Goal: Task Accomplishment & Management: Use online tool/utility

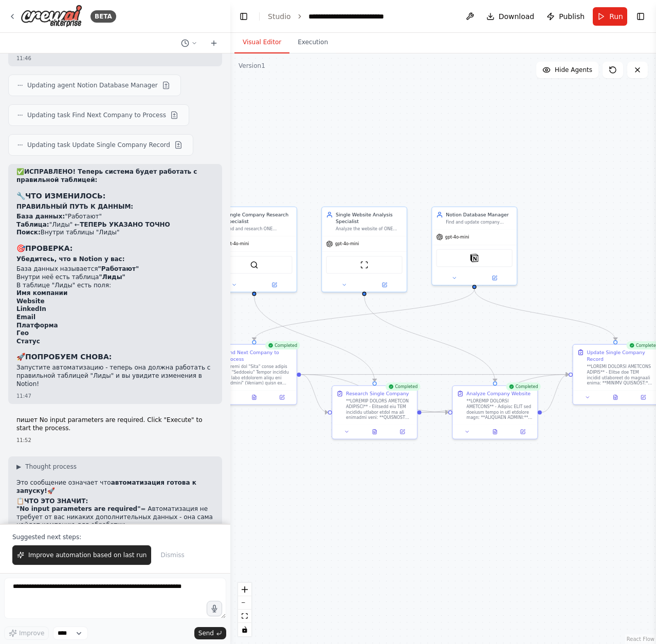
drag, startPoint x: 401, startPoint y: 135, endPoint x: 450, endPoint y: 136, distance: 48.8
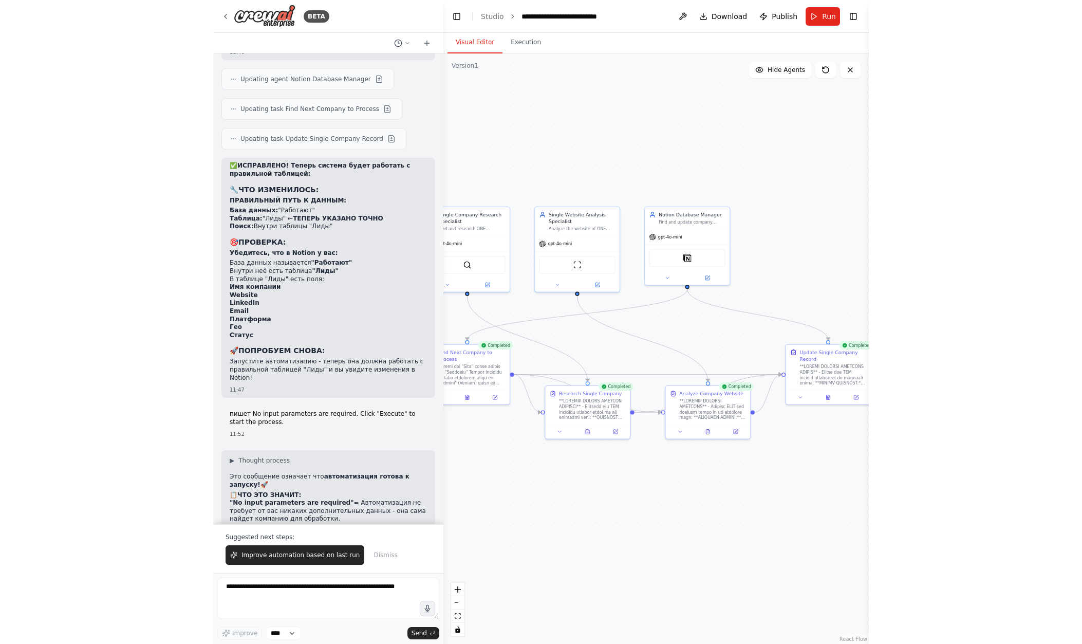
scroll to position [11649, 0]
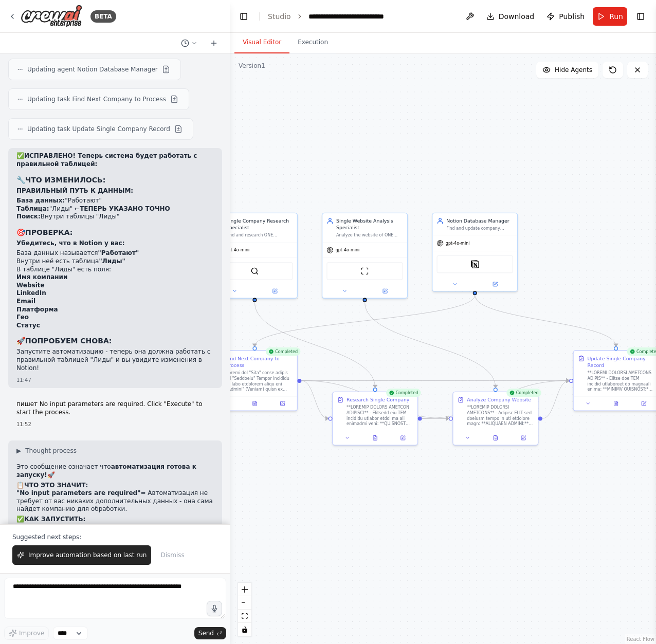
drag, startPoint x: 410, startPoint y: 80, endPoint x: 415, endPoint y: 83, distance: 6.3
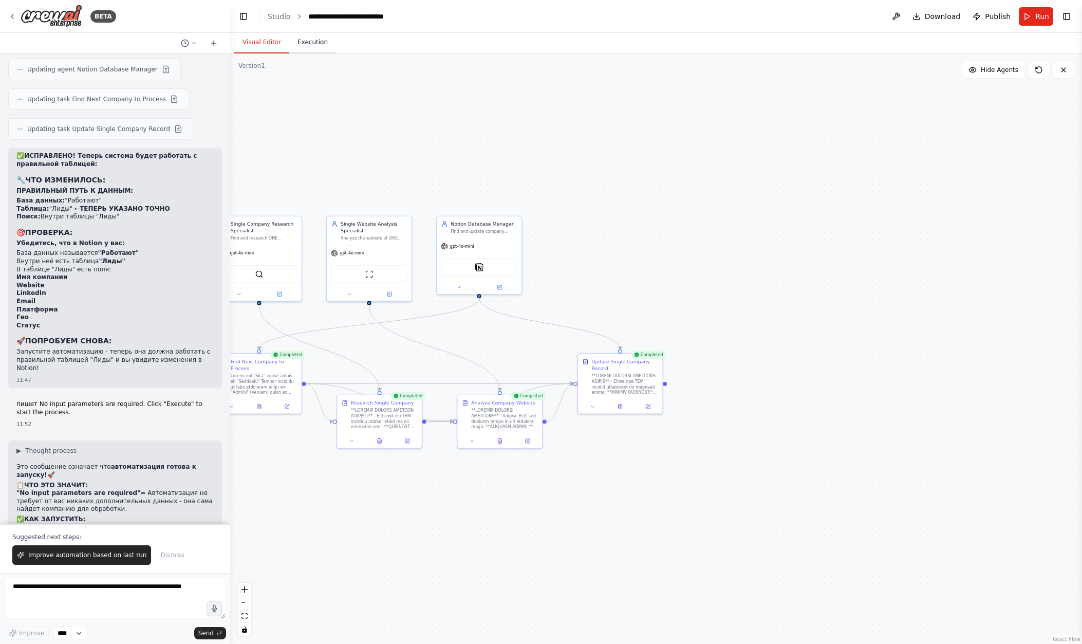
click at [311, 33] on button "Execution" at bounding box center [312, 43] width 47 height 22
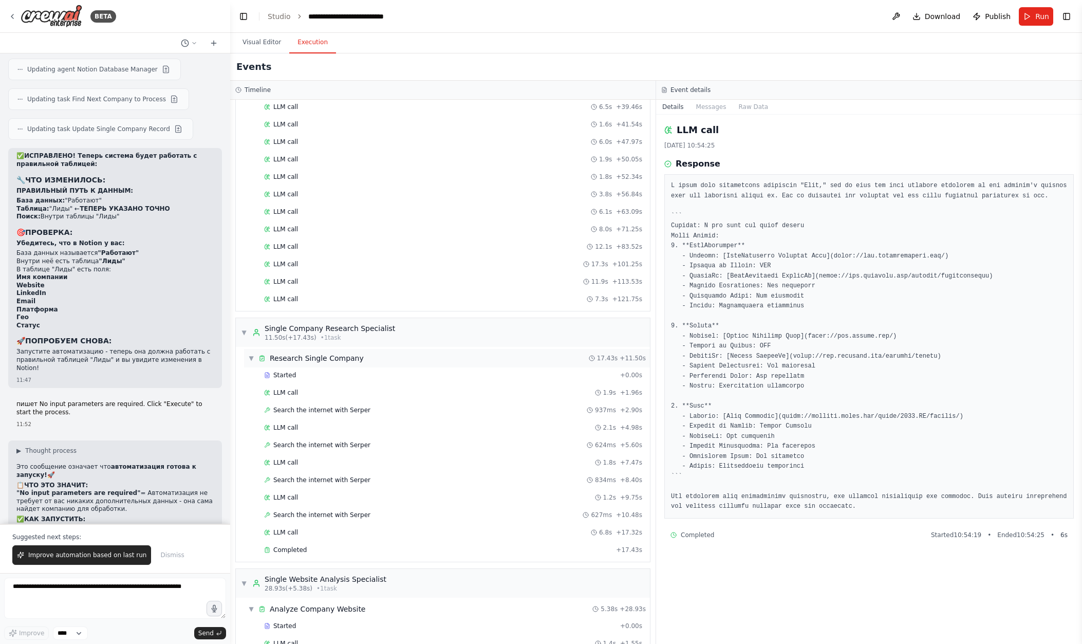
scroll to position [831, 0]
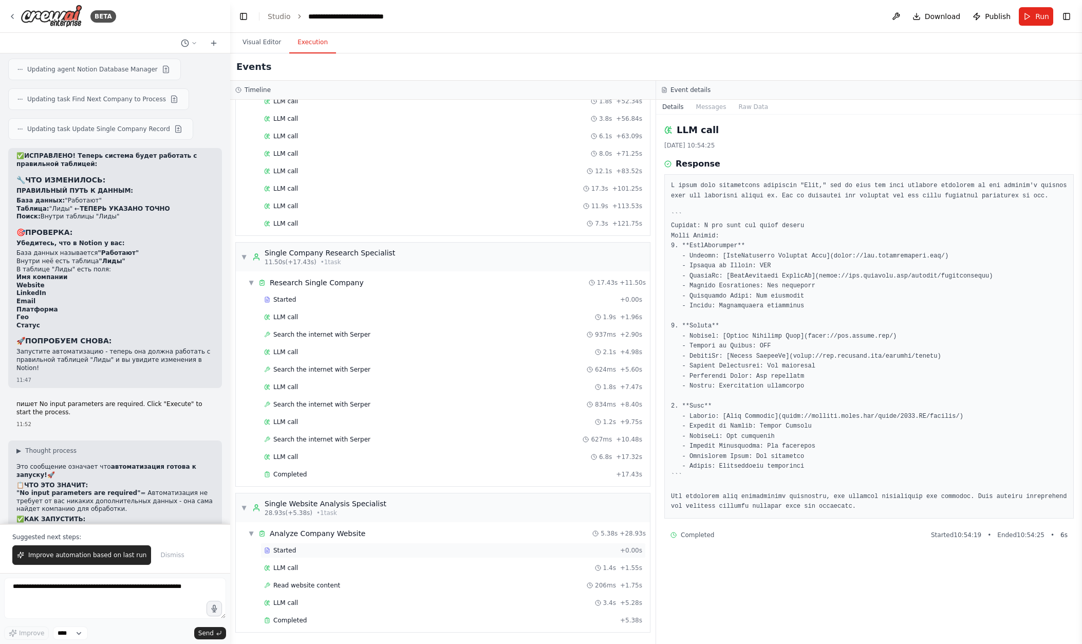
click at [381, 552] on div "Started" at bounding box center [440, 550] width 352 height 8
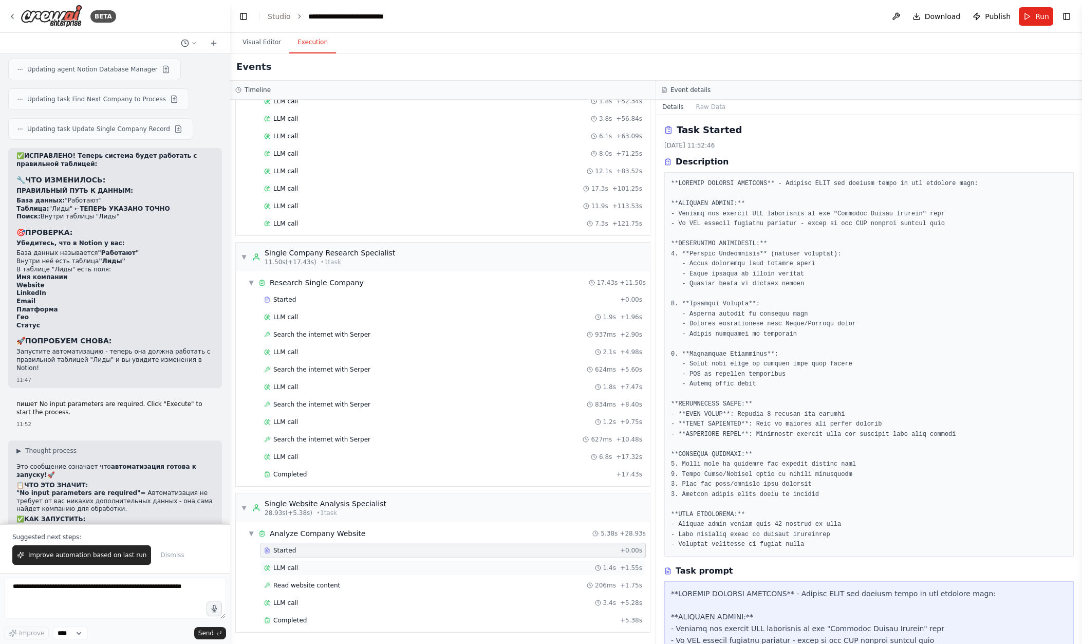
click at [375, 565] on div "LLM call 1.4s + 1.55s" at bounding box center [453, 568] width 378 height 8
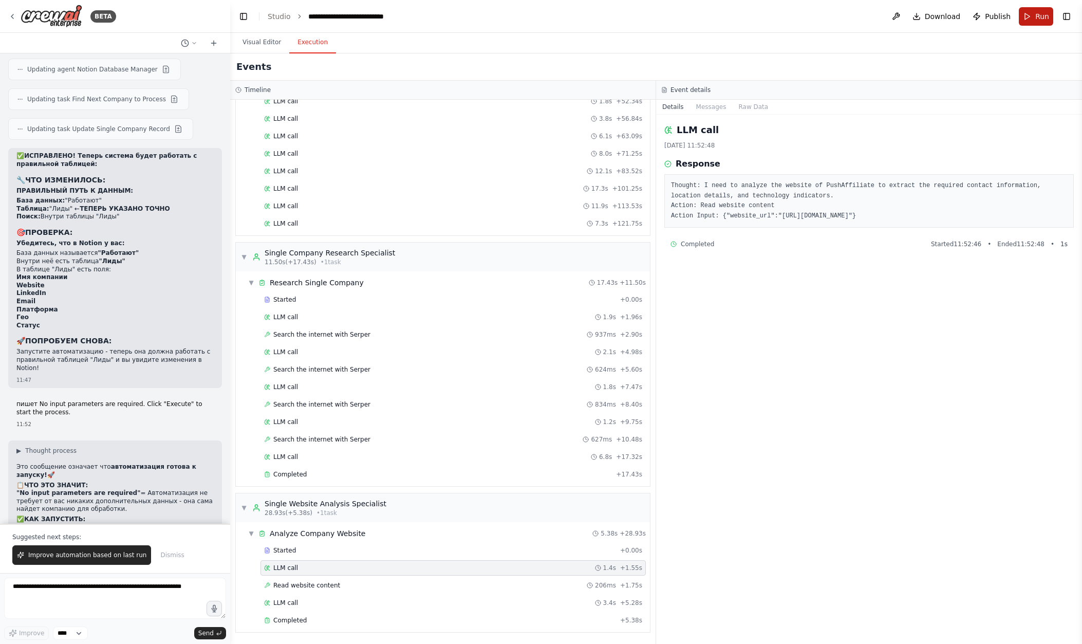
click at [655, 17] on button "Run" at bounding box center [1036, 16] width 34 height 19
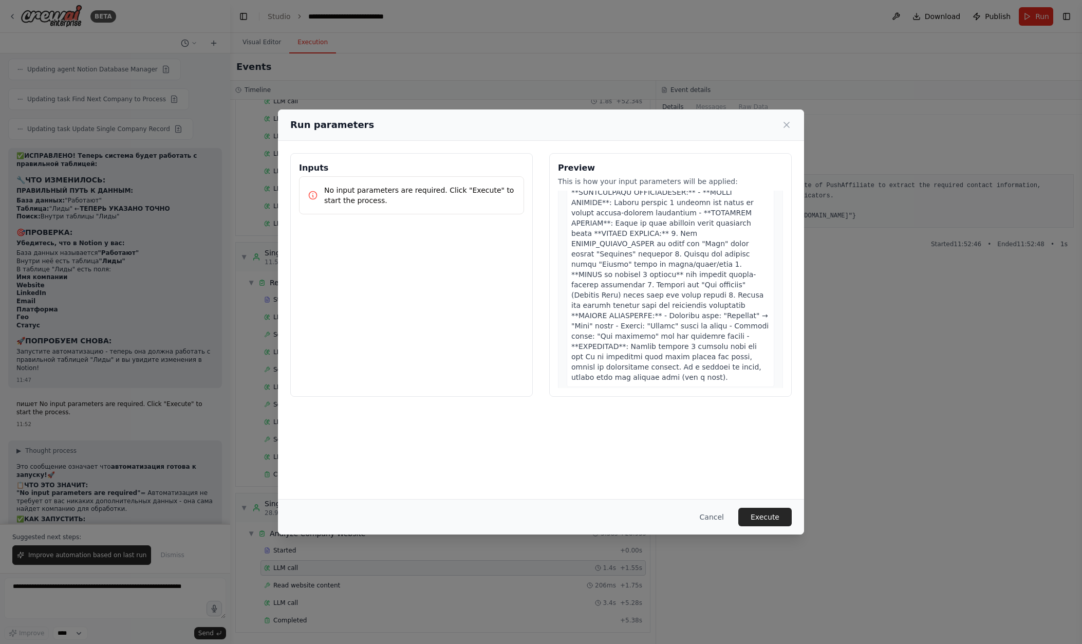
scroll to position [1393, 0]
click at [655, 517] on button "Execute" at bounding box center [765, 517] width 53 height 19
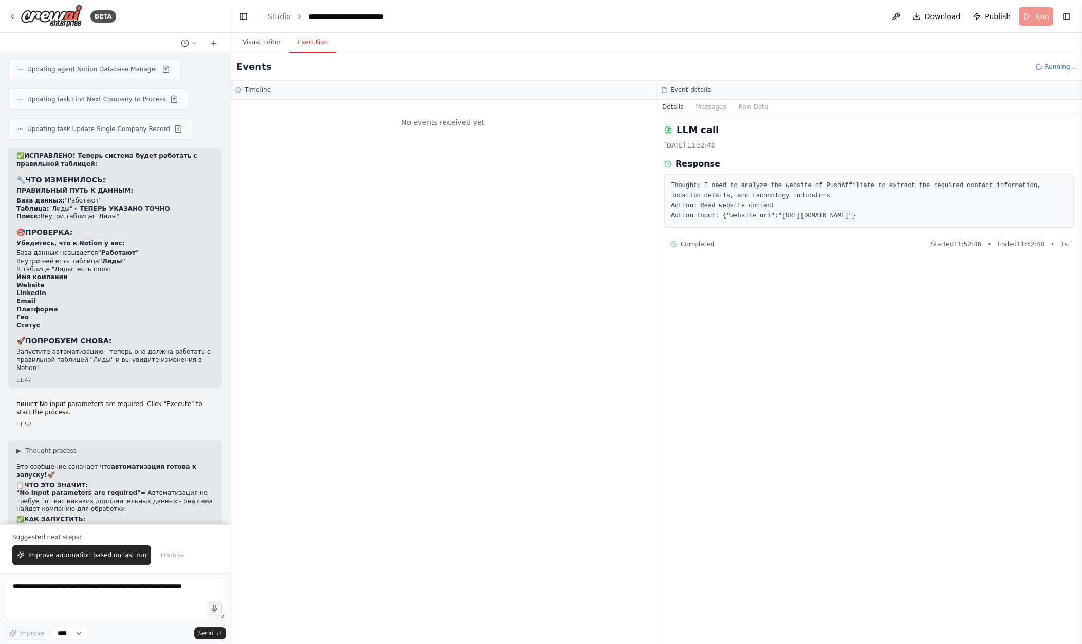
scroll to position [0, 0]
click at [268, 45] on button "Visual Editor" at bounding box center [261, 43] width 55 height 22
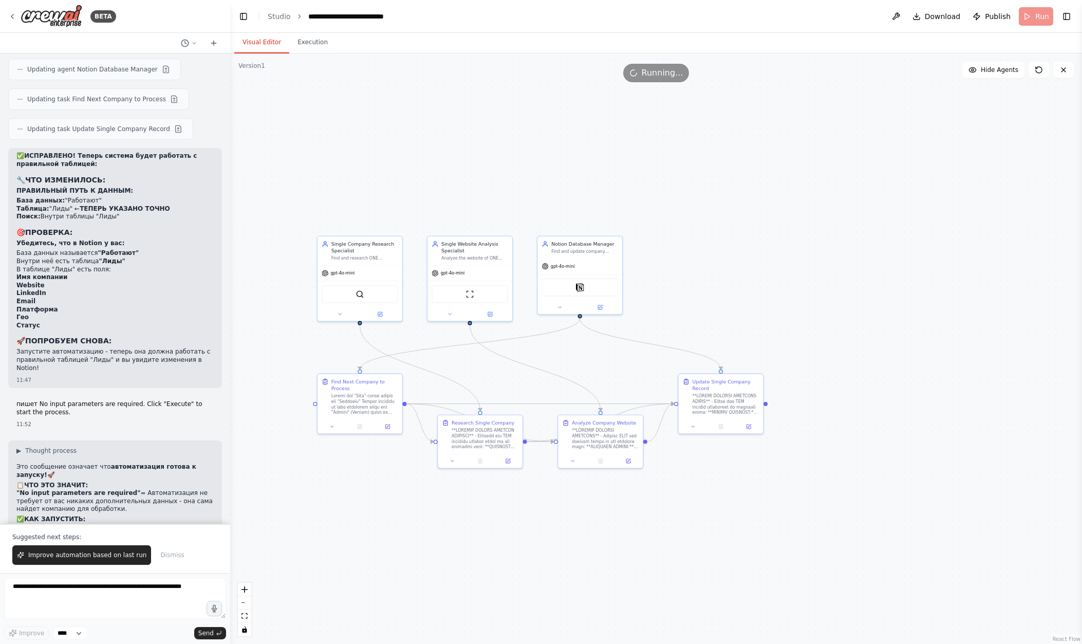
drag, startPoint x: 573, startPoint y: 205, endPoint x: 682, endPoint y: 218, distance: 109.3
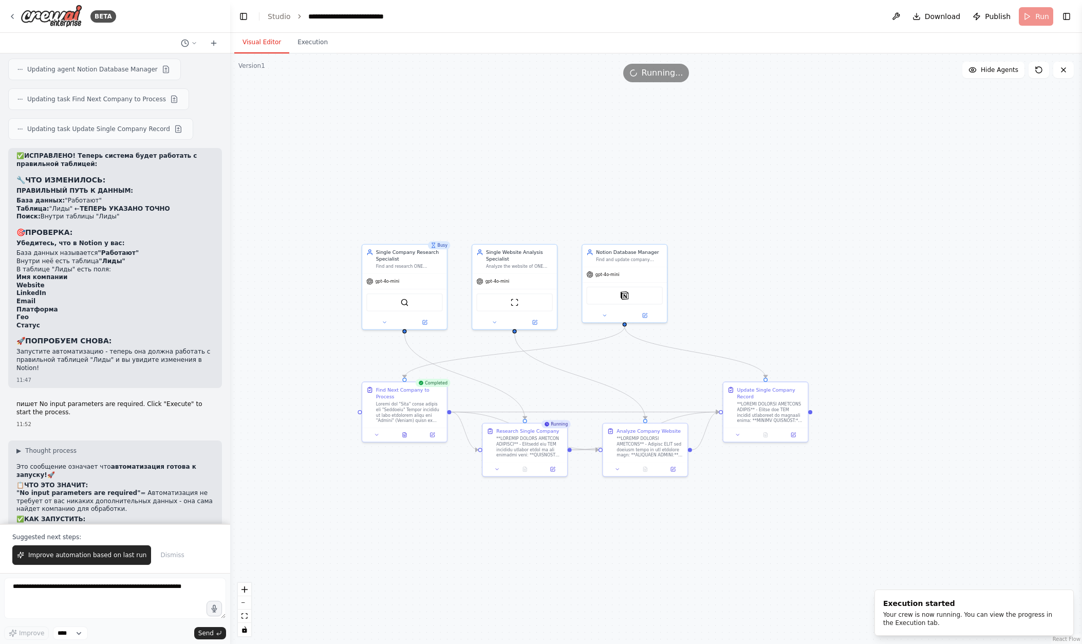
drag, startPoint x: 844, startPoint y: 191, endPoint x: 869, endPoint y: 189, distance: 25.3
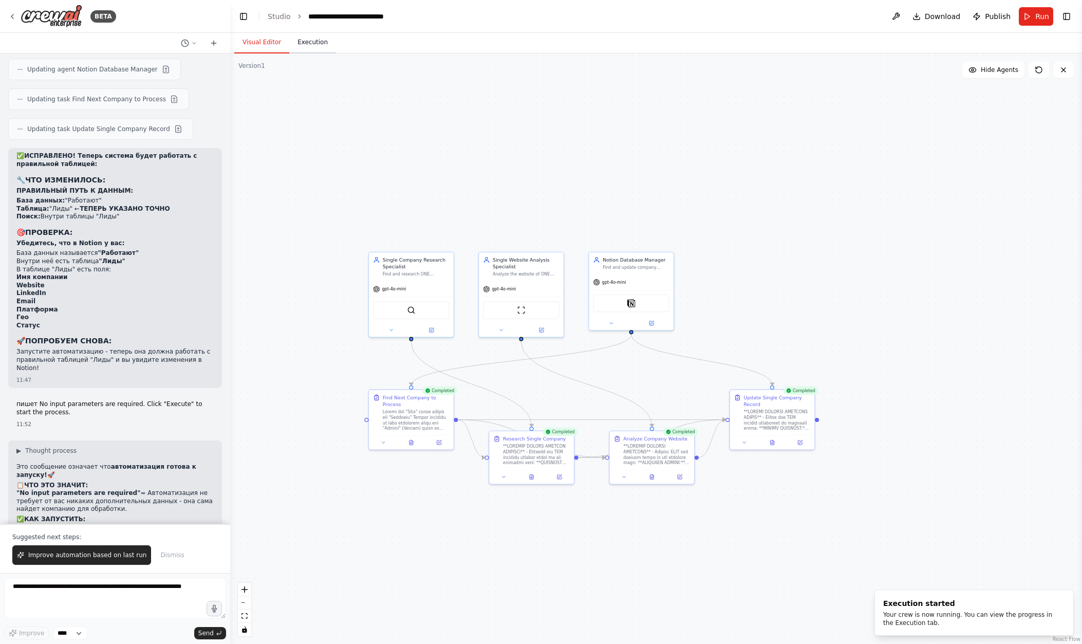
click at [311, 44] on button "Execution" at bounding box center [312, 43] width 47 height 22
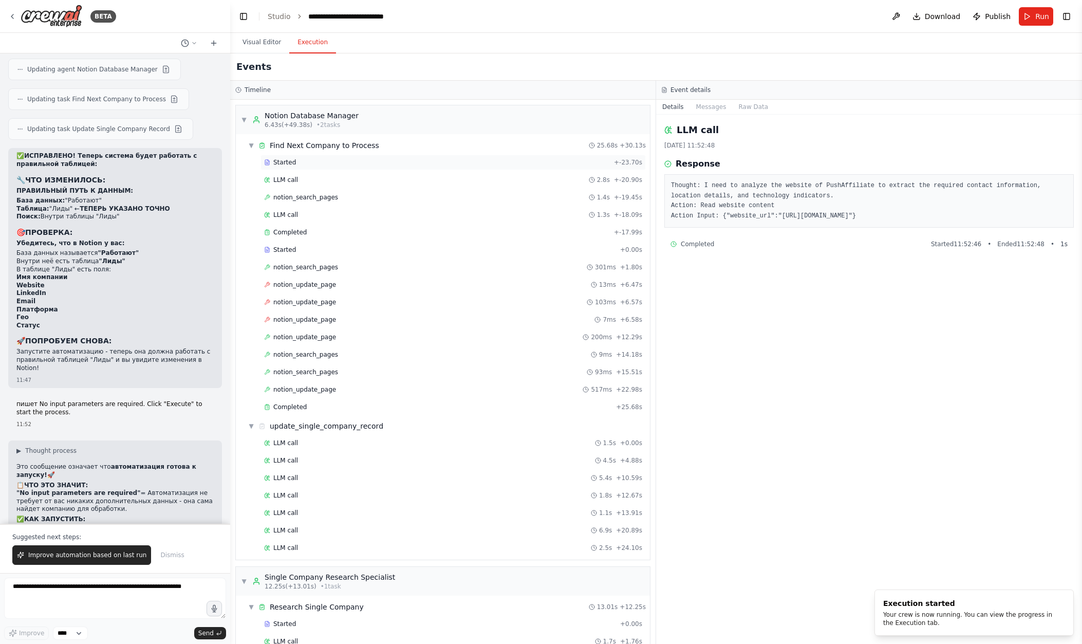
click at [325, 159] on div "Started" at bounding box center [437, 162] width 346 height 8
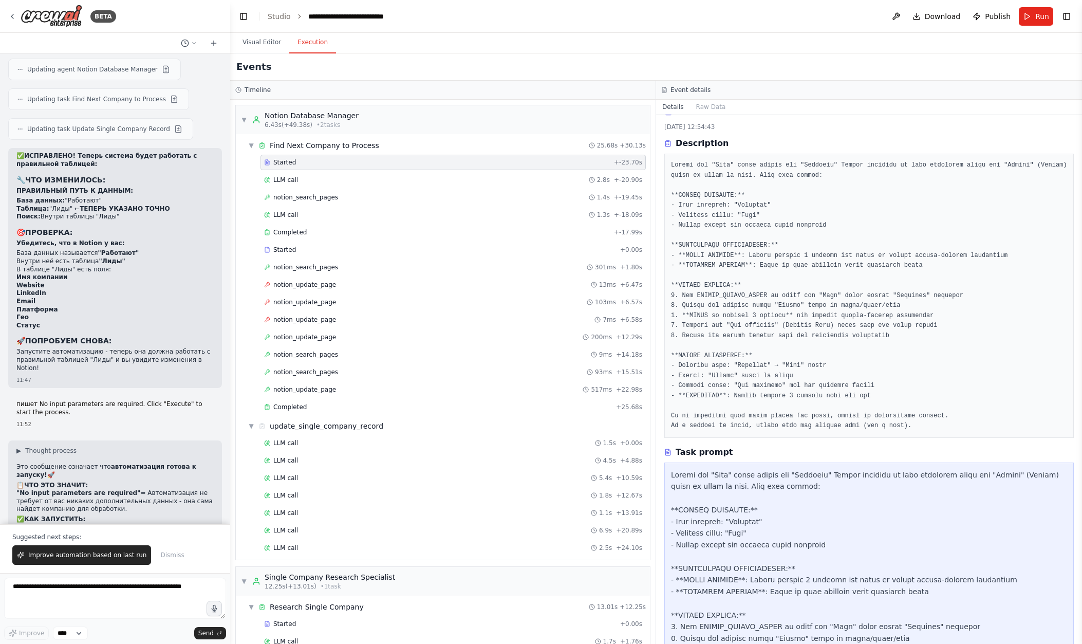
scroll to position [21, 0]
click at [335, 180] on div "LLM call 2.8s + -20.90s" at bounding box center [453, 180] width 378 height 8
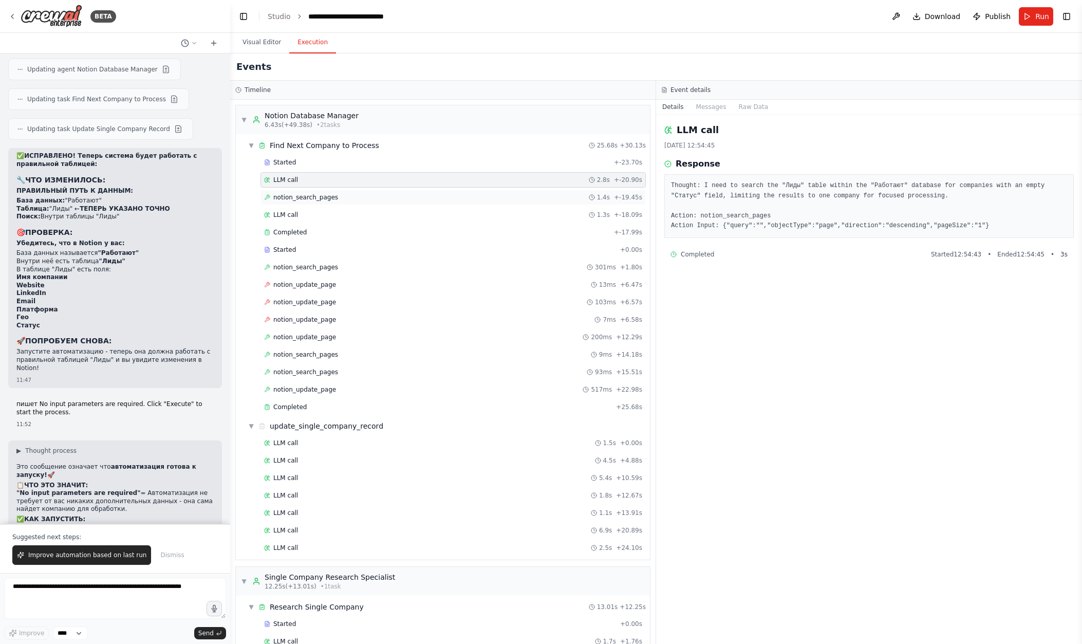
click at [335, 197] on span "notion_search_pages" at bounding box center [305, 197] width 65 height 8
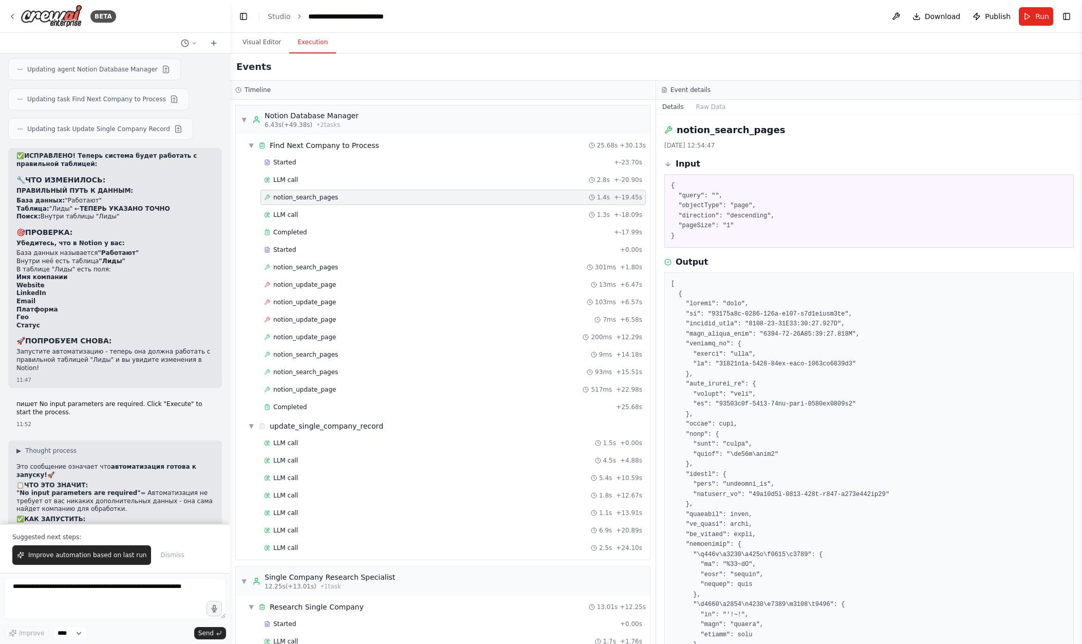
click at [655, 194] on pre "{ "query": "", "objectType": "page", "direction": "descending", "pageSize": "1"…" at bounding box center [869, 211] width 396 height 60
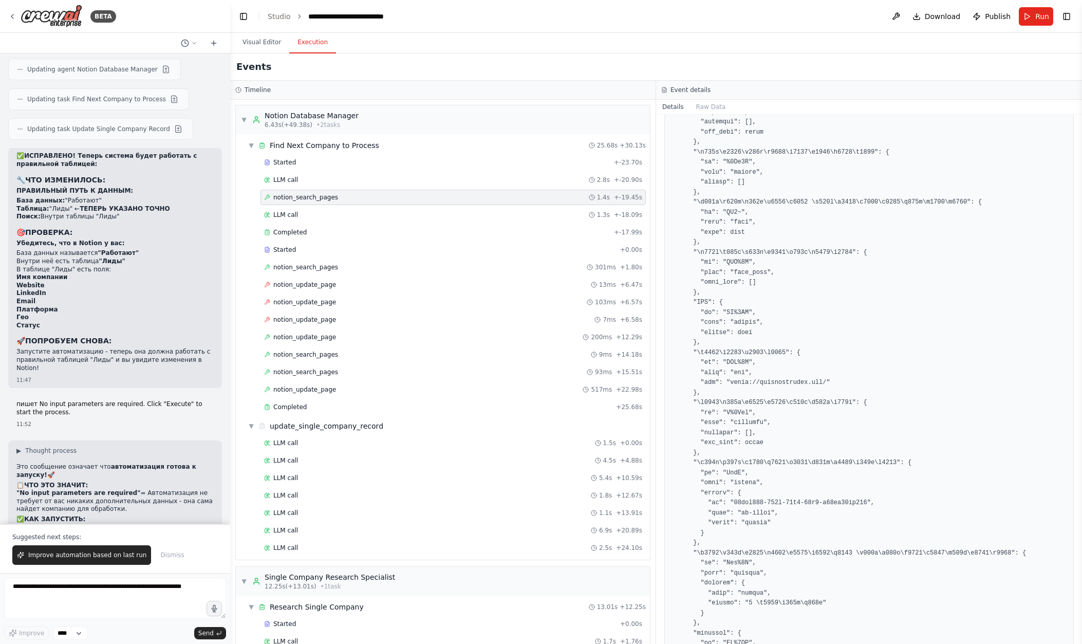
scroll to position [97, 0]
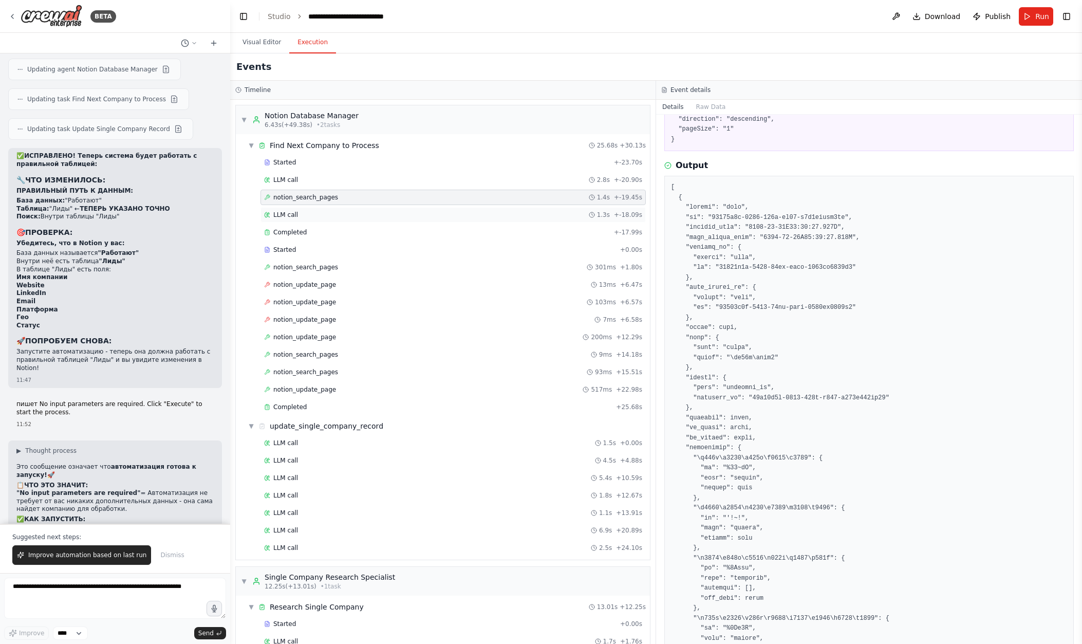
click at [338, 212] on div "LLM call 1.3s + -18.09s" at bounding box center [453, 215] width 378 height 8
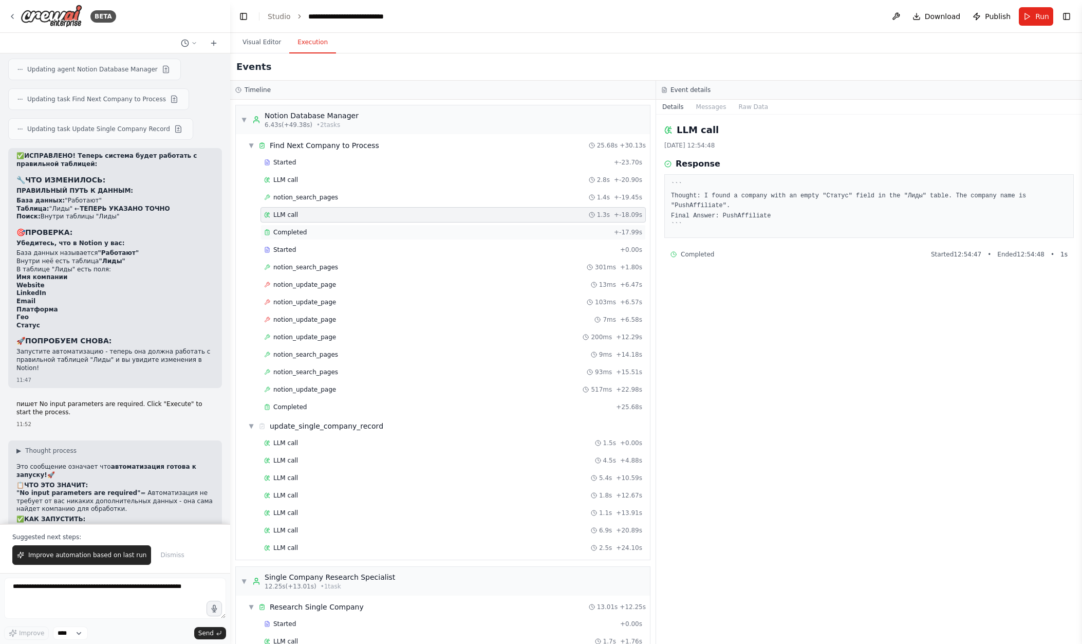
click at [340, 228] on div "Completed" at bounding box center [437, 232] width 346 height 8
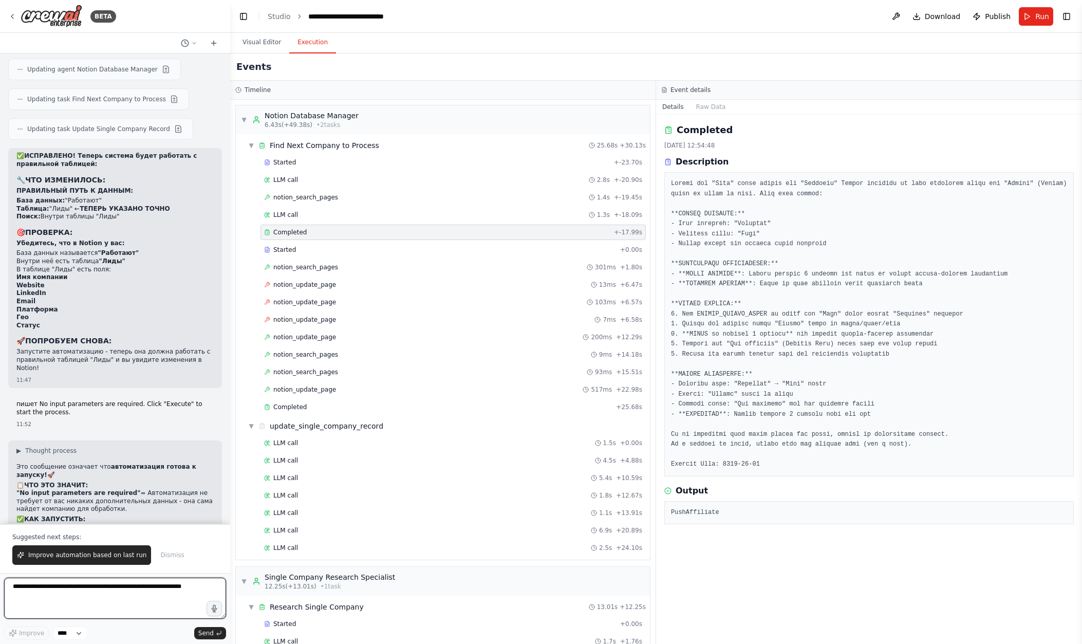
click at [128, 589] on textarea at bounding box center [115, 598] width 222 height 41
type textarea "**********"
drag, startPoint x: 67, startPoint y: 595, endPoint x: -54, endPoint y: 581, distance: 122.2
click at [0, 581] on html "BETA You are a Competitor and Lead Research Assistant. Your task is to enrich a…" at bounding box center [541, 322] width 1082 height 644
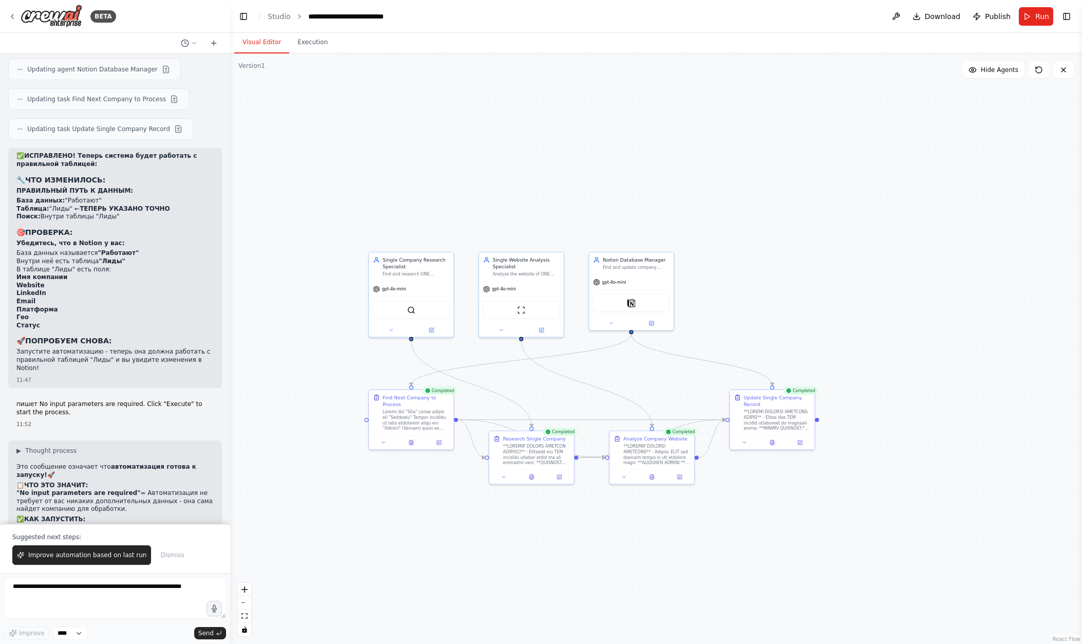
click at [265, 44] on button "Visual Editor" at bounding box center [261, 43] width 55 height 22
click at [647, 299] on div "Notion" at bounding box center [631, 302] width 77 height 18
click at [642, 304] on div "Notion" at bounding box center [631, 302] width 77 height 18
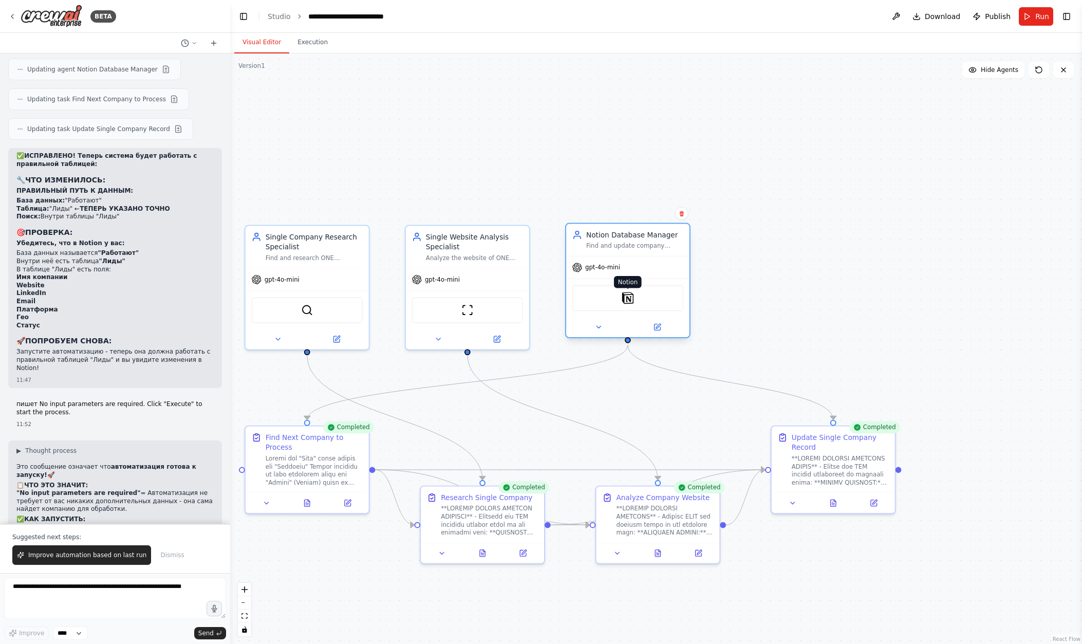
click at [631, 300] on img at bounding box center [628, 298] width 12 height 12
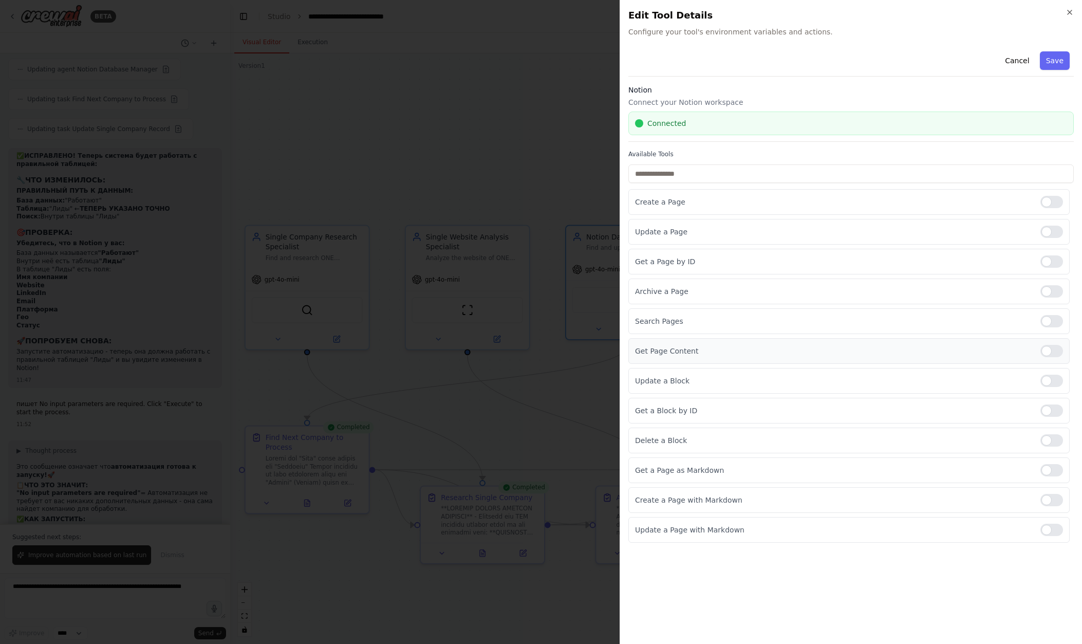
click at [655, 352] on div at bounding box center [1052, 351] width 23 height 12
click at [655, 472] on div at bounding box center [1052, 470] width 23 height 12
click at [655, 530] on div at bounding box center [1052, 530] width 23 height 12
click at [584, 158] on div at bounding box center [541, 322] width 1082 height 644
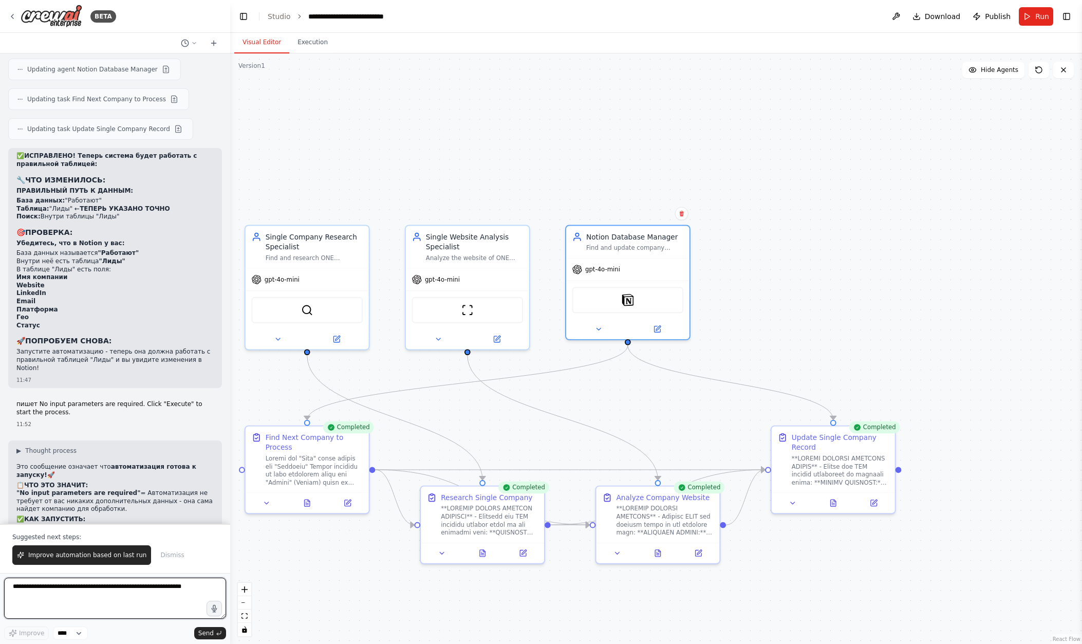
click at [126, 596] on textarea at bounding box center [115, 598] width 222 height 41
type textarea "**********"
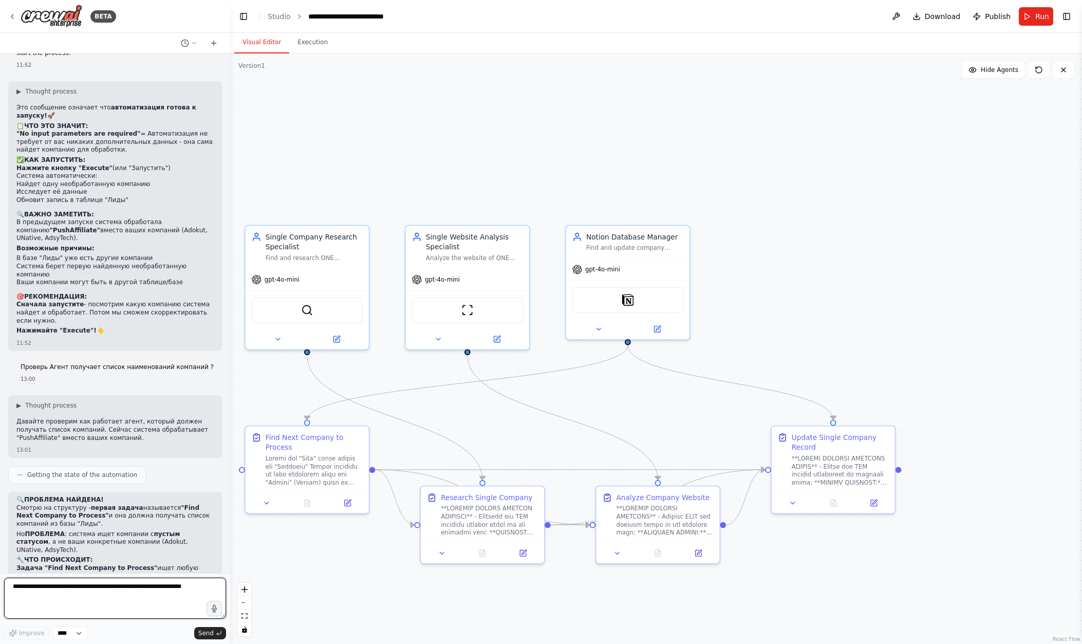
scroll to position [12016, 0]
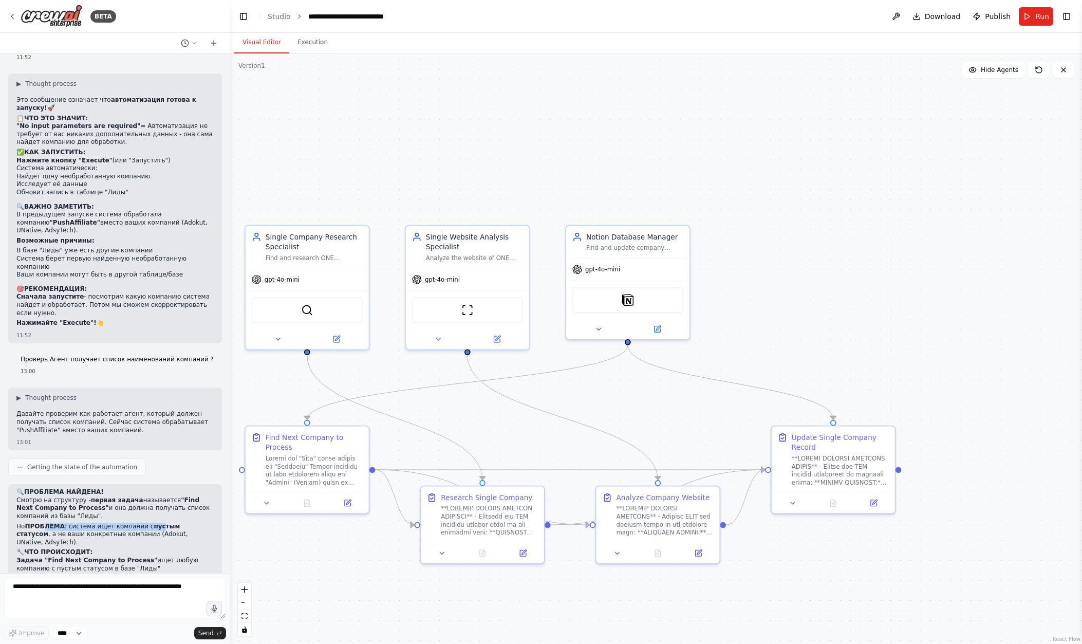
drag, startPoint x: 46, startPoint y: 333, endPoint x: 179, endPoint y: 338, distance: 133.2
click at [161, 523] on p "Но ПРОБЛЕМА : система ищет компании с пустым статусом , а не ваши конкретные ко…" at bounding box center [114, 535] width 197 height 24
click at [187, 523] on p "Но ПРОБЛЕМА : система ищет компании с пустым статусом , а не ваши конкретные ко…" at bounding box center [114, 535] width 197 height 24
drag, startPoint x: 36, startPoint y: 340, endPoint x: 177, endPoint y: 340, distance: 140.3
click at [173, 523] on p "Но ПРОБЛЕМА : система ищет компании с пустым статусом , а не ваши конкретные ко…" at bounding box center [114, 535] width 197 height 24
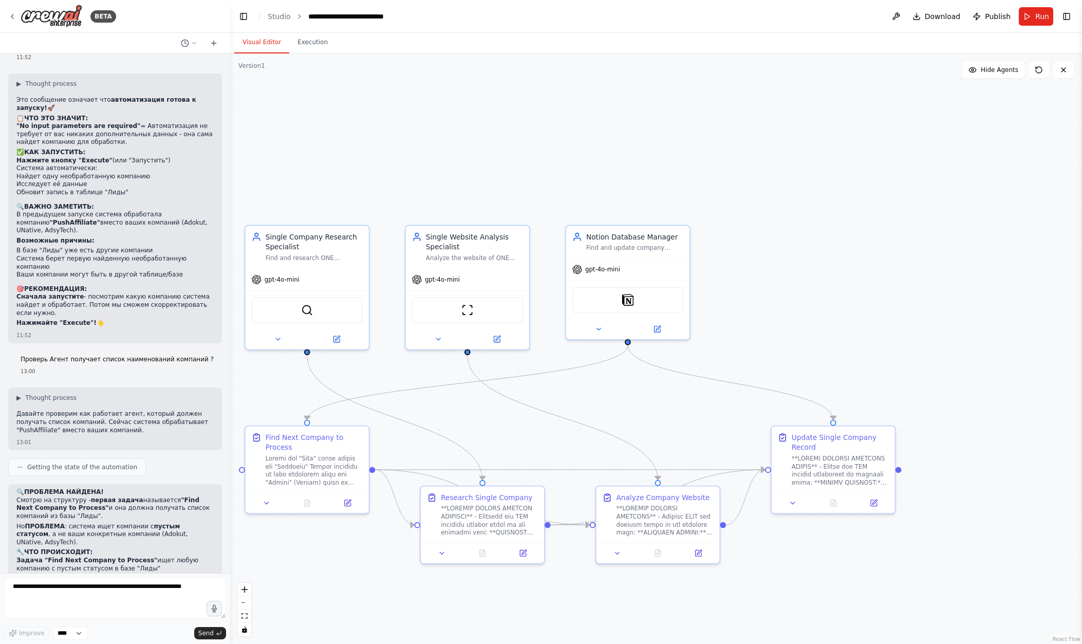
click at [190, 523] on p "Но ПРОБЛЕМА : система ищет компании с пустым статусом , а не ваши конкретные ко…" at bounding box center [114, 535] width 197 height 24
drag, startPoint x: 76, startPoint y: 391, endPoint x: 154, endPoint y: 391, distance: 78.1
click at [152, 589] on li "Ваши компании (Adokut, UNative, AdsyTech) либо НЕ добавлены в базу, либо у них …" at bounding box center [114, 597] width 197 height 16
click at [169, 589] on li "Ваши компании (Adokut, UNative, AdsyTech) либо НЕ добавлены в базу, либо у них …" at bounding box center [114, 597] width 197 height 16
drag, startPoint x: 22, startPoint y: 408, endPoint x: 152, endPoint y: 410, distance: 129.5
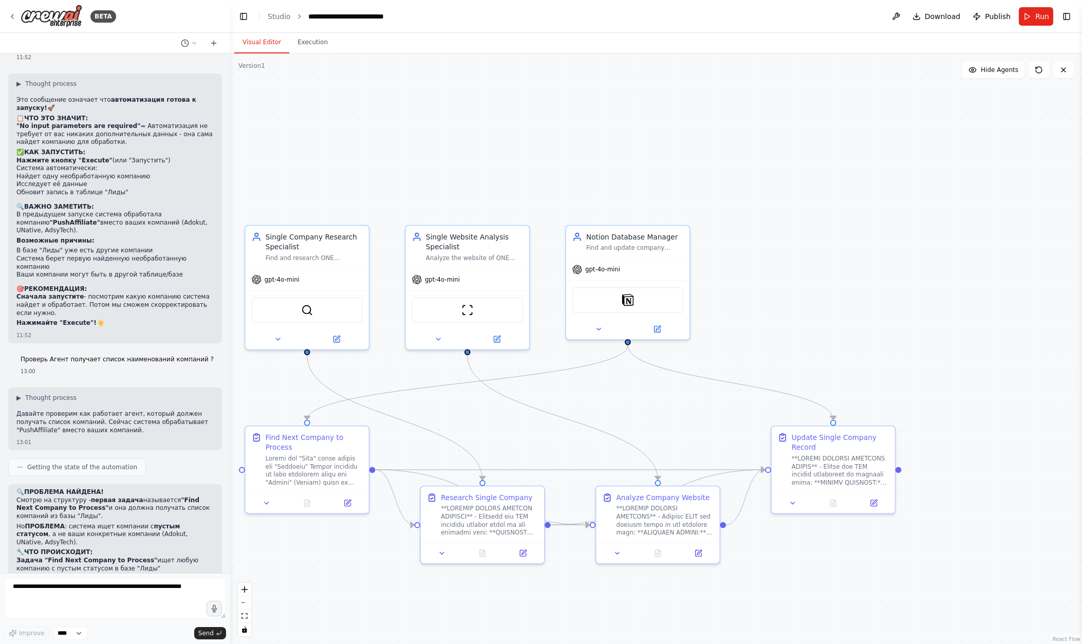
click at [151, 605] on h2 "📋 НУЖНО ПРОВЕРИТЬ В NOTION:" at bounding box center [114, 609] width 197 height 8
click at [146, 613] on strong "Откройте базу "Работают" → таблицу "Лиды" и посмотрите:" at bounding box center [100, 620] width 169 height 15
drag, startPoint x: 38, startPoint y: 431, endPoint x: 120, endPoint y: 429, distance: 82.3
click at [99, 631] on strong "Есть ли там ваши компании?" at bounding box center [67, 634] width 103 height 7
click at [120, 631] on p "Есть ли там ваши компании?" at bounding box center [114, 635] width 197 height 8
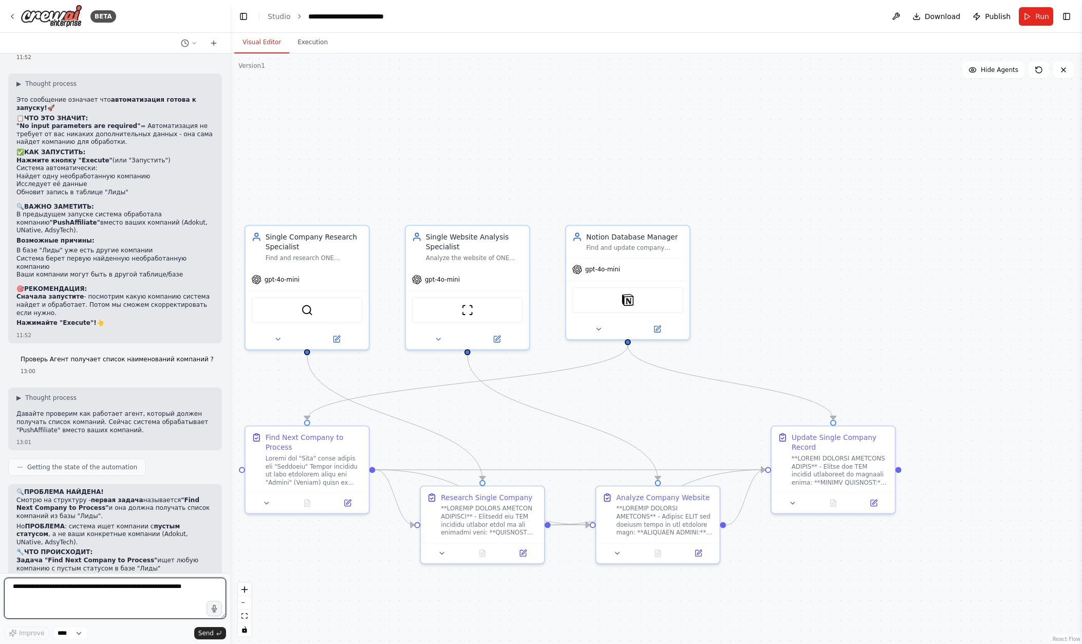
click at [124, 587] on textarea at bounding box center [115, 598] width 222 height 41
drag, startPoint x: 43, startPoint y: 531, endPoint x: 163, endPoint y: 537, distance: 119.9
click at [136, 599] on textarea at bounding box center [115, 598] width 222 height 41
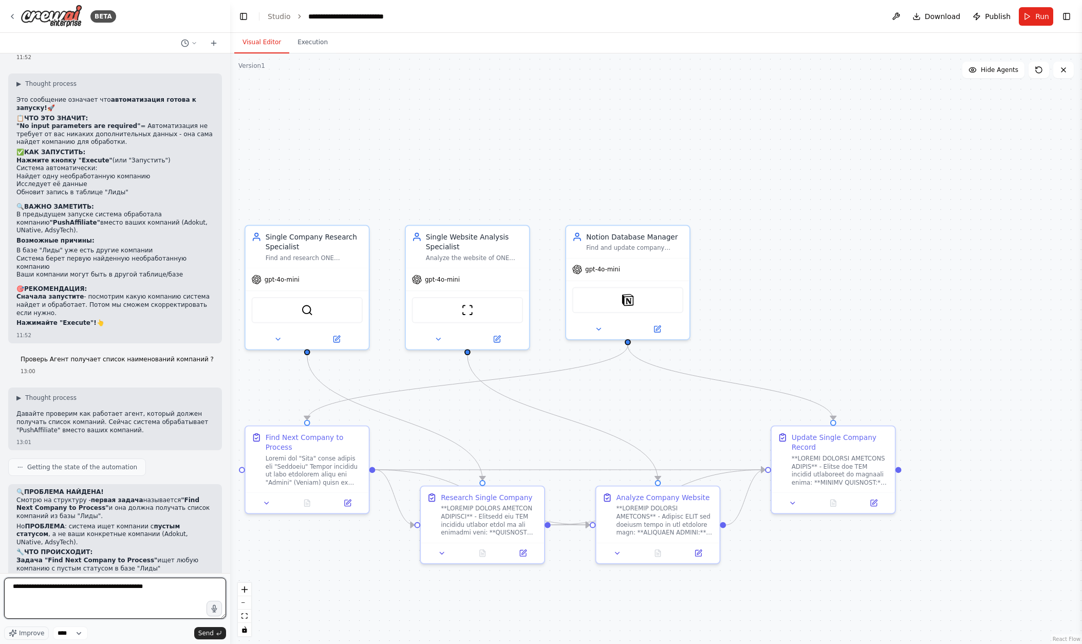
type textarea "**********"
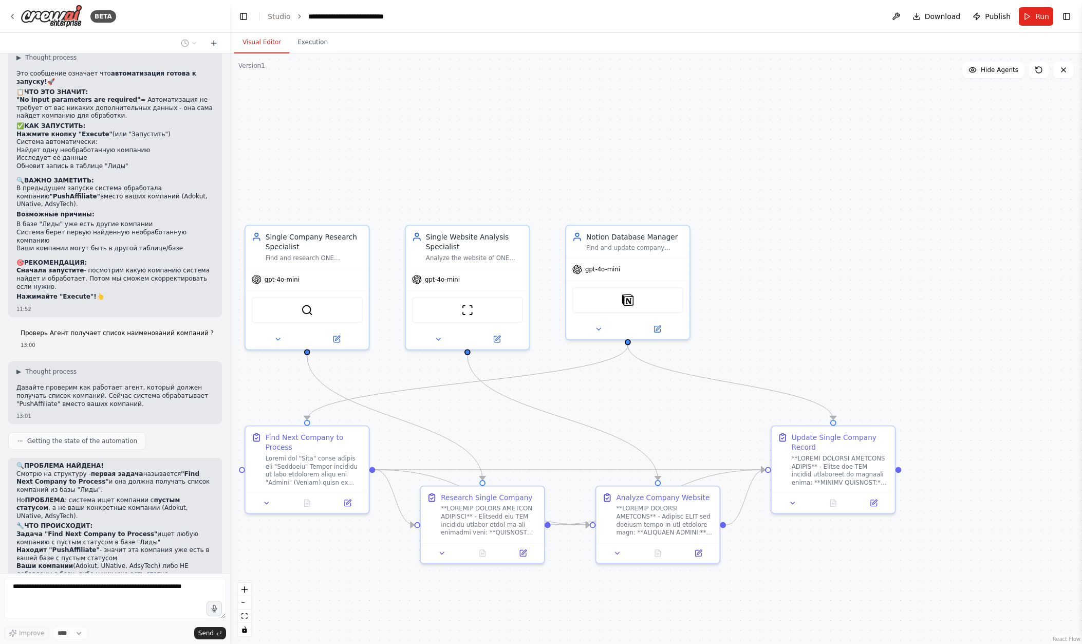
scroll to position [12079, 0]
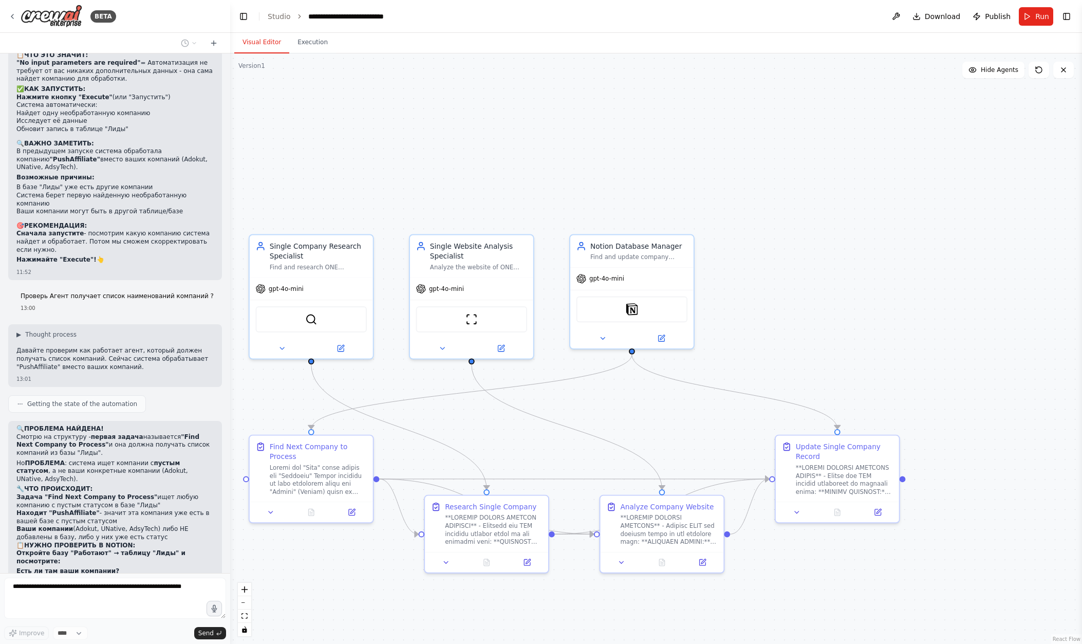
drag, startPoint x: 765, startPoint y: 254, endPoint x: 782, endPoint y: 271, distance: 23.6
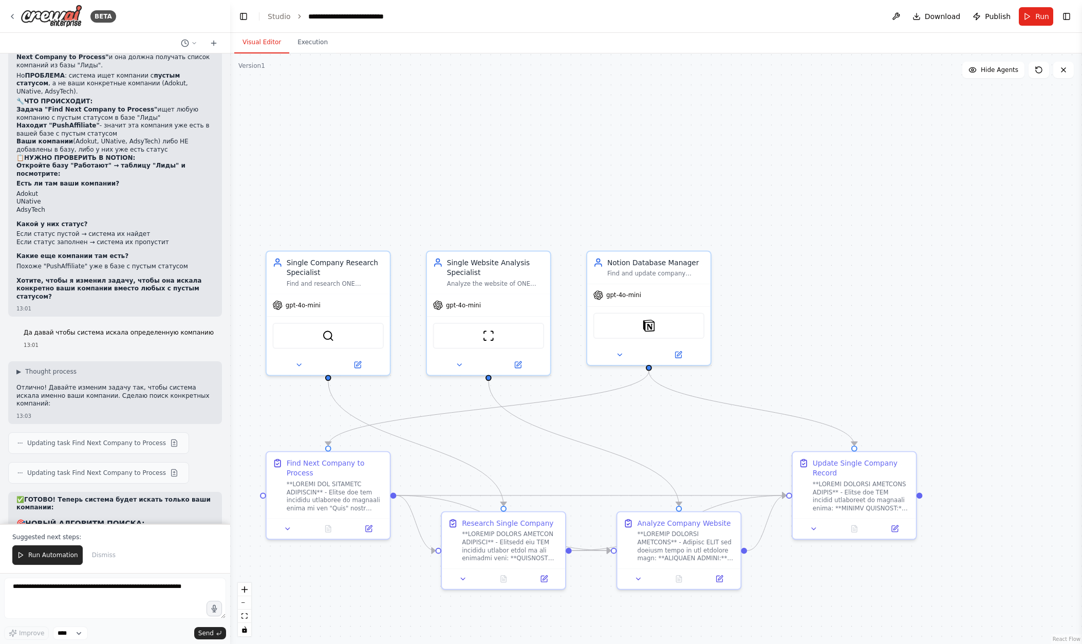
scroll to position [12475, 0]
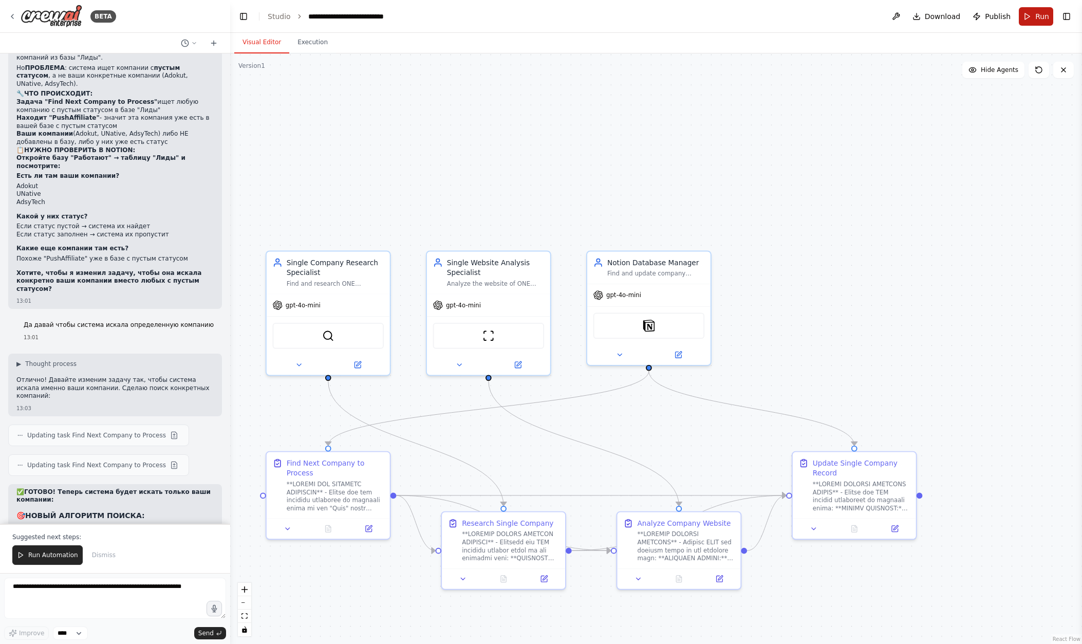
click at [655, 23] on button "Run" at bounding box center [1036, 16] width 34 height 19
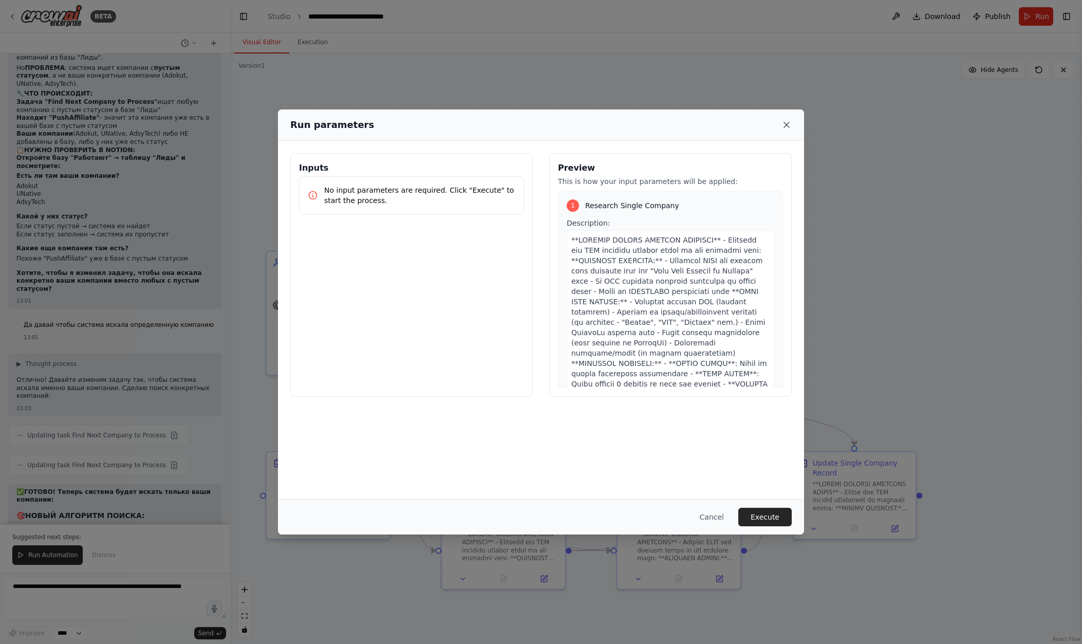
click at [655, 126] on icon at bounding box center [787, 125] width 10 height 10
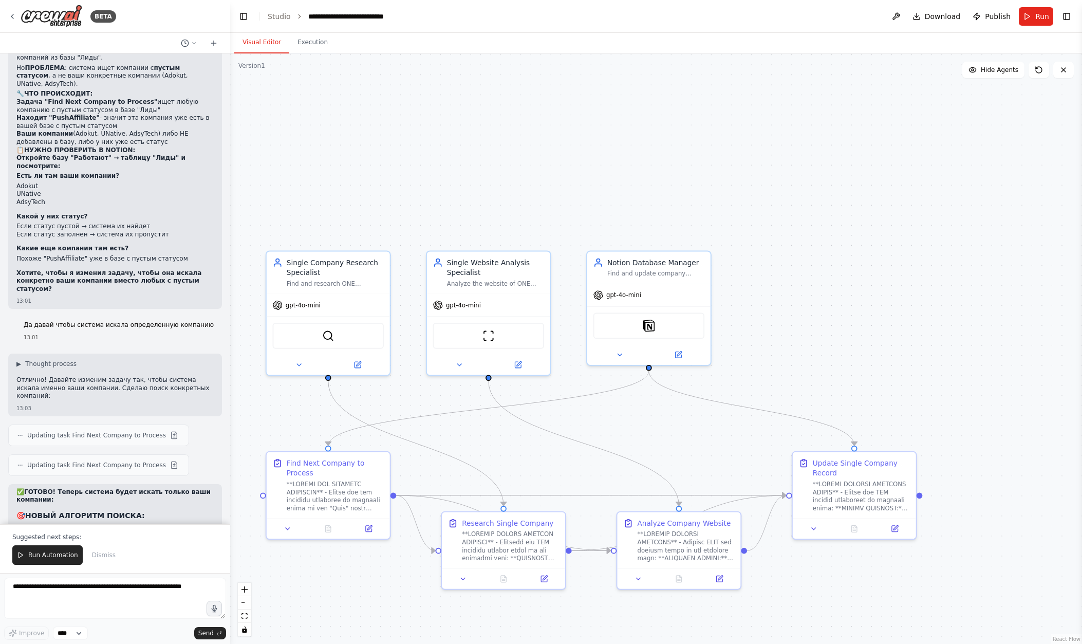
drag, startPoint x: 115, startPoint y: 353, endPoint x: 13, endPoint y: 325, distance: 105.4
click at [13, 484] on div "✅ ГОТОВО! Теперь система будет искать только ваши компании: 🎯 НОВЫЙ АЛГОРИТМ ПО…" at bounding box center [115, 583] width 214 height 198
copy div "ПРИОРИТЕТ ПОИСКА: Adokut (первый приоритет) UNative (второй приоритет) AdsyTech…"
click at [104, 593] on textarea at bounding box center [115, 598] width 222 height 41
paste textarea "**********"
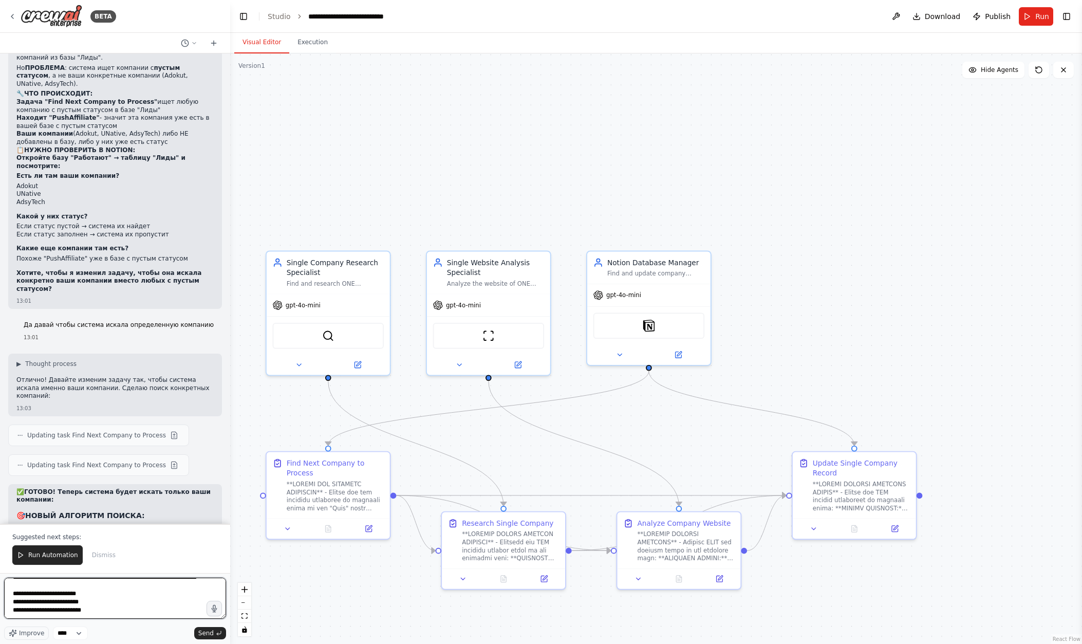
scroll to position [17, 0]
drag, startPoint x: 117, startPoint y: 616, endPoint x: 43, endPoint y: 611, distance: 74.2
click at [43, 611] on textarea "**********" at bounding box center [115, 598] width 222 height 41
drag, startPoint x: 104, startPoint y: 599, endPoint x: 39, endPoint y: 600, distance: 65.3
click at [39, 600] on textarea "**********" at bounding box center [115, 598] width 222 height 41
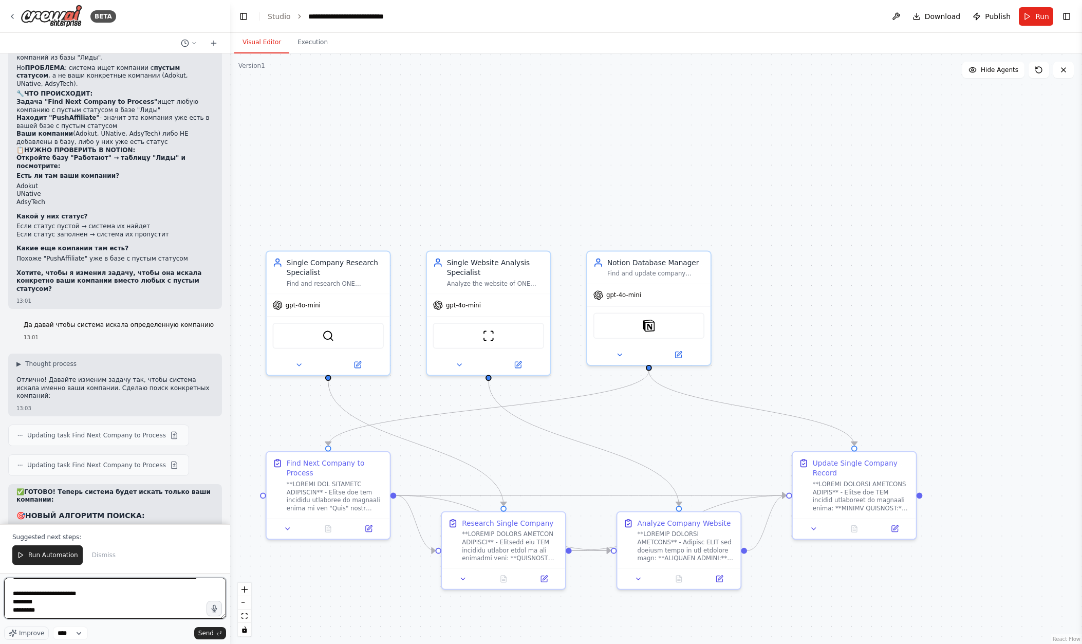
drag, startPoint x: 101, startPoint y: 591, endPoint x: 36, endPoint y: 593, distance: 64.8
click at [36, 593] on textarea "**********" at bounding box center [115, 598] width 222 height 41
click at [69, 600] on textarea "**********" at bounding box center [115, 598] width 222 height 41
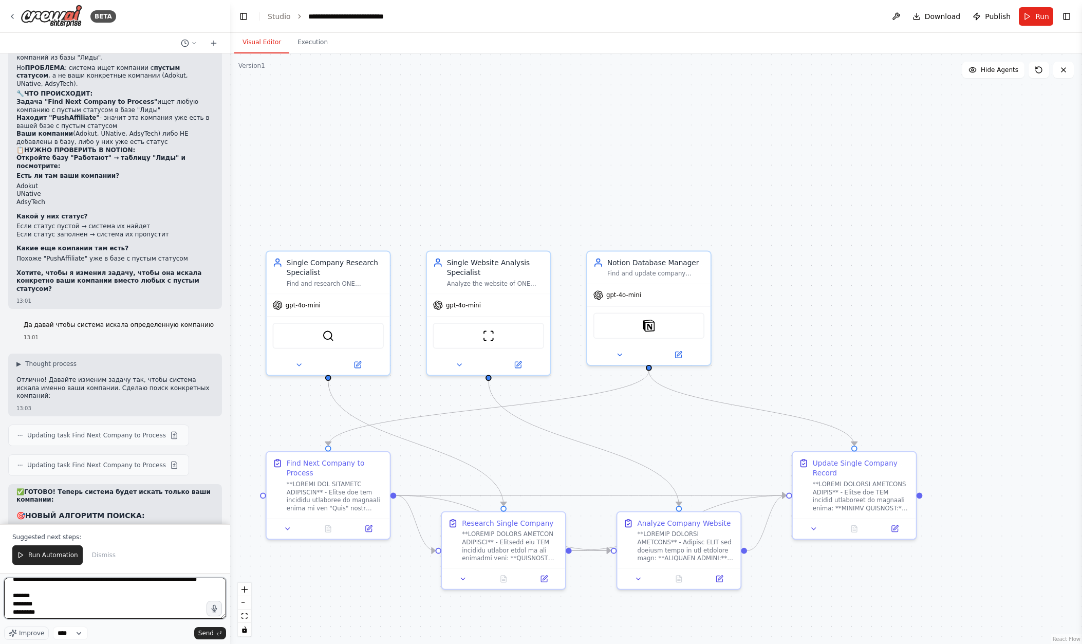
click at [10, 602] on textarea "**********" at bounding box center [115, 598] width 222 height 41
drag, startPoint x: 109, startPoint y: 597, endPoint x: 167, endPoint y: 589, distance: 58.7
click at [167, 589] on textarea "**********" at bounding box center [115, 598] width 222 height 41
type textarea "**********"
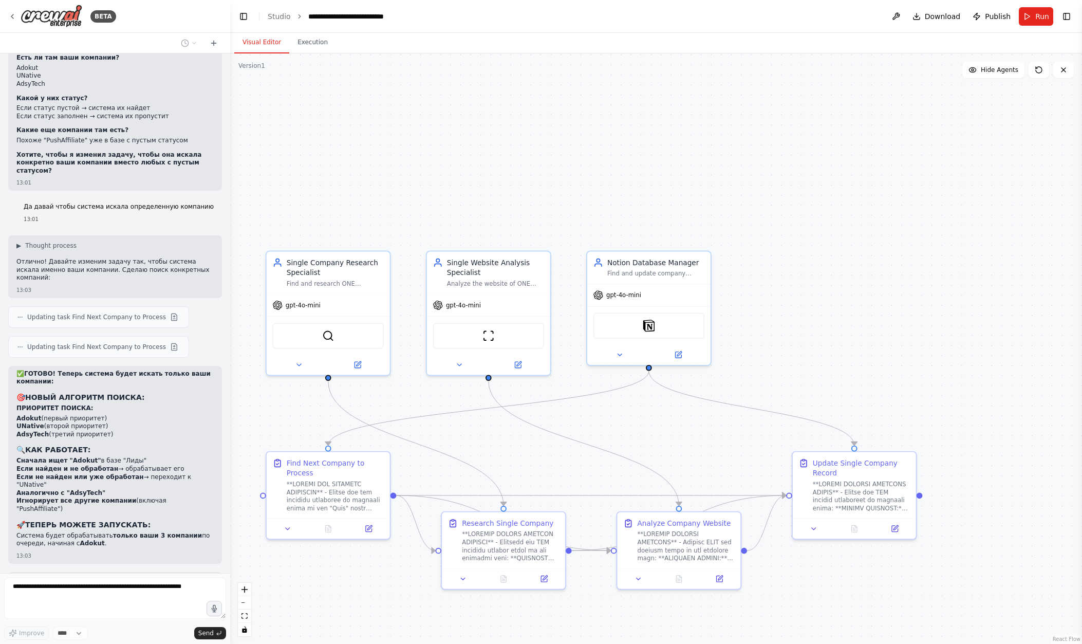
scroll to position [12618, 0]
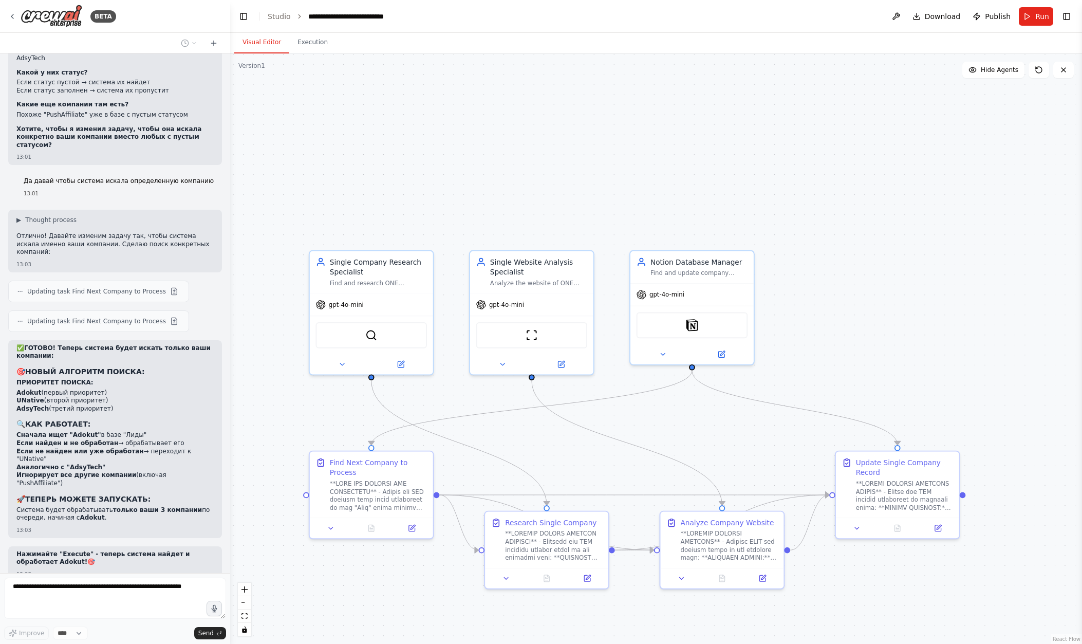
drag, startPoint x: 391, startPoint y: 455, endPoint x: 435, endPoint y: 454, distance: 43.7
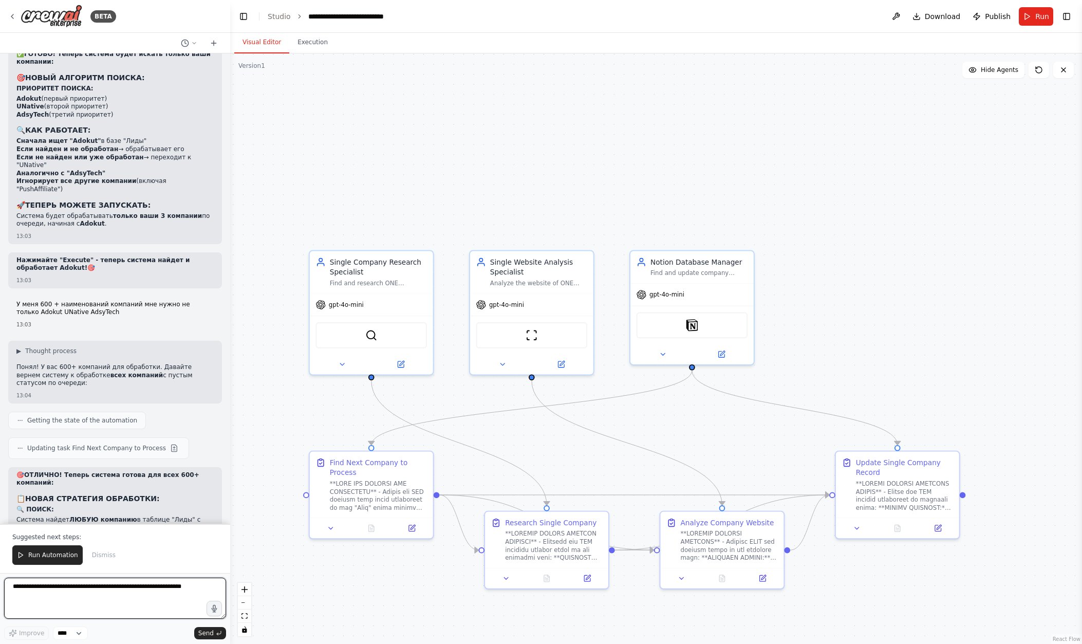
scroll to position [12911, 0]
click at [61, 557] on span "Run Automation" at bounding box center [53, 555] width 50 height 8
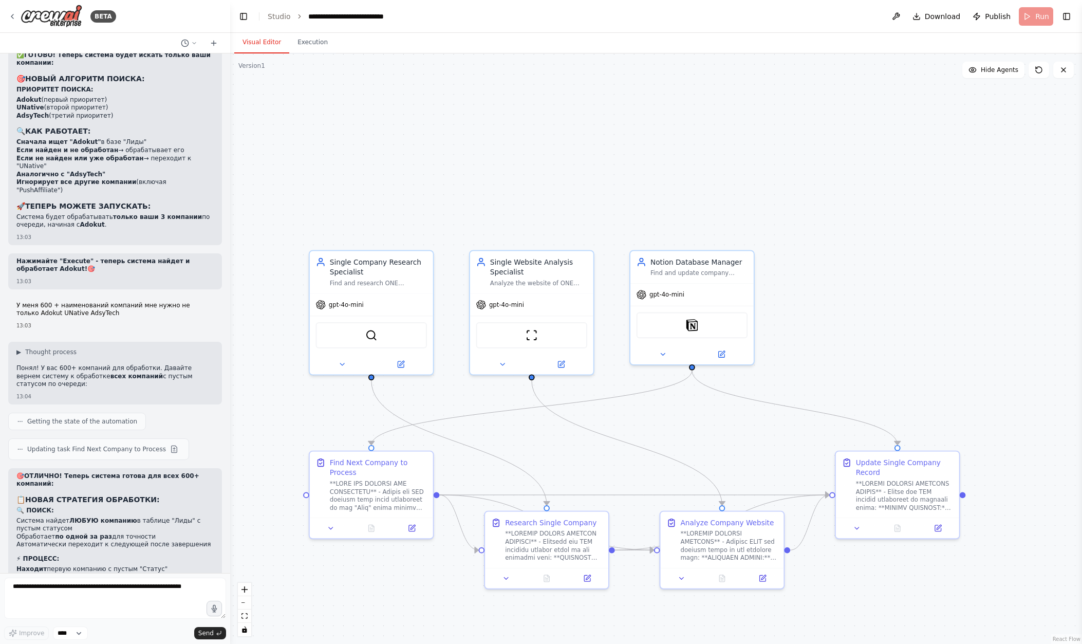
scroll to position [12866, 0]
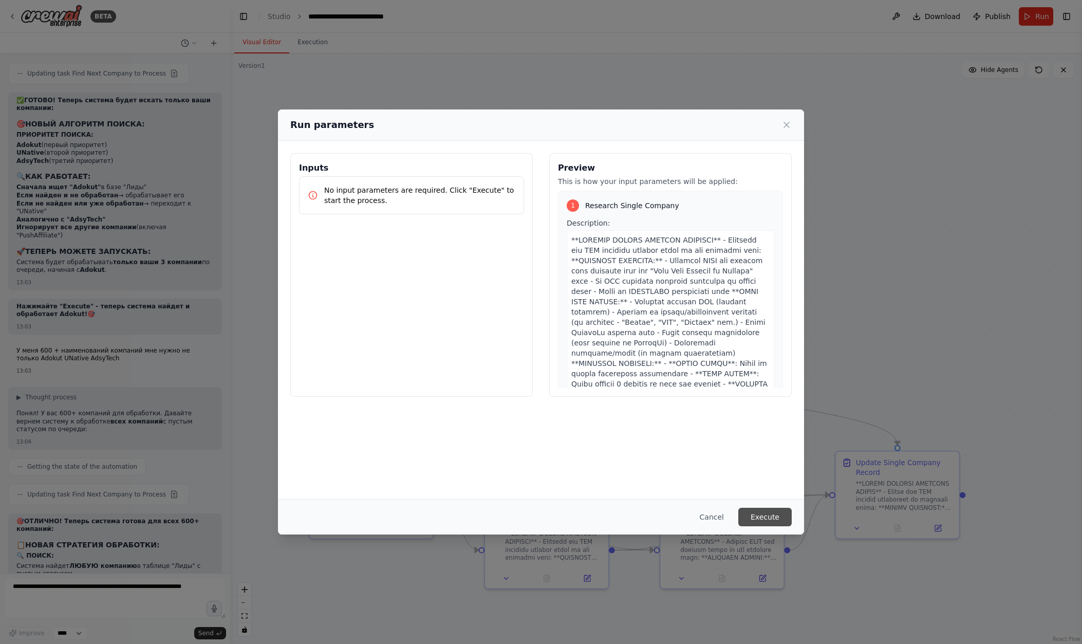
click at [655, 512] on button "Execute" at bounding box center [765, 517] width 53 height 19
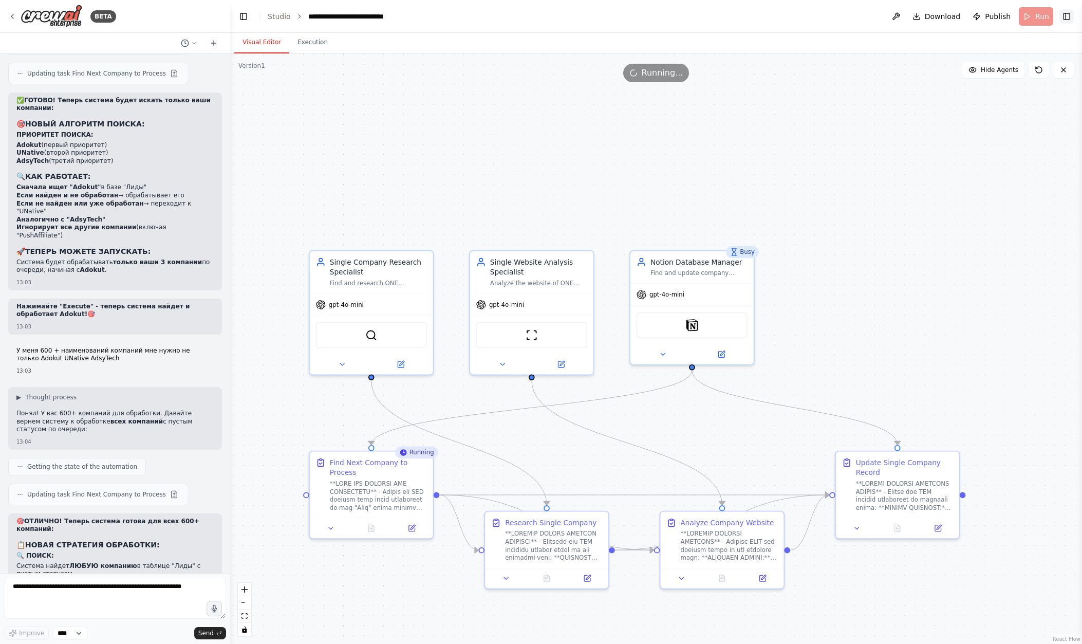
click at [655, 16] on button "Toggle Right Sidebar" at bounding box center [1067, 16] width 14 height 14
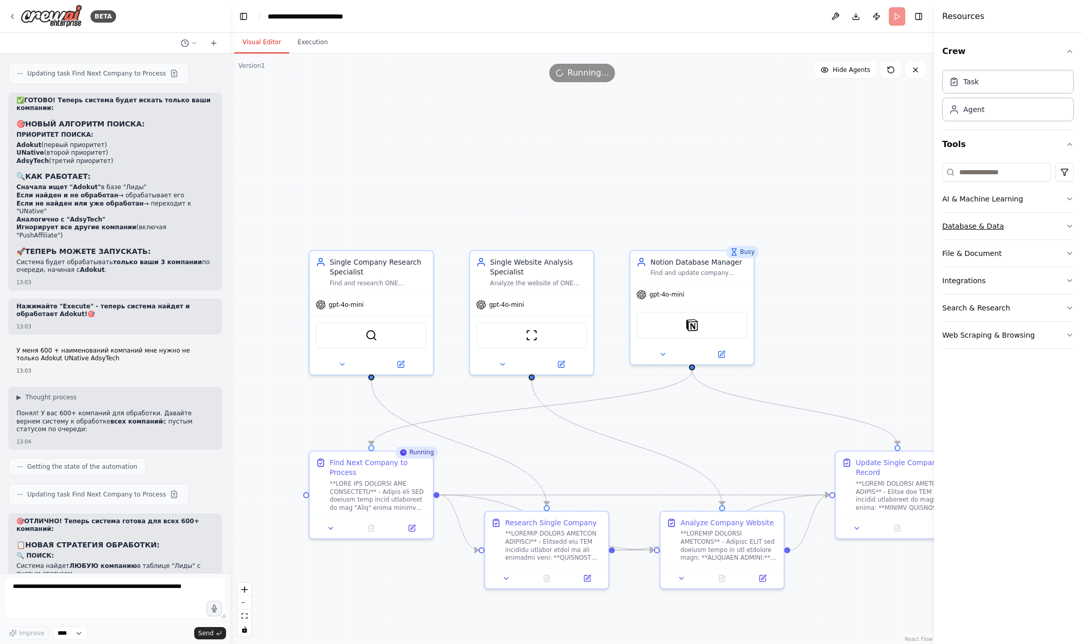
click at [655, 229] on div "Database & Data" at bounding box center [974, 226] width 62 height 10
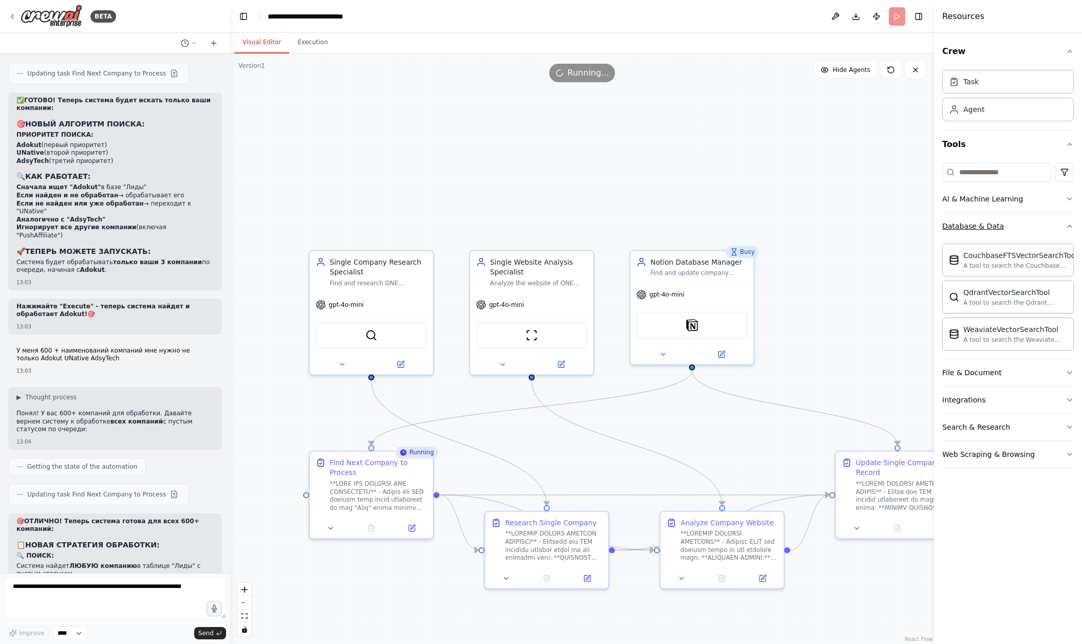
click at [655, 230] on div "Database & Data" at bounding box center [974, 226] width 62 height 10
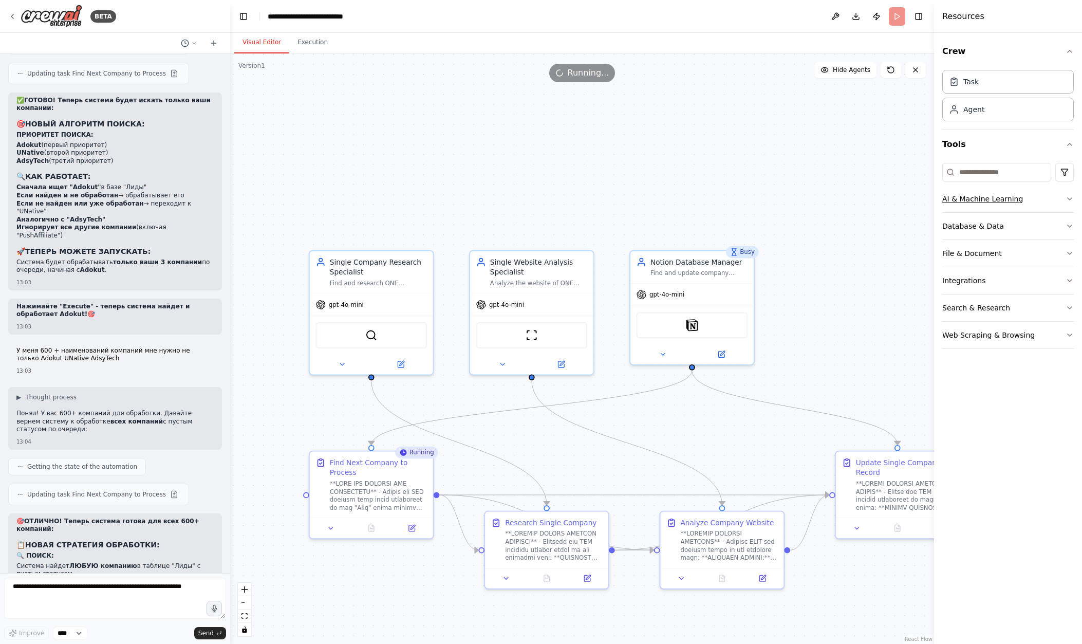
click at [655, 201] on div "AI & Machine Learning" at bounding box center [983, 199] width 81 height 10
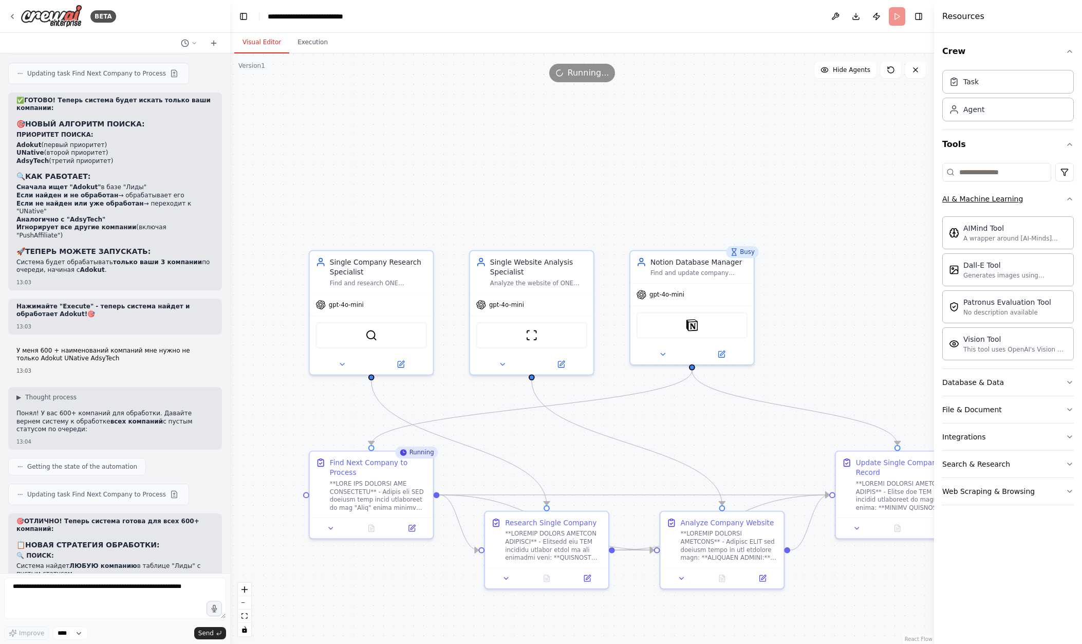
click at [655, 201] on div "AI & Machine Learning" at bounding box center [983, 199] width 81 height 10
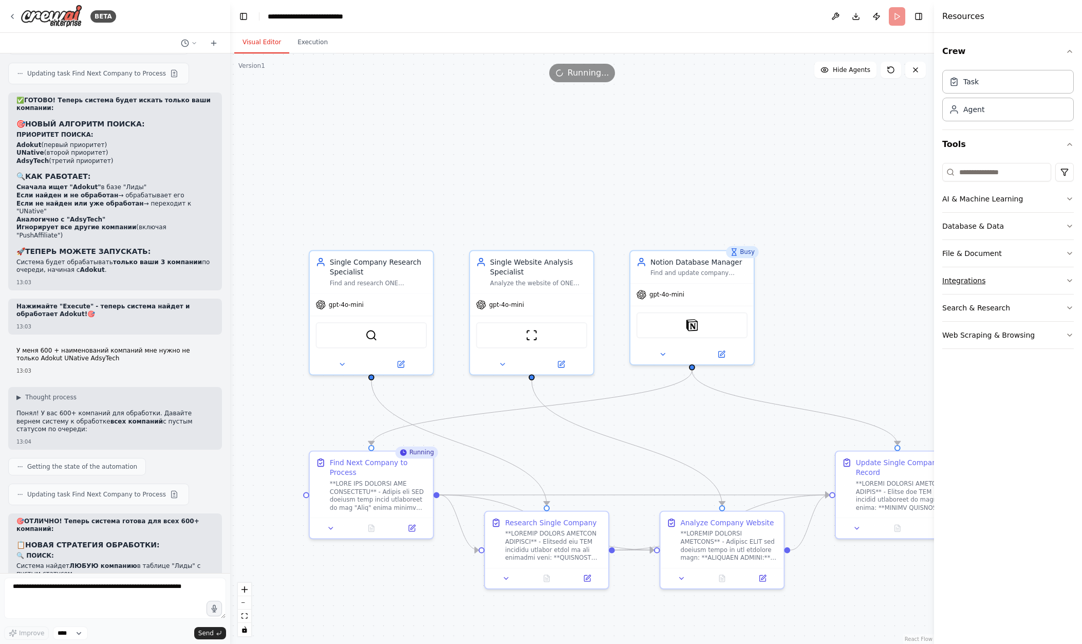
click at [655, 280] on button "Integrations" at bounding box center [1009, 280] width 132 height 27
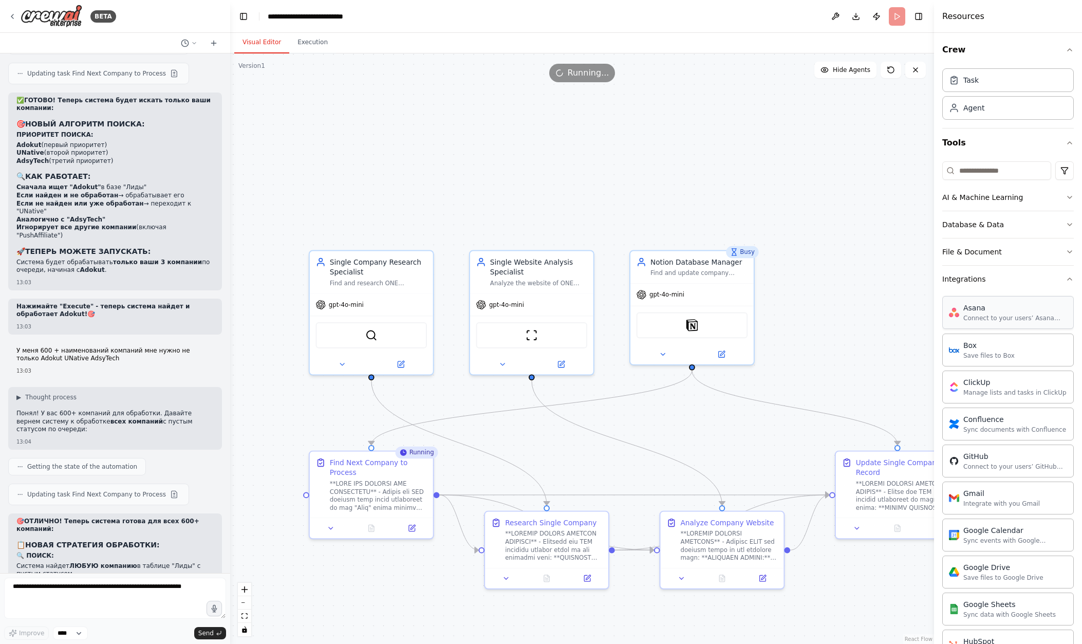
scroll to position [0, 0]
click at [655, 288] on button "Integrations" at bounding box center [1009, 280] width 132 height 27
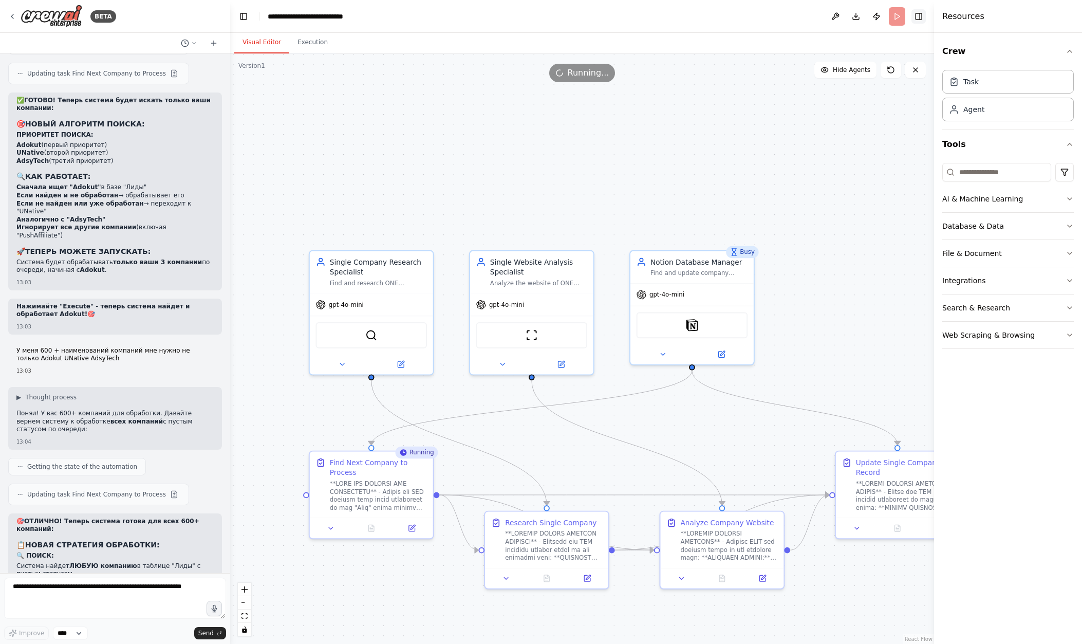
click at [655, 18] on button "Toggle Right Sidebar" at bounding box center [919, 16] width 14 height 14
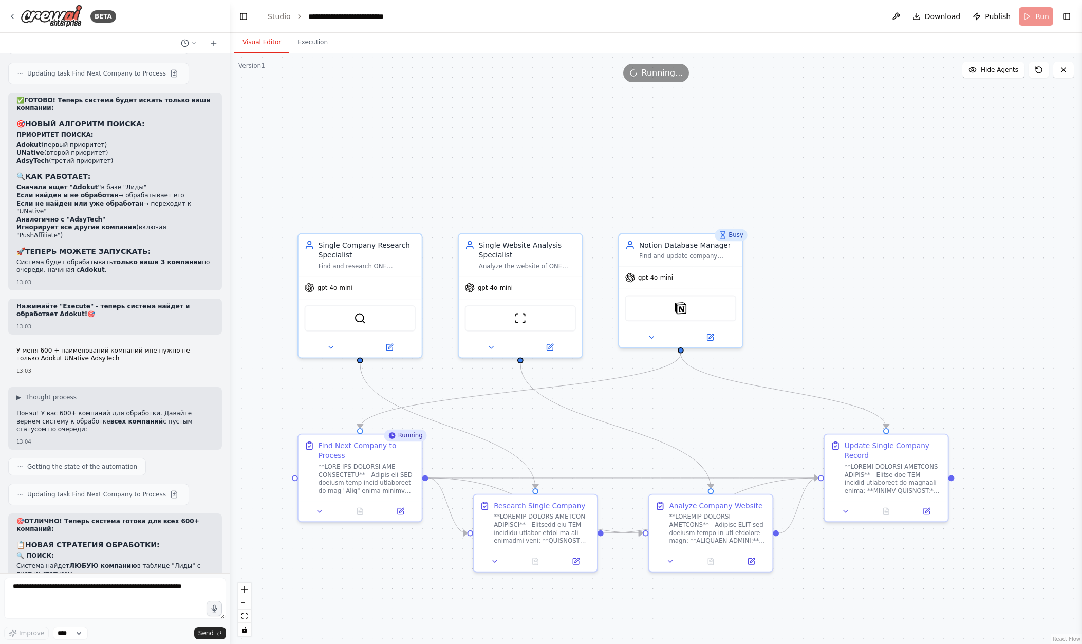
drag, startPoint x: 922, startPoint y: 222, endPoint x: 911, endPoint y: 205, distance: 20.1
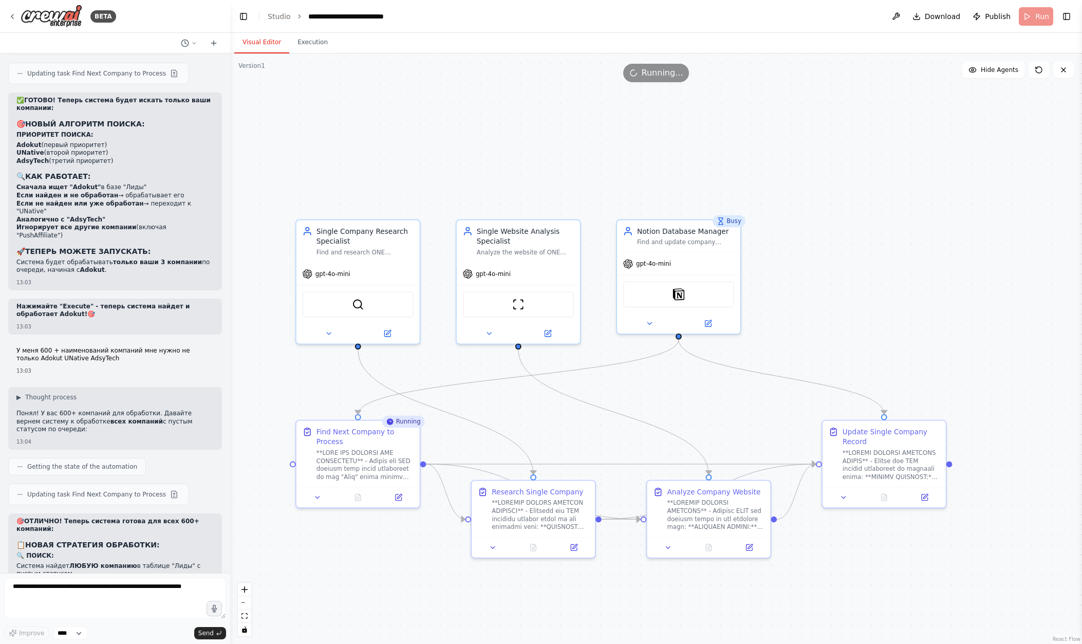
drag, startPoint x: 936, startPoint y: 293, endPoint x: 935, endPoint y: 280, distance: 13.9
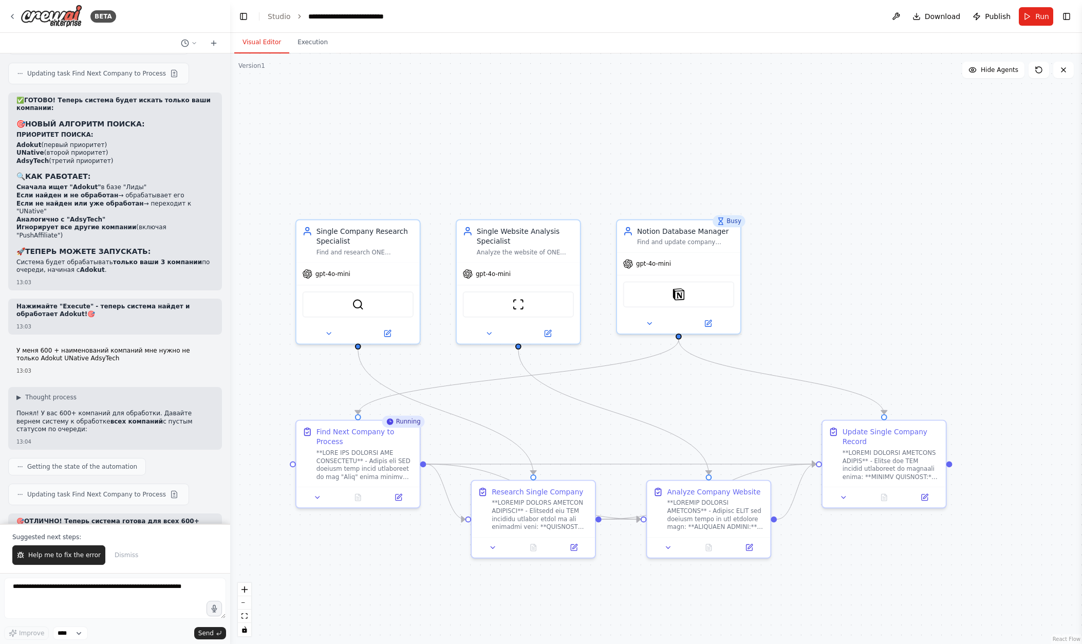
scroll to position [12911, 0]
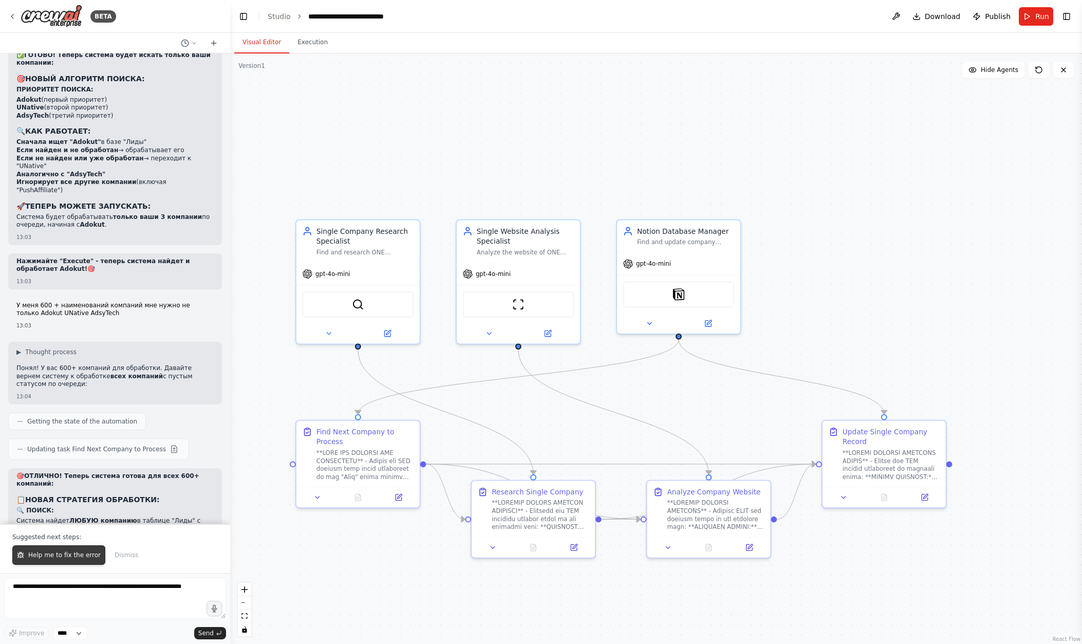
click at [79, 552] on span "Help me to fix the error" at bounding box center [64, 555] width 72 height 8
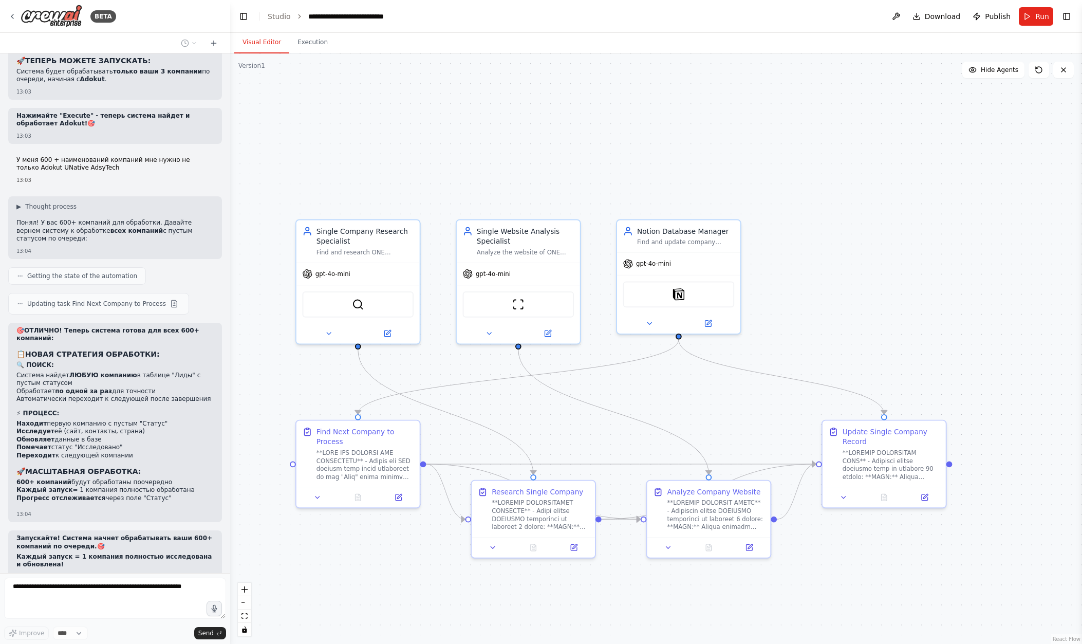
scroll to position [13087, 0]
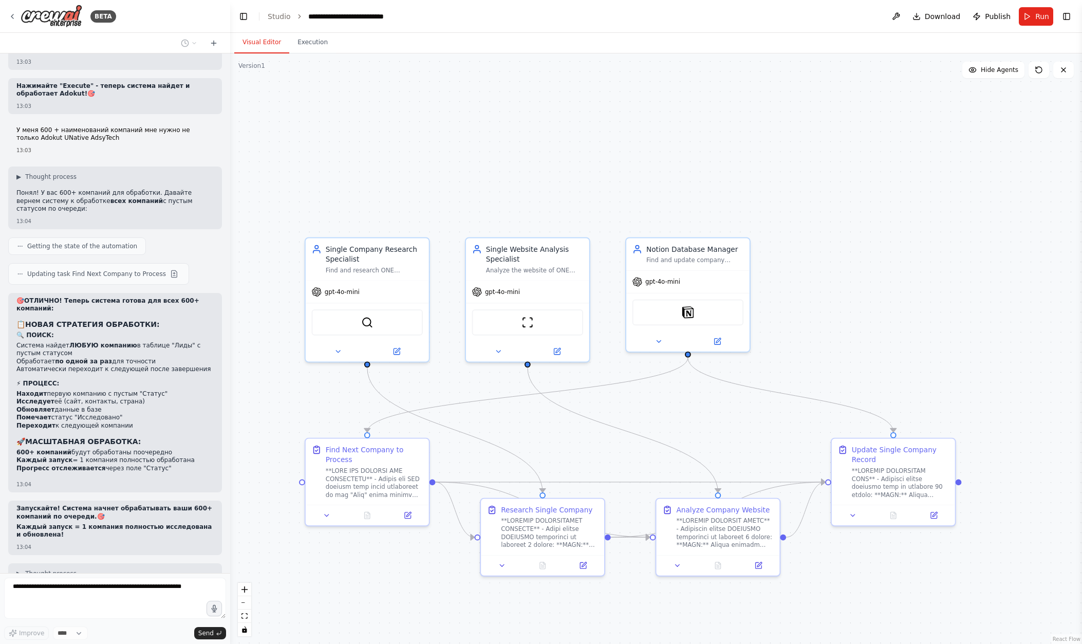
drag, startPoint x: 497, startPoint y: 162, endPoint x: 512, endPoint y: 174, distance: 19.3
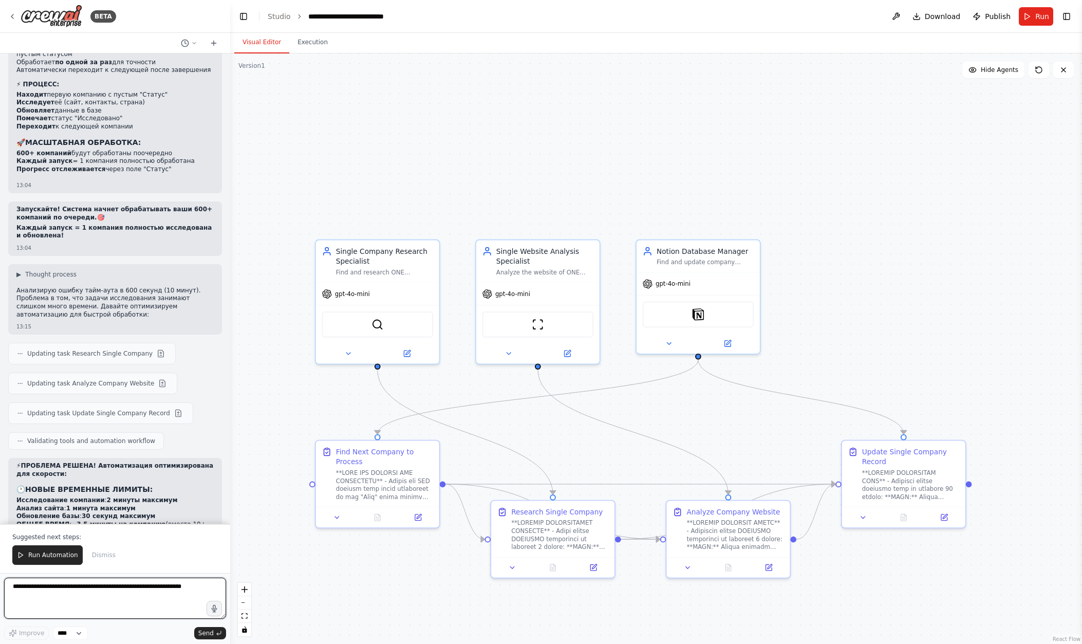
scroll to position [13394, 0]
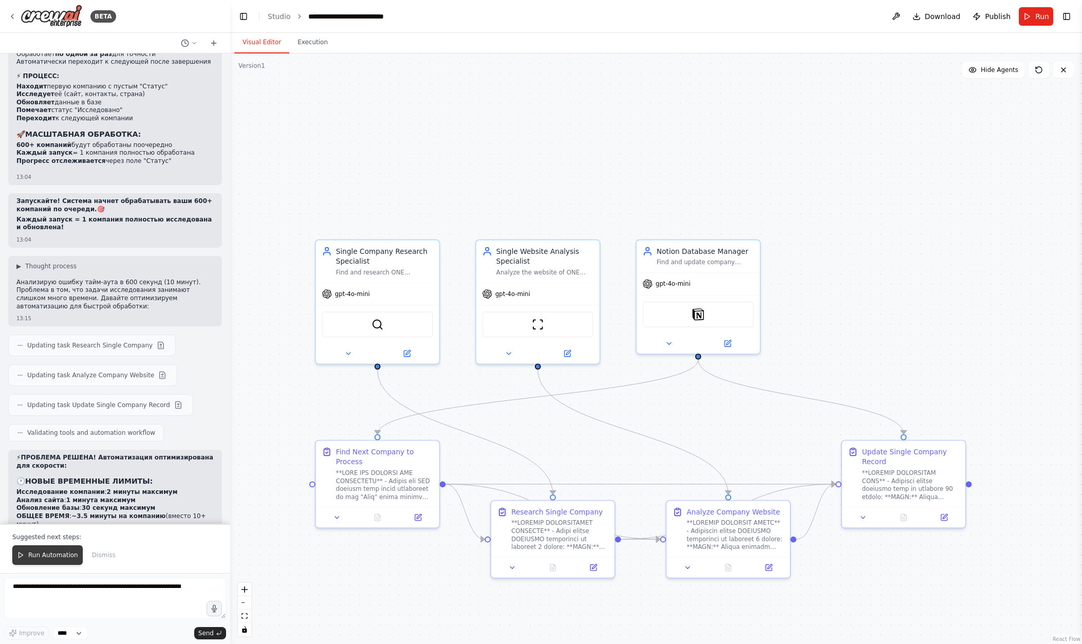
click at [64, 560] on button "Run Automation" at bounding box center [47, 555] width 70 height 20
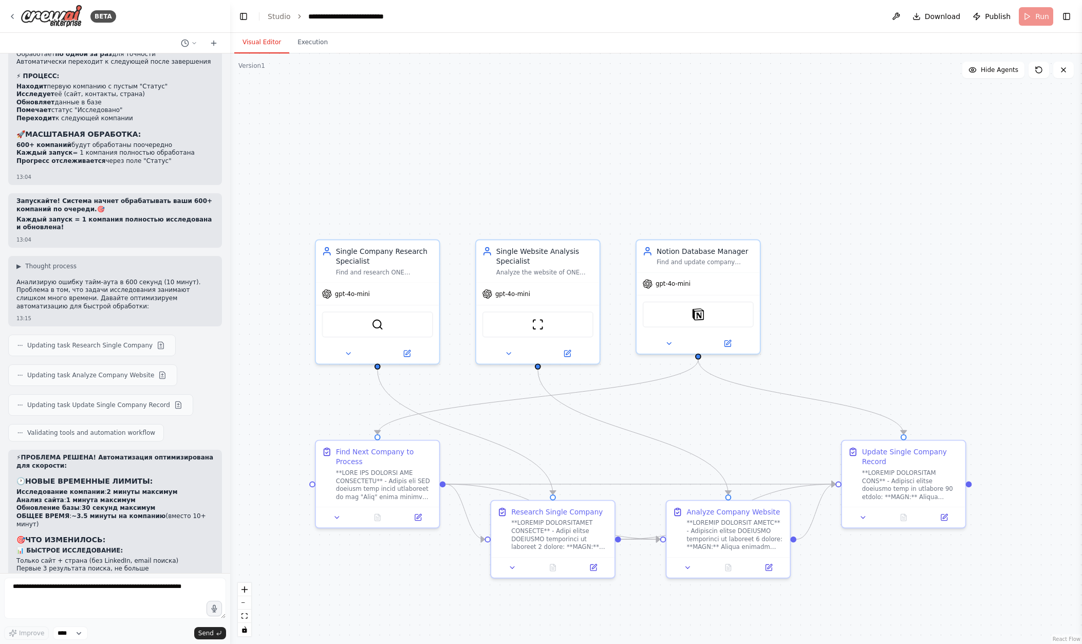
scroll to position [13345, 0]
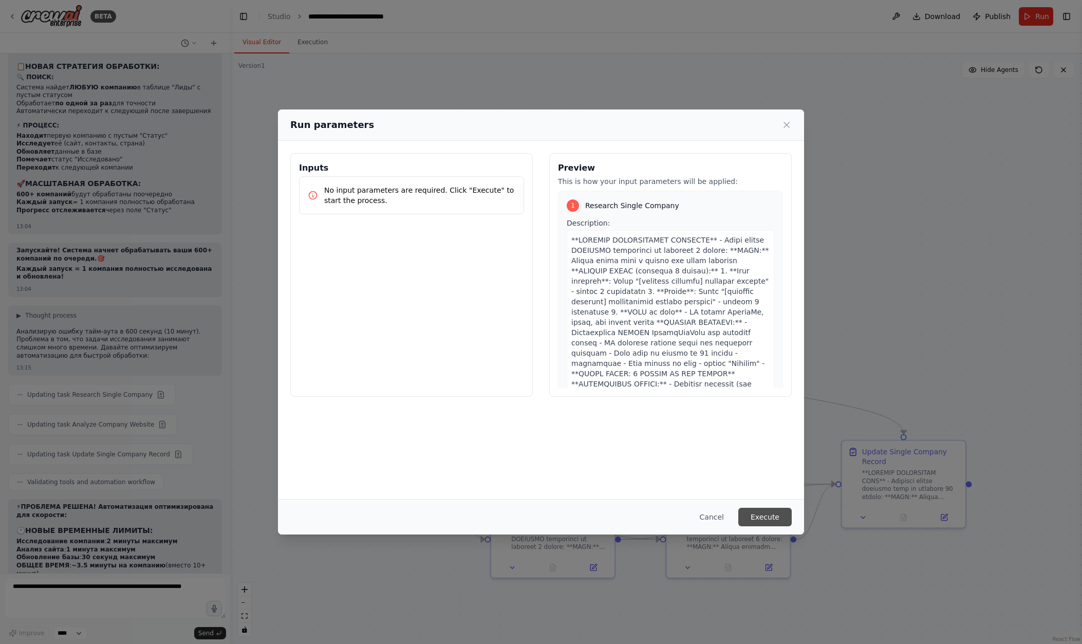
click at [655, 518] on button "Execute" at bounding box center [765, 517] width 53 height 19
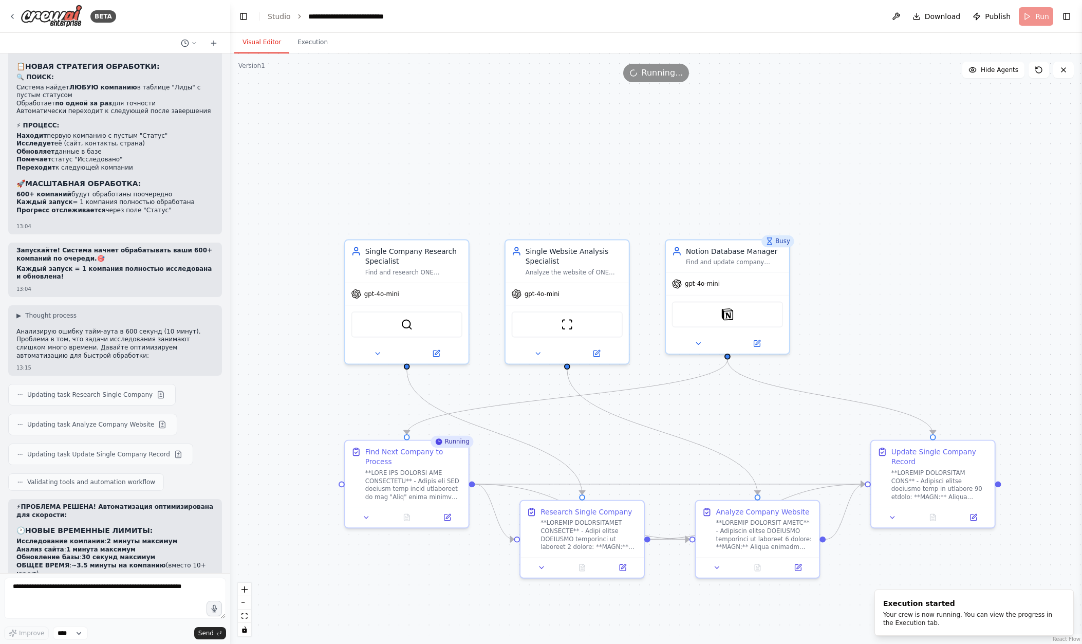
drag, startPoint x: 685, startPoint y: 193, endPoint x: 715, endPoint y: 191, distance: 30.4
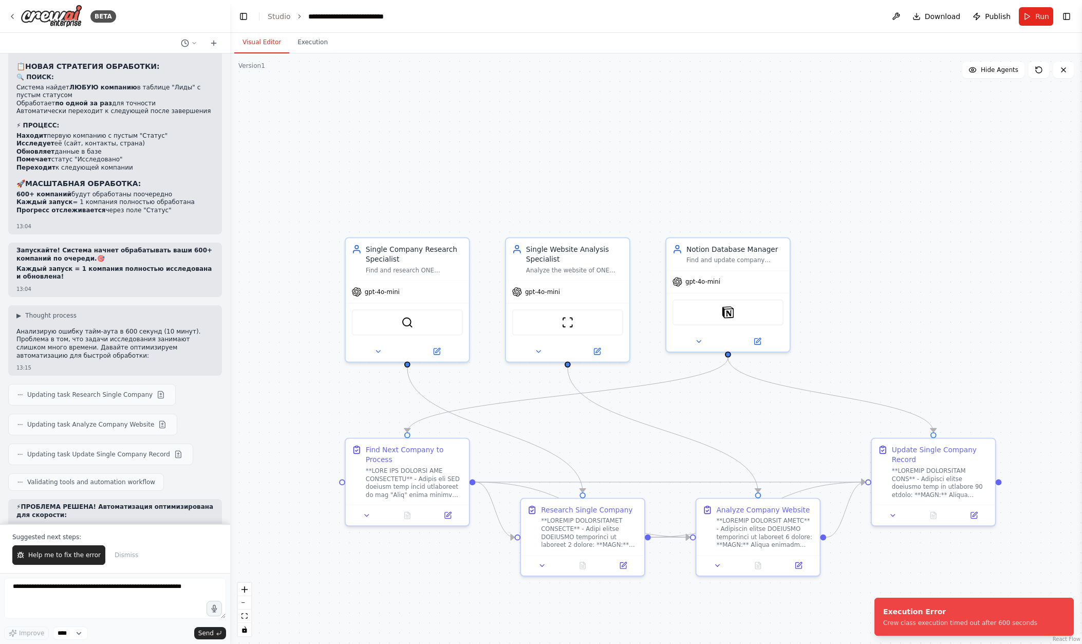
scroll to position [13394, 0]
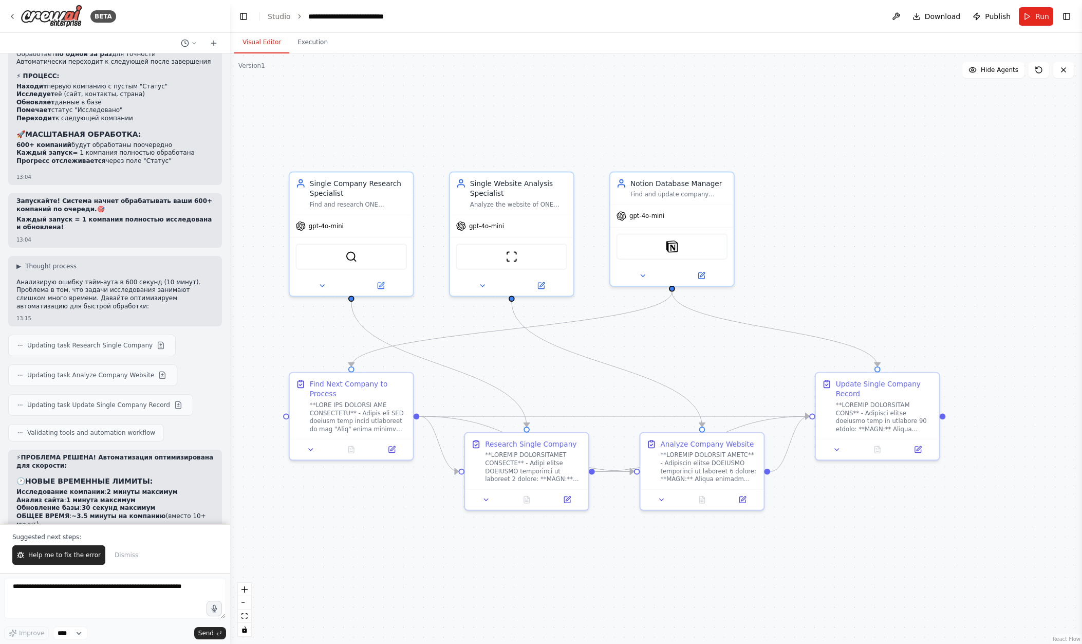
drag, startPoint x: 664, startPoint y: 290, endPoint x: 608, endPoint y: 225, distance: 86.1
drag, startPoint x: 564, startPoint y: 282, endPoint x: 569, endPoint y: 281, distance: 5.7
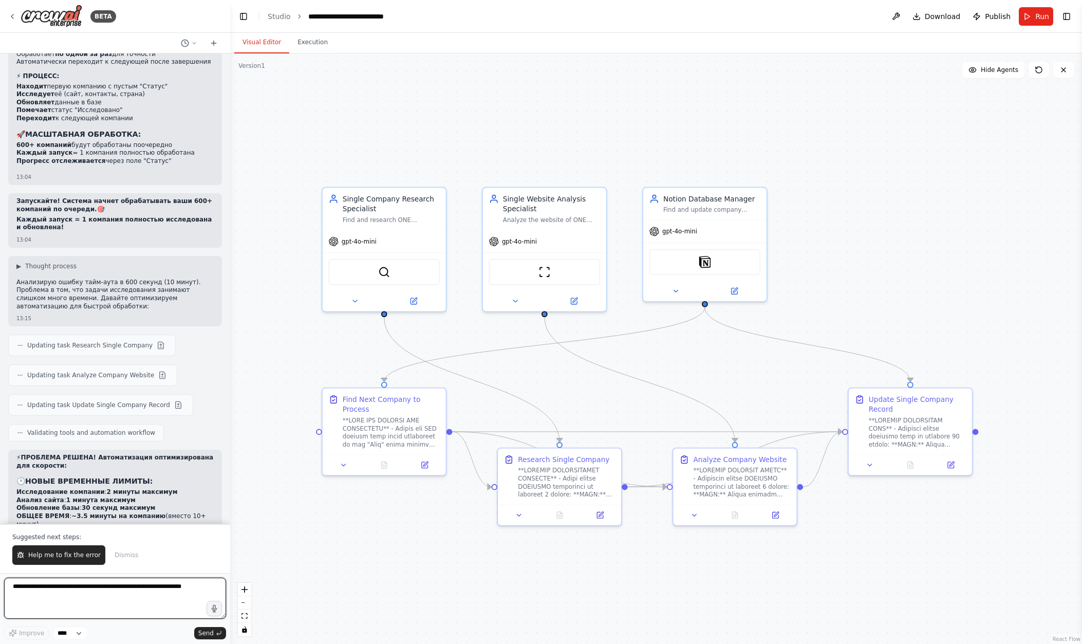
click at [142, 587] on textarea at bounding box center [115, 598] width 222 height 41
type textarea "*"
type textarea "**********"
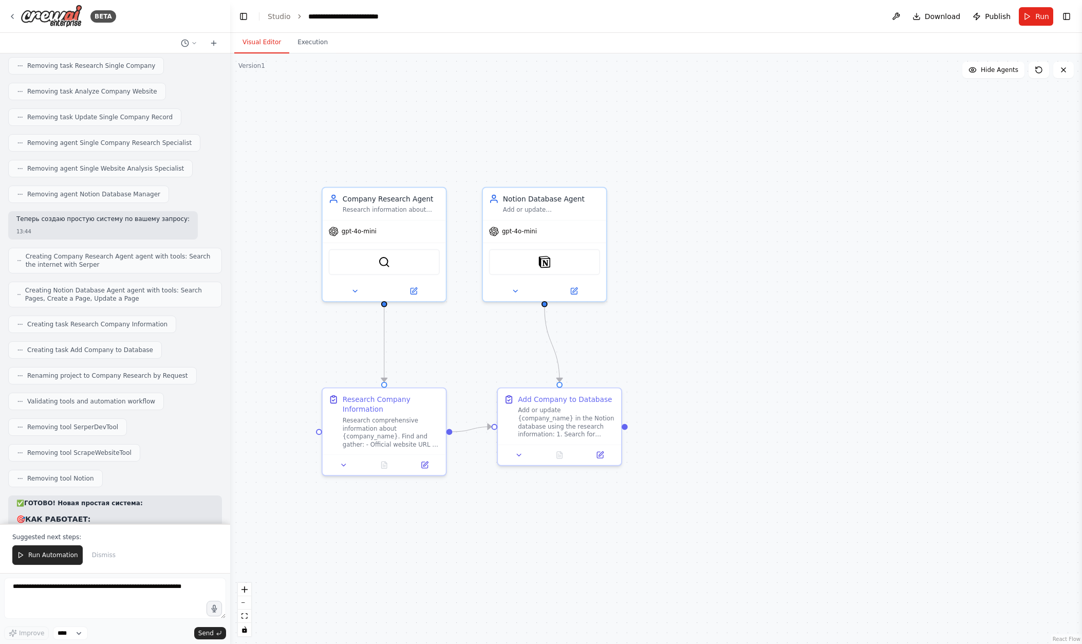
scroll to position [14238, 0]
click at [655, 12] on button "Run" at bounding box center [1036, 16] width 34 height 19
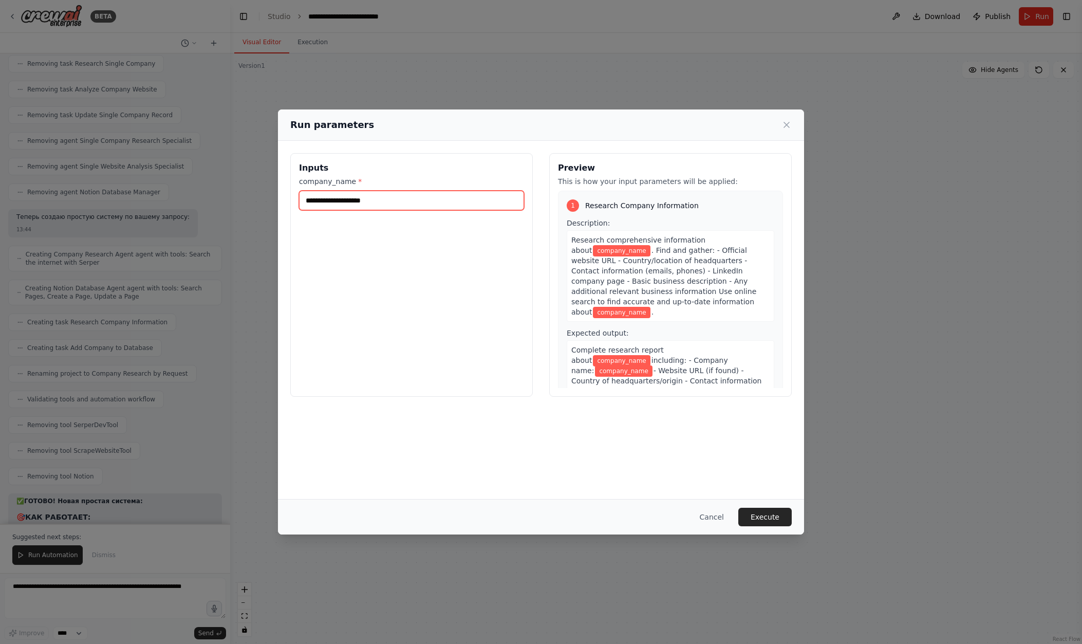
click at [432, 199] on input "company_name *" at bounding box center [411, 201] width 225 height 20
click at [422, 200] on input "company_name *" at bounding box center [411, 201] width 225 height 20
paste input "*******"
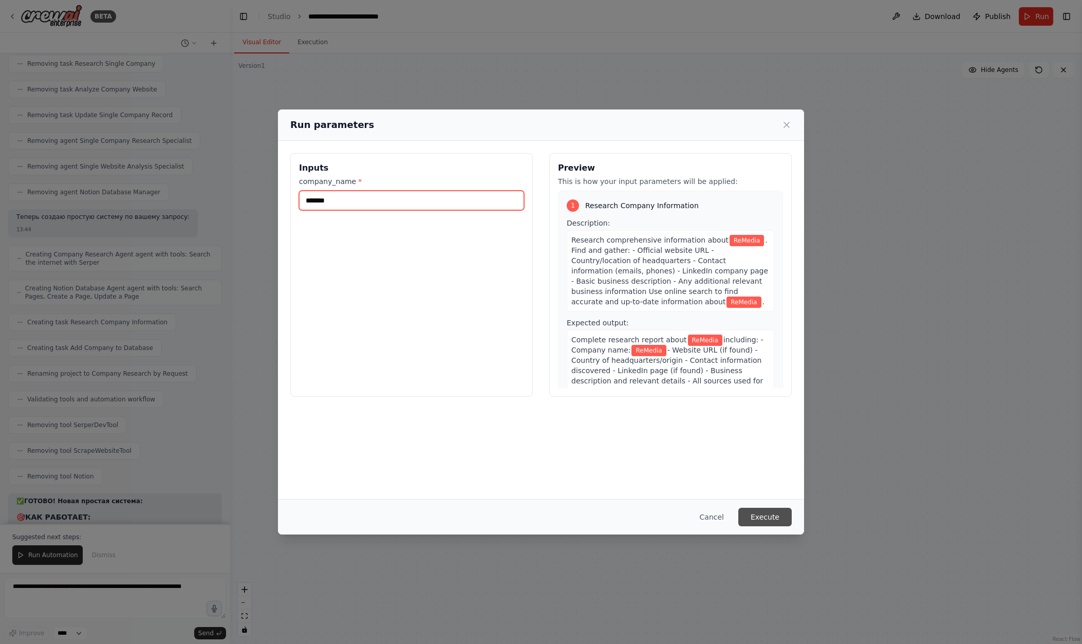
type input "*******"
click at [655, 522] on button "Execute" at bounding box center [765, 517] width 53 height 19
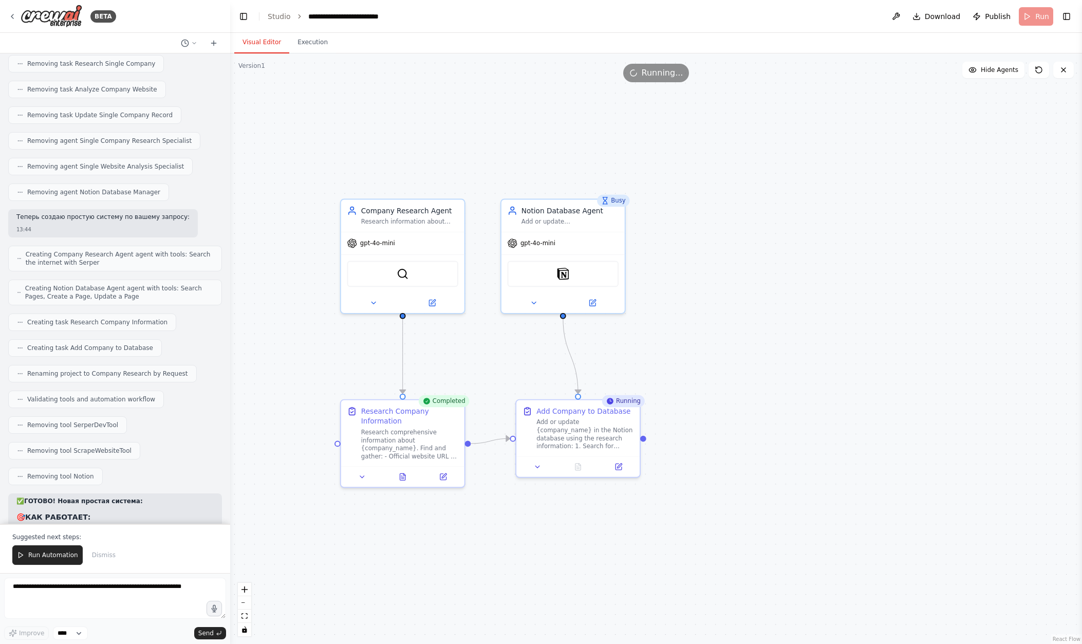
drag, startPoint x: 640, startPoint y: 237, endPoint x: 665, endPoint y: 246, distance: 26.2
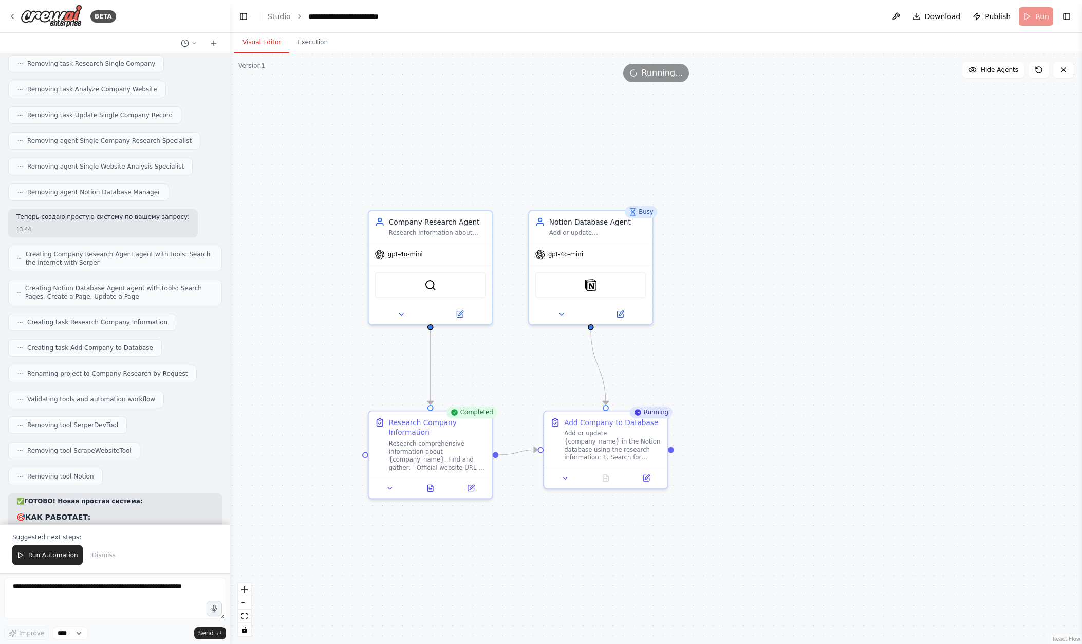
drag, startPoint x: 819, startPoint y: 221, endPoint x: 867, endPoint y: 223, distance: 47.3
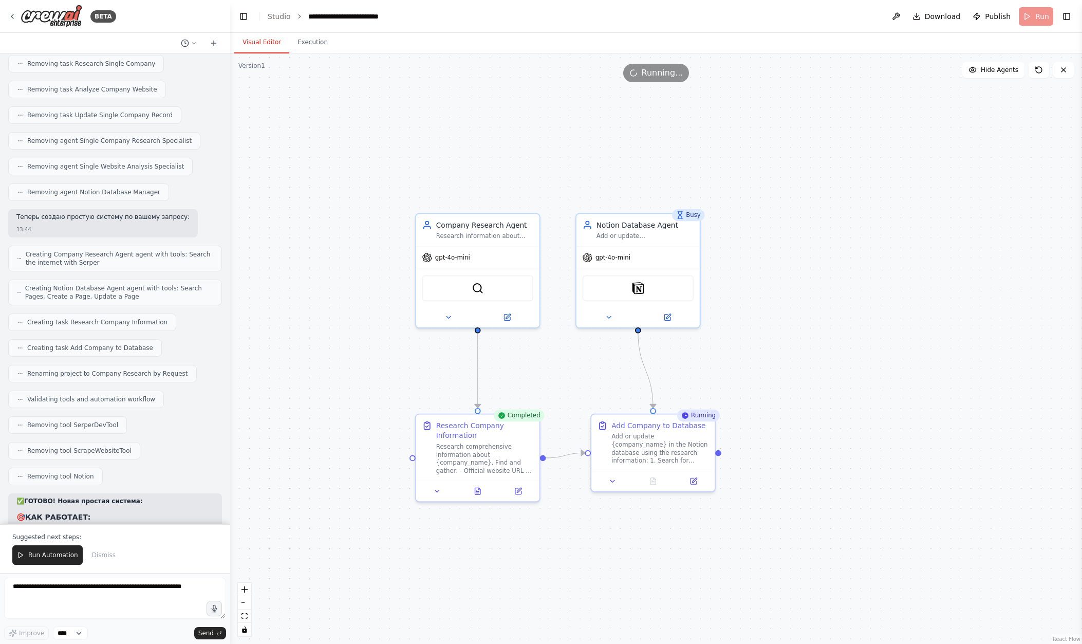
drag, startPoint x: 639, startPoint y: 172, endPoint x: 661, endPoint y: 175, distance: 21.8
drag, startPoint x: 798, startPoint y: 362, endPoint x: 771, endPoint y: 359, distance: 26.4
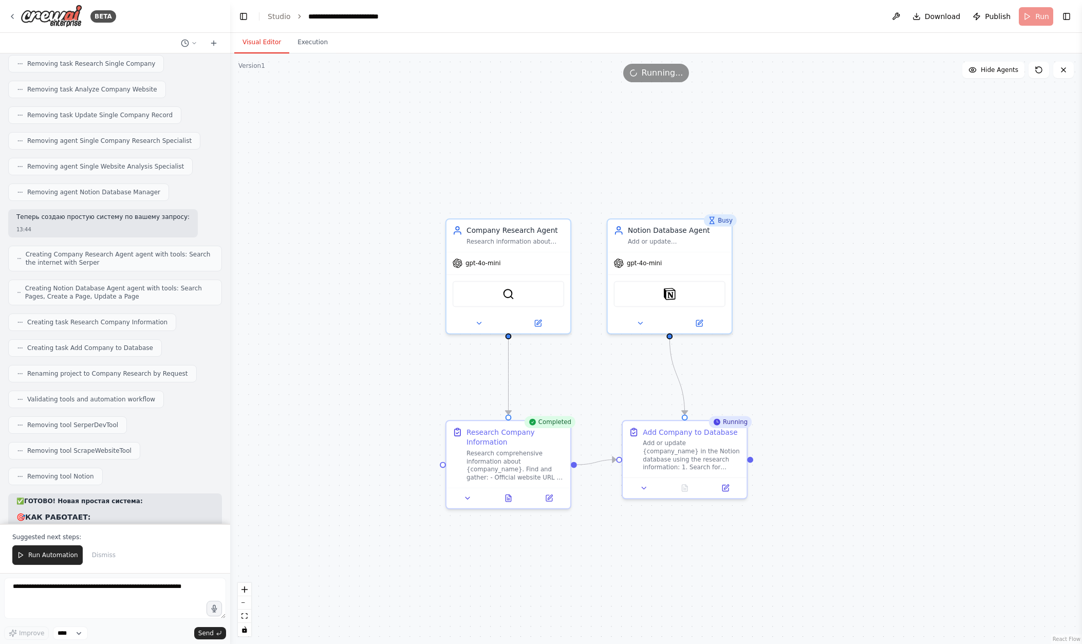
drag, startPoint x: 638, startPoint y: 351, endPoint x: 683, endPoint y: 348, distance: 44.8
click at [655, 290] on img at bounding box center [670, 292] width 12 height 12
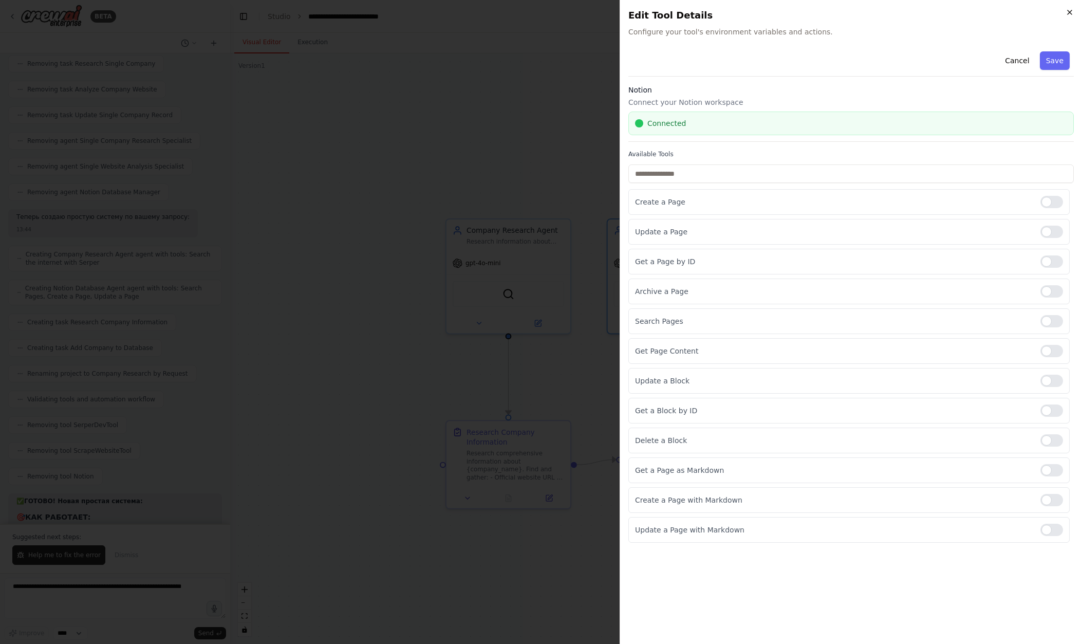
click at [655, 11] on icon "button" at bounding box center [1070, 12] width 8 height 8
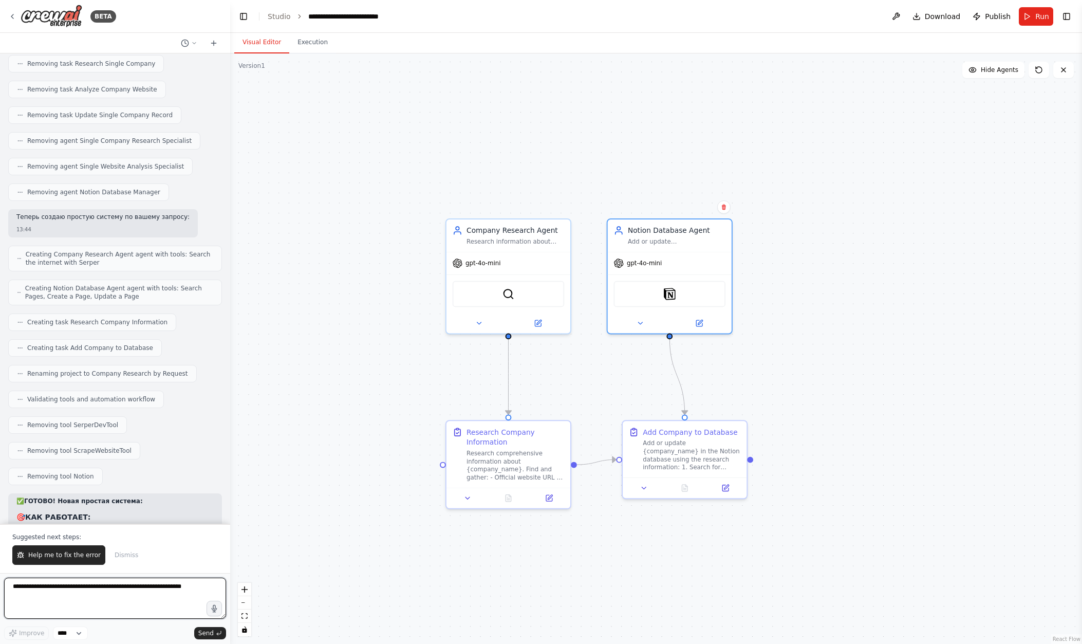
click at [111, 595] on textarea at bounding box center [115, 598] width 222 height 41
type textarea "**********"
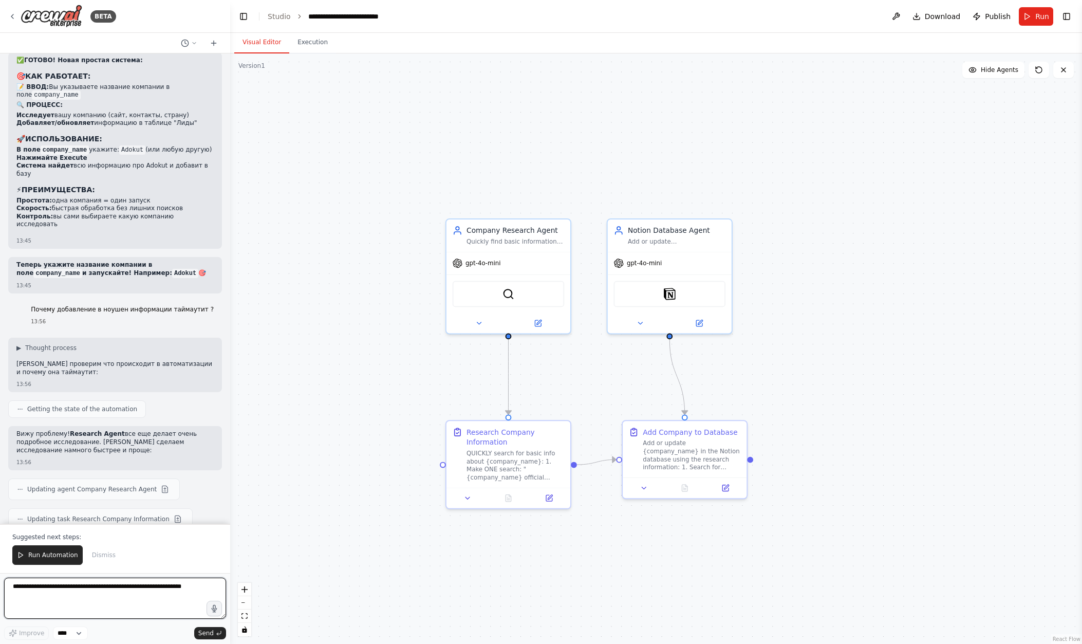
scroll to position [14687, 0]
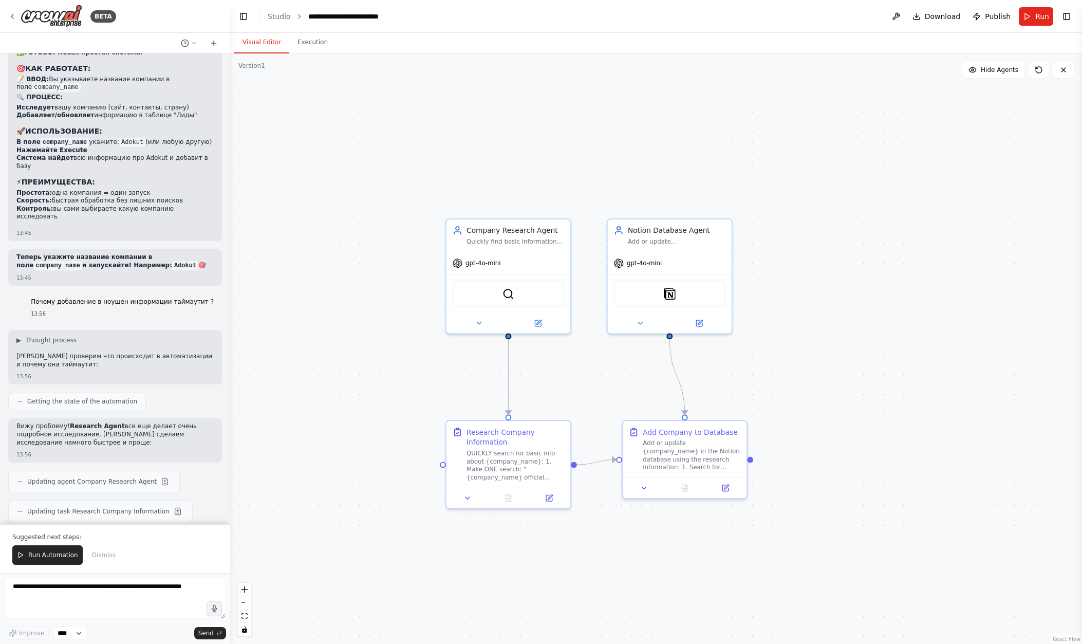
drag, startPoint x: 46, startPoint y: 434, endPoint x: 151, endPoint y: 432, distance: 104.4
click at [141, 644] on li "Извлекает только главное: сайт, страну, email, LinkedIn" at bounding box center [114, 650] width 197 height 8
click at [655, 21] on button "Run" at bounding box center [1036, 16] width 34 height 19
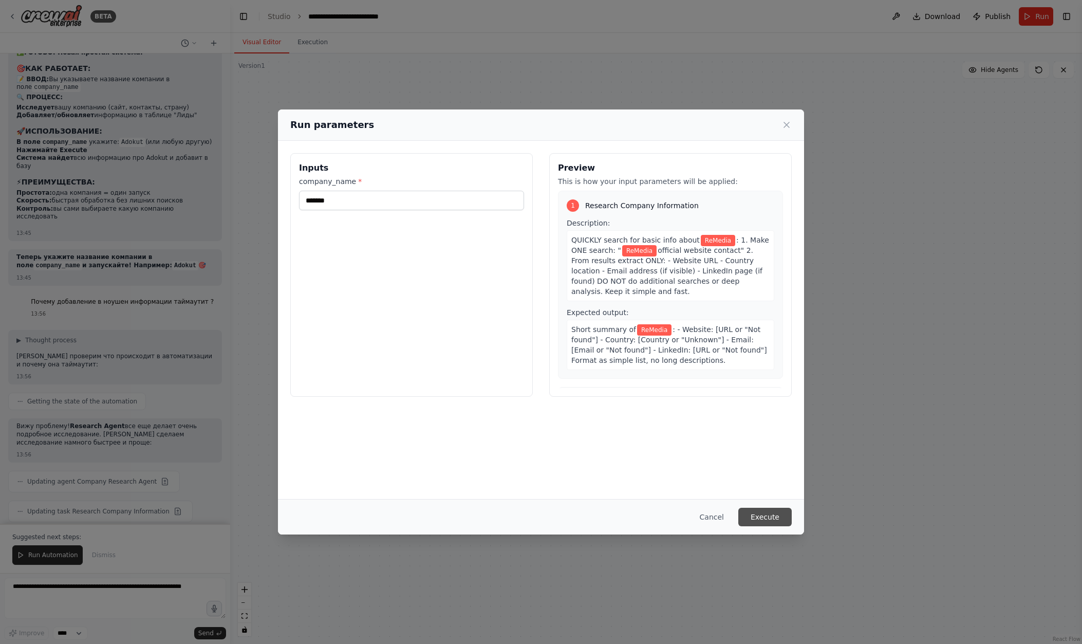
click at [655, 520] on button "Execute" at bounding box center [765, 517] width 53 height 19
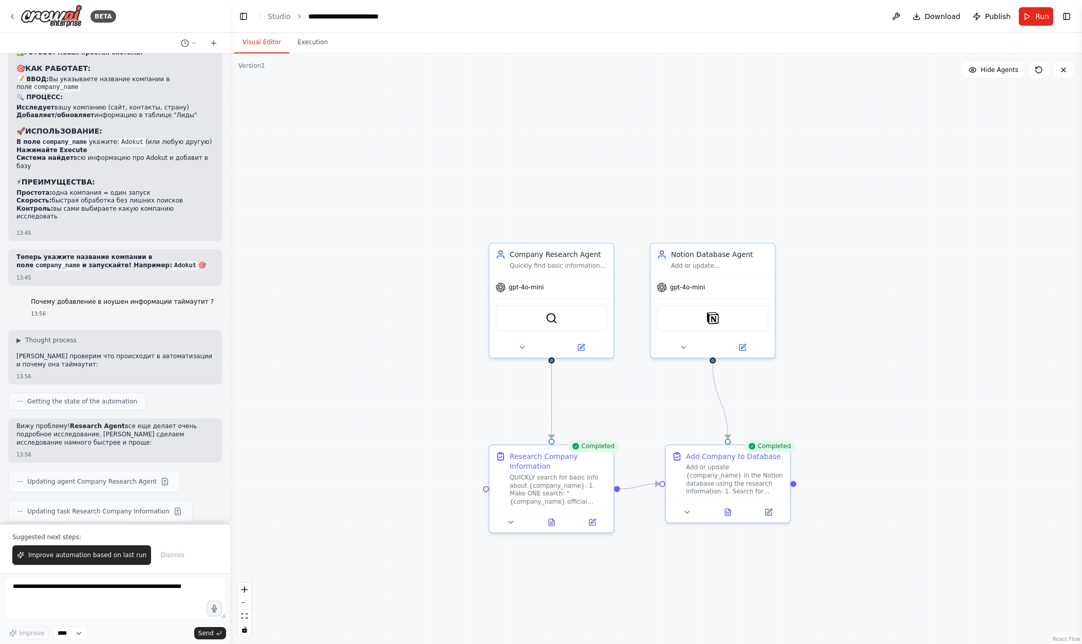
drag, startPoint x: 839, startPoint y: 192, endPoint x: 885, endPoint y: 215, distance: 51.0
click at [655, 471] on div "Add or update {company_name} in the Notion database using the research informat…" at bounding box center [737, 478] width 98 height 32
click at [655, 512] on button at bounding box center [771, 510] width 34 height 12
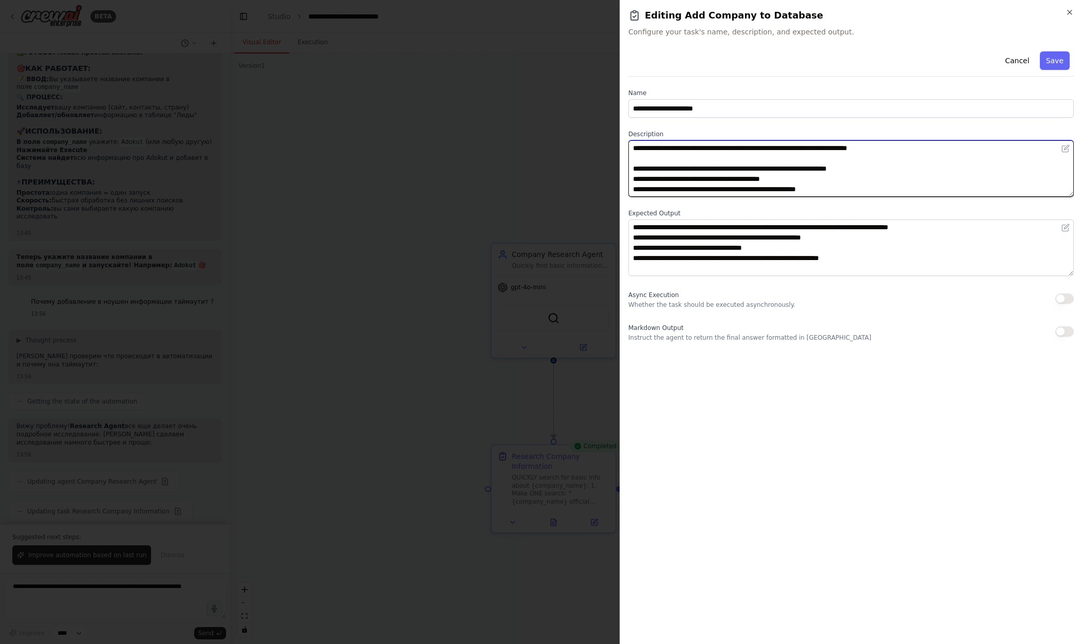
click at [655, 179] on textarea "**********" at bounding box center [852, 168] width 446 height 57
click at [655, 164] on textarea "**********" at bounding box center [852, 168] width 446 height 57
drag, startPoint x: 777, startPoint y: 150, endPoint x: 913, endPoint y: 151, distance: 136.7
click at [655, 151] on textarea "**********" at bounding box center [852, 168] width 446 height 57
click at [655, 170] on textarea "**********" at bounding box center [852, 168] width 446 height 57
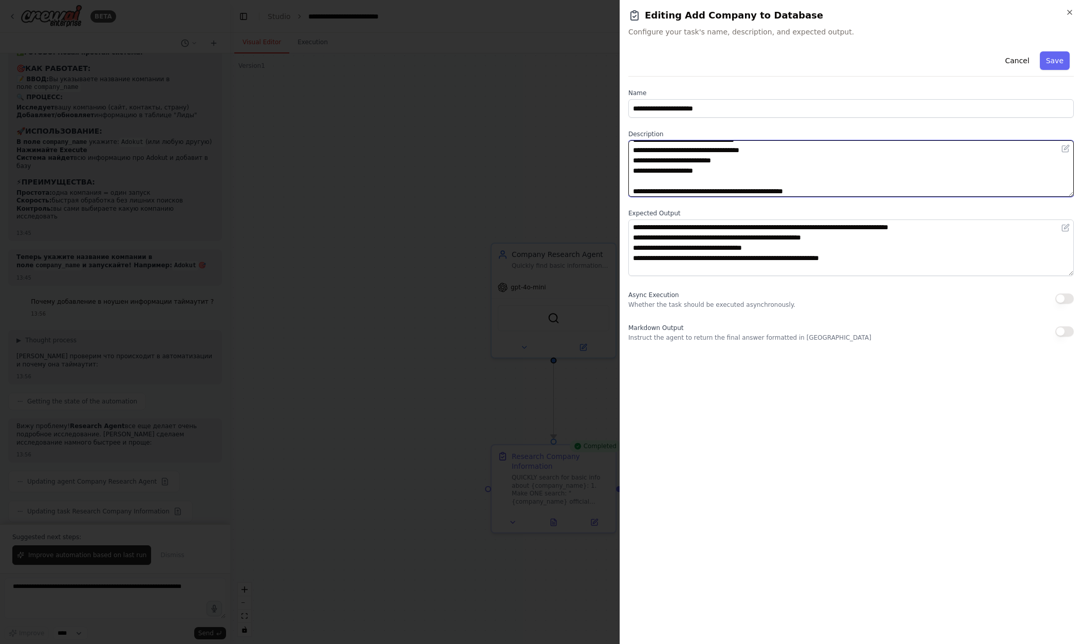
scroll to position [103, 0]
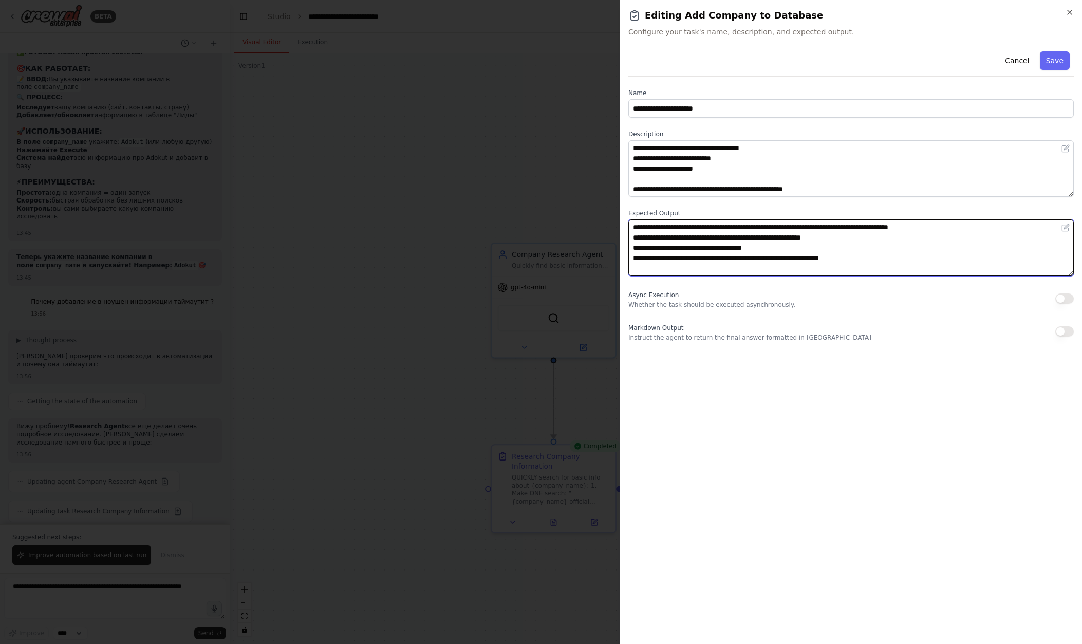
click at [655, 249] on textarea "**********" at bounding box center [852, 247] width 446 height 57
click at [655, 15] on icon "button" at bounding box center [1070, 12] width 8 height 8
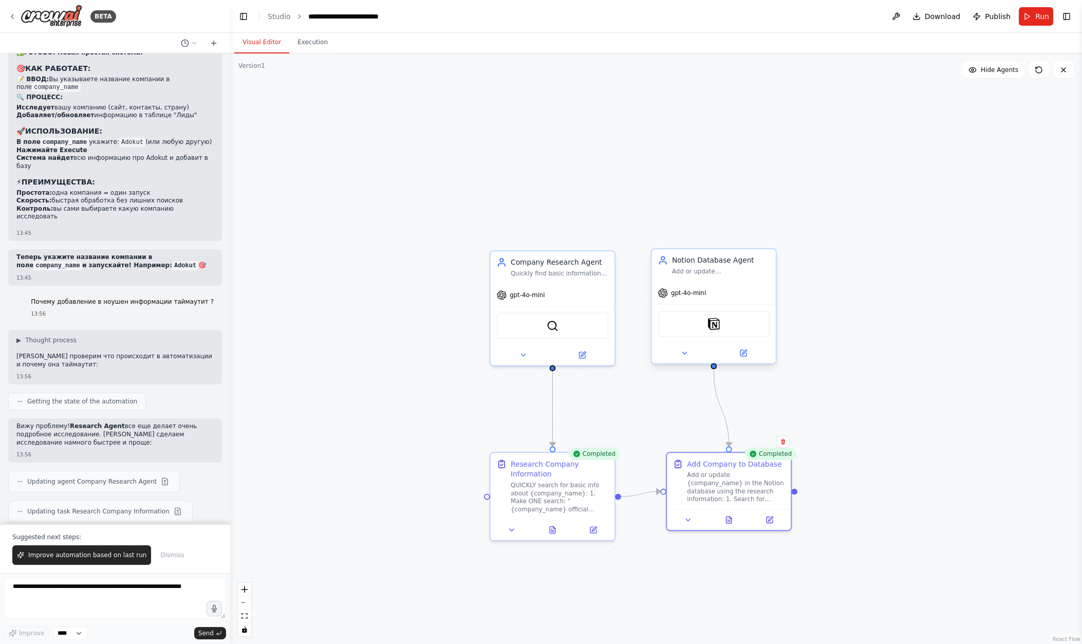
click at [655, 328] on div "Notion" at bounding box center [714, 324] width 112 height 26
click at [655, 330] on div "Notion" at bounding box center [714, 324] width 112 height 26
click at [655, 324] on img at bounding box center [714, 324] width 12 height 12
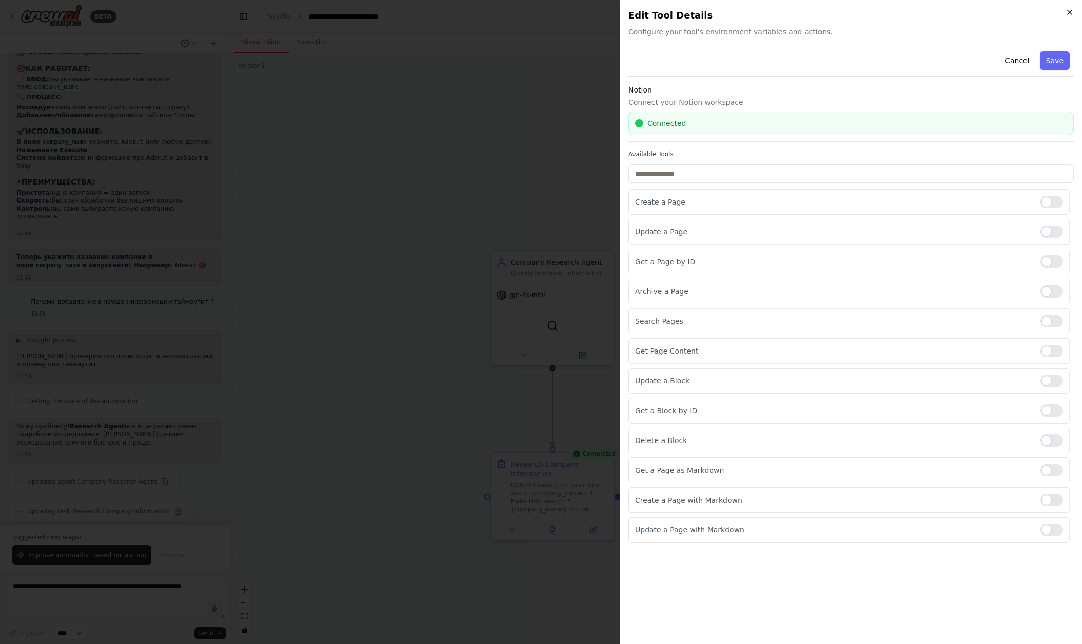
click at [655, 11] on icon "button" at bounding box center [1070, 12] width 4 height 4
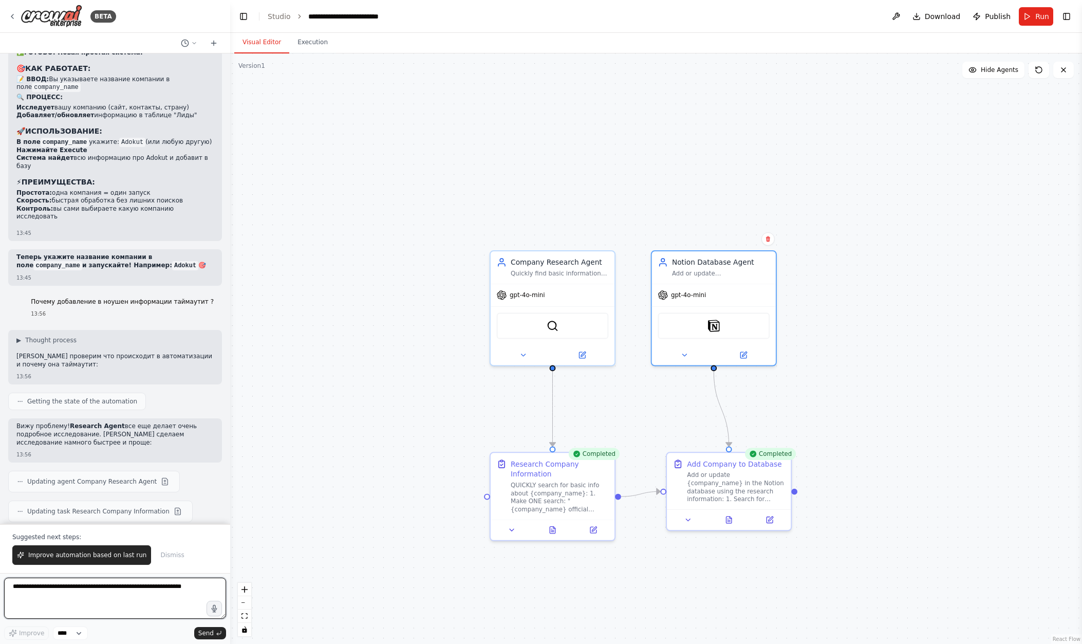
click at [158, 595] on textarea at bounding box center [115, 598] width 222 height 41
drag, startPoint x: 101, startPoint y: 430, endPoint x: 210, endPoint y: 431, distance: 108.5
click at [190, 644] on li "Извлекает только главное: сайт, страну, email, LinkedIn" at bounding box center [114, 650] width 197 height 8
click at [316, 49] on button "Execution" at bounding box center [312, 43] width 47 height 22
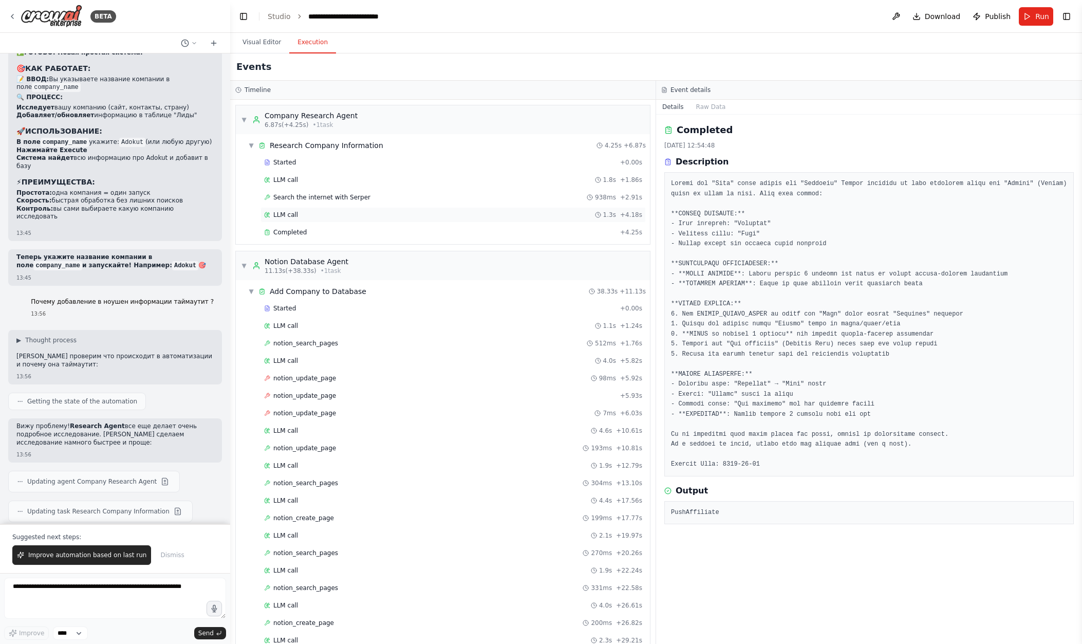
click at [418, 218] on div "LLM call 1.3s + 4.18s" at bounding box center [453, 215] width 378 height 8
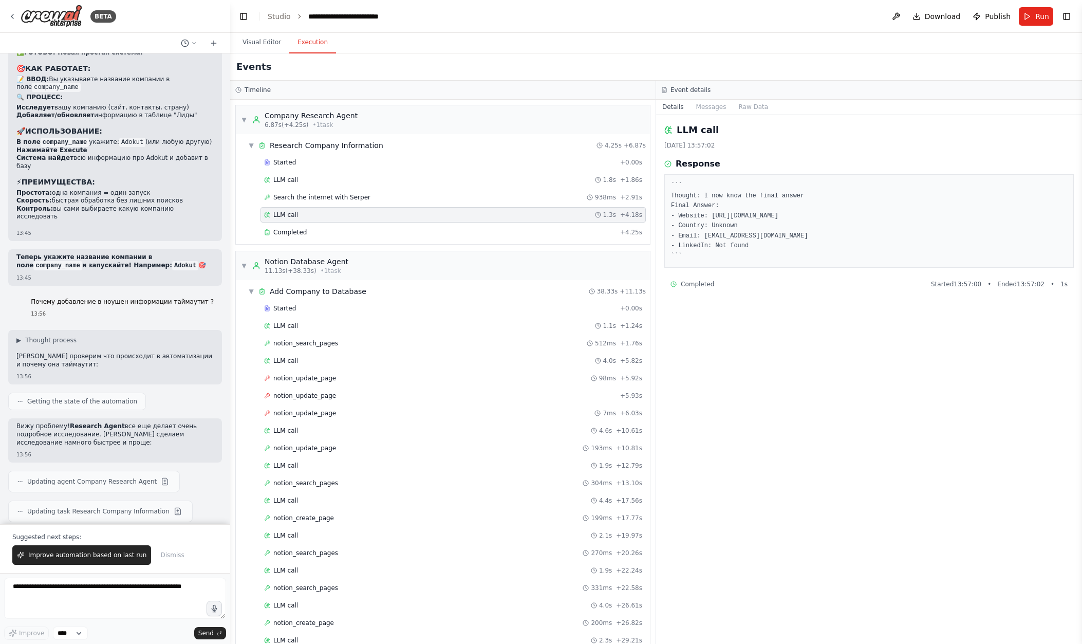
click at [423, 224] on div "Started + 0.00s LLM call 1.8s + 1.86s Search the internet with Serper 938ms + 2…" at bounding box center [447, 198] width 406 height 87
click at [131, 644] on li "Извлекает только главное: сайт, страну, email, LinkedIn" at bounding box center [114, 650] width 197 height 8
click at [329, 230] on div "Completed" at bounding box center [440, 232] width 352 height 8
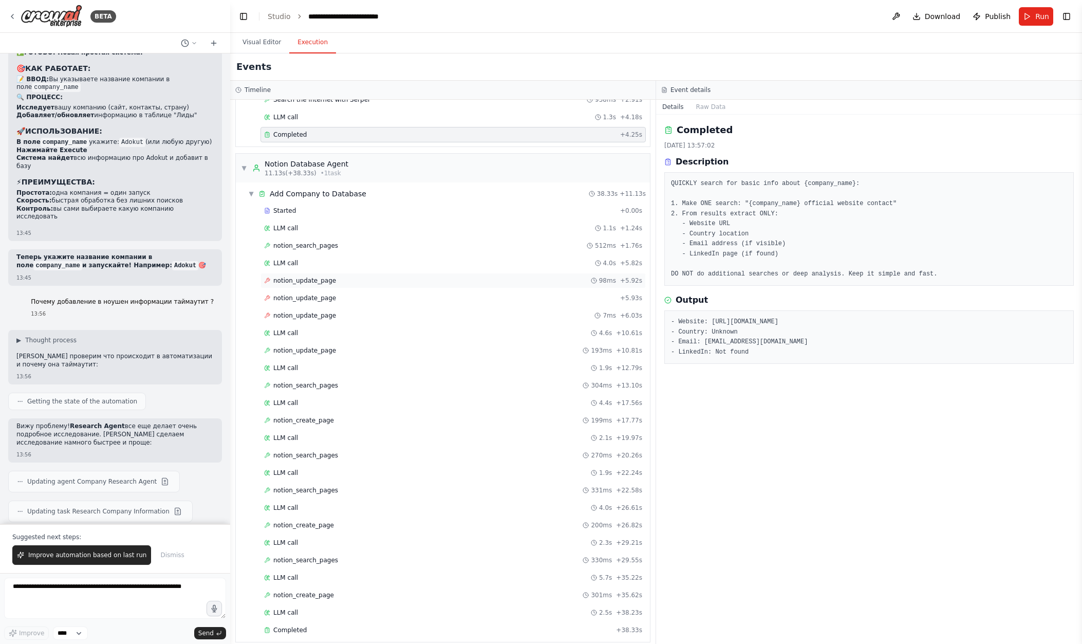
scroll to position [107, 0]
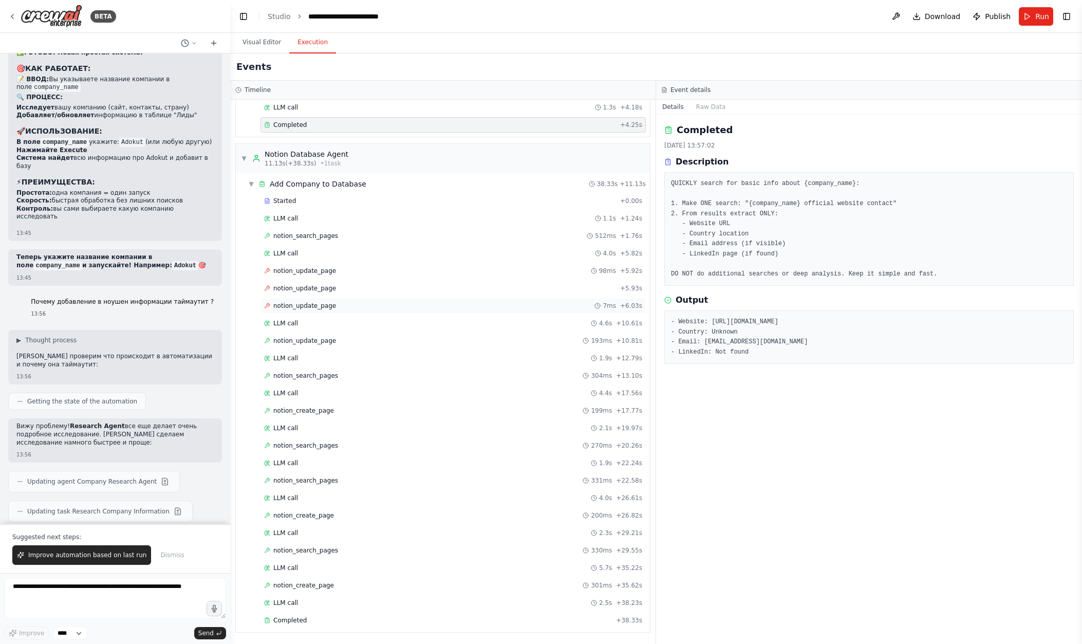
click at [333, 302] on span "notion_update_page" at bounding box center [304, 306] width 63 height 8
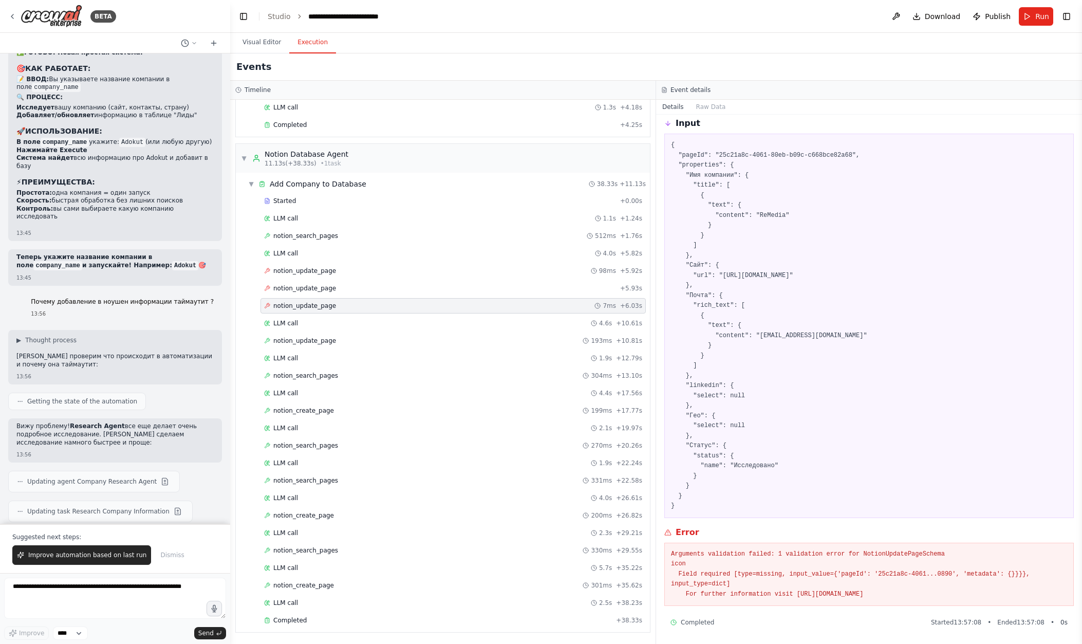
scroll to position [42, 0]
drag, startPoint x: 968, startPoint y: 598, endPoint x: 669, endPoint y: 551, distance: 303.3
click at [655, 551] on div "Arguments validation failed: 1 validation error for NotionUpdatePageSchema icon…" at bounding box center [870, 574] width 410 height 64
click at [345, 278] on div "notion_update_page 98ms + 5.92s" at bounding box center [453, 270] width 385 height 15
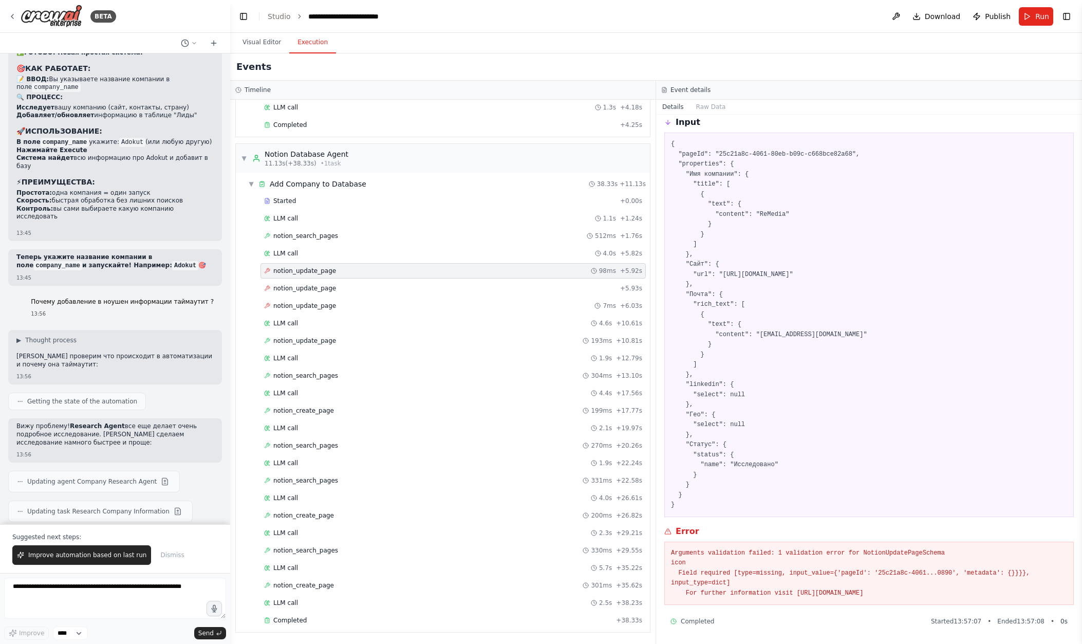
drag, startPoint x: 966, startPoint y: 596, endPoint x: 658, endPoint y: 544, distance: 311.8
click at [655, 544] on div "notion_update_page [DATE] 13:57:08 Input { "pageId": "25c21a8c-4061-80eb-b09c-c…" at bounding box center [869, 379] width 426 height 529
copy pre "Arguments validation failed: 1 validation error for NotionUpdatePageSchema icon…"
click at [655, 563] on pre "Arguments validation failed: 1 validation error for NotionUpdatePageSchema icon…" at bounding box center [869, 573] width 396 height 50
drag, startPoint x: 668, startPoint y: 552, endPoint x: 973, endPoint y: 596, distance: 308.0
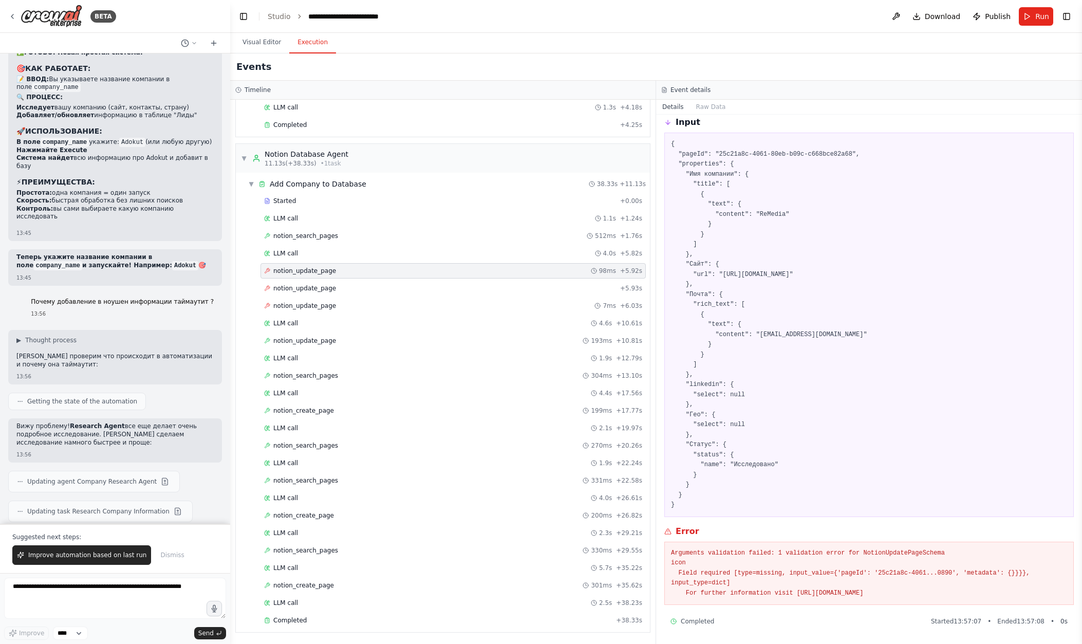
click at [655, 596] on div "Arguments validation failed: 1 validation error for NotionUpdatePageSchema icon…" at bounding box center [870, 574] width 410 height 64
copy pre "Arguments validation failed: 1 validation error for NotionUpdatePageSchema icon…"
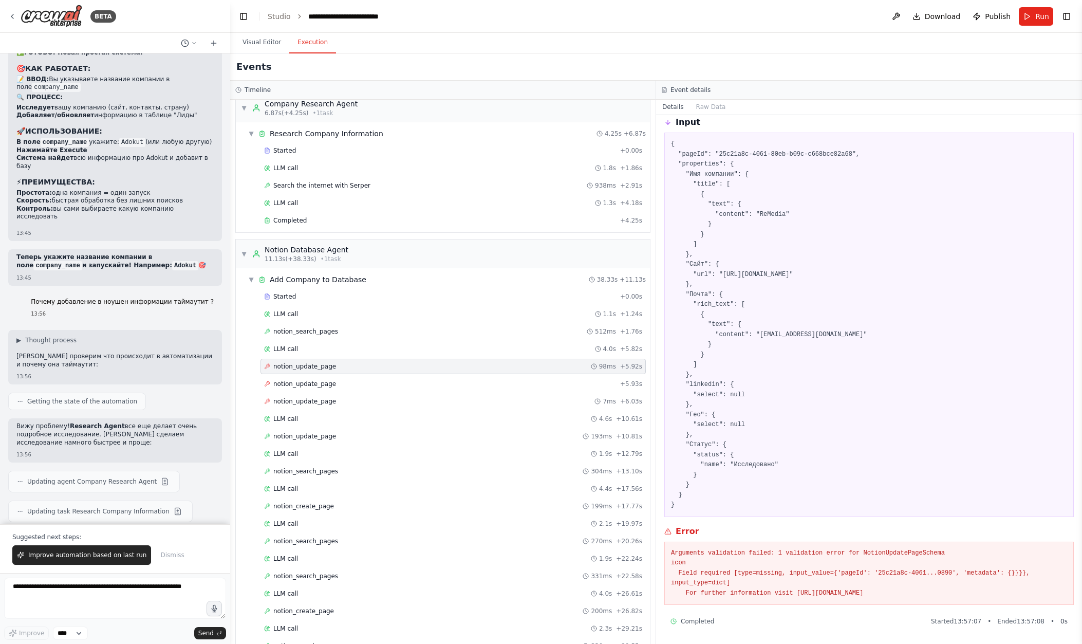
scroll to position [0, 0]
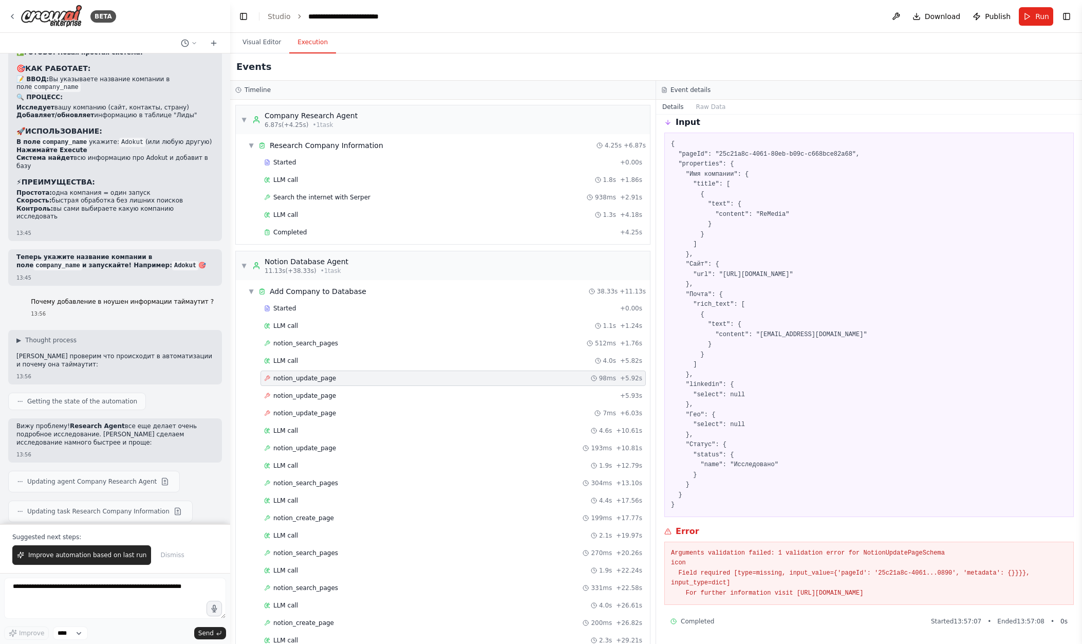
click at [655, 573] on pre "Arguments validation failed: 1 validation error for NotionUpdatePageSchema icon…" at bounding box center [869, 573] width 396 height 50
drag, startPoint x: 962, startPoint y: 595, endPoint x: 663, endPoint y: 554, distance: 301.4
click at [655, 554] on div "notion_update_page [DATE] 13:57:08 Input { "pageId": "25c21a8c-4061-80eb-b09c-c…" at bounding box center [869, 379] width 426 height 529
copy pre "Arguments validation failed: 1 validation error for NotionUpdatePageSchema icon…"
click at [150, 595] on textarea at bounding box center [115, 598] width 222 height 41
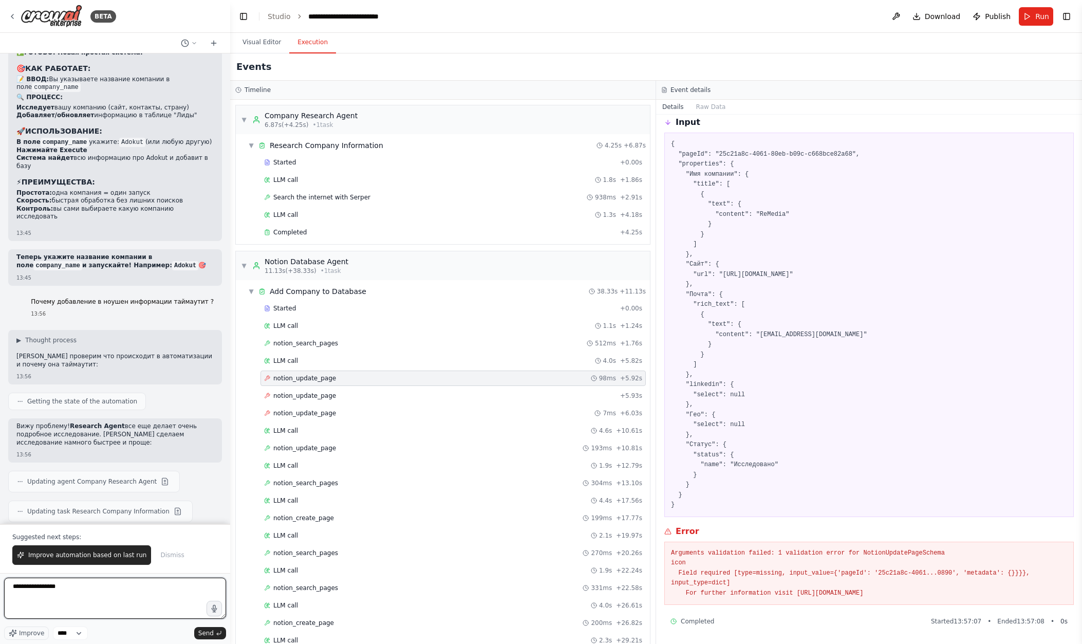
paste textarea "**********"
type textarea "**********"
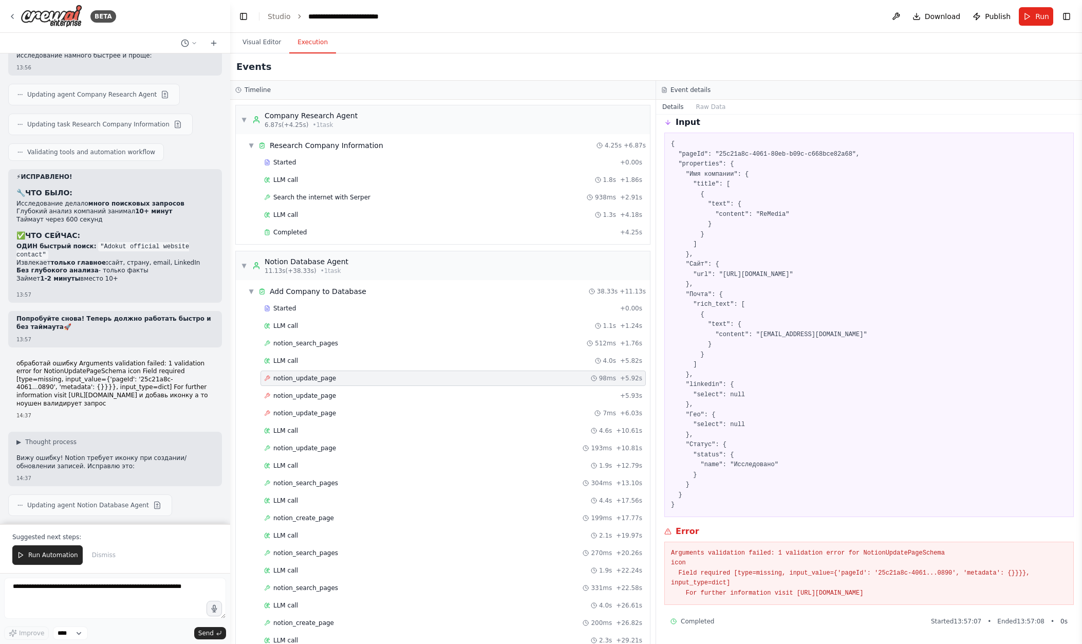
scroll to position [15081, 0]
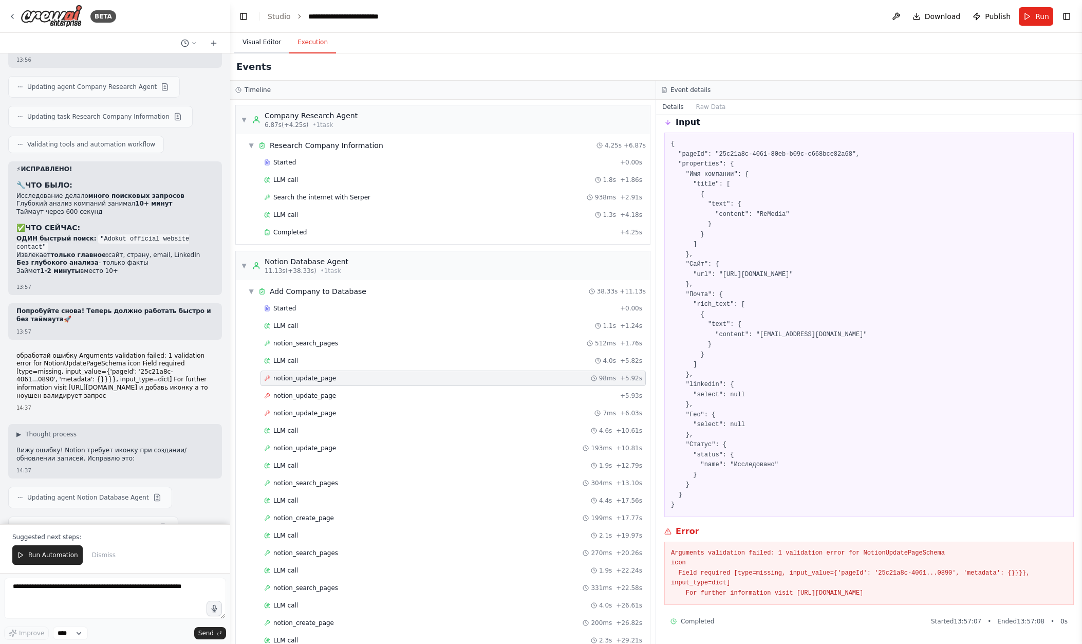
click at [270, 43] on button "Visual Editor" at bounding box center [261, 43] width 55 height 22
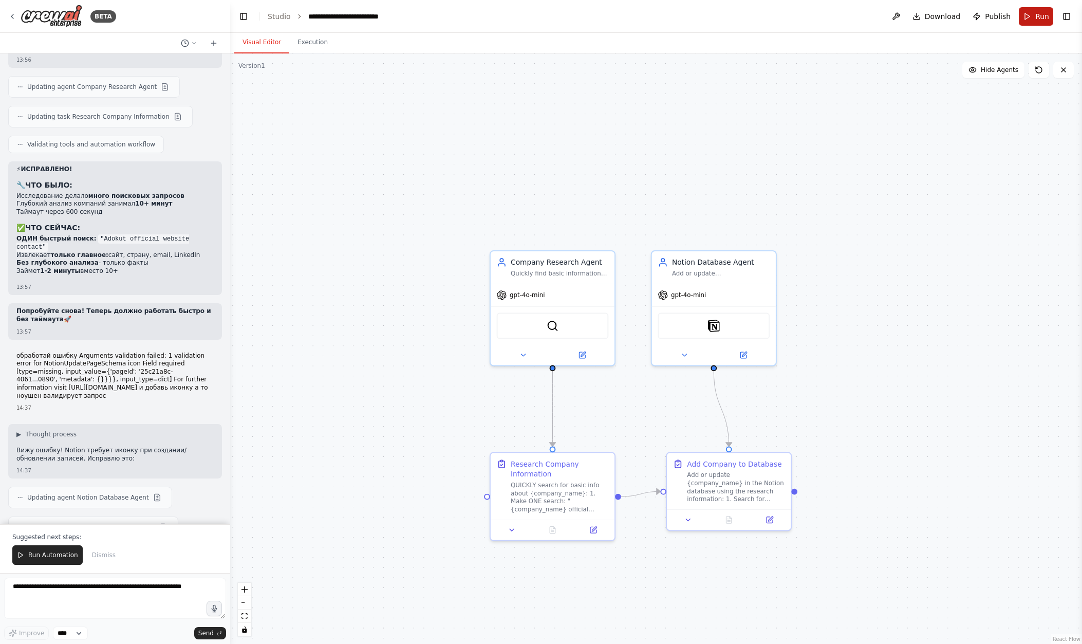
click at [655, 16] on button "Run" at bounding box center [1036, 16] width 34 height 19
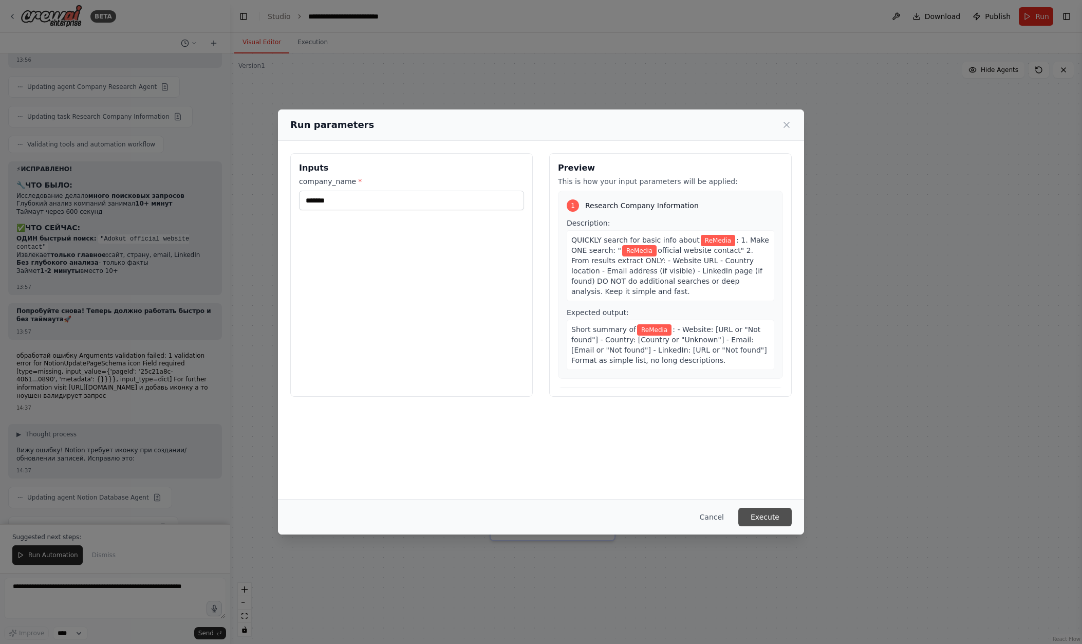
click at [655, 517] on button "Execute" at bounding box center [765, 517] width 53 height 19
